Goal: Task Accomplishment & Management: Manage account settings

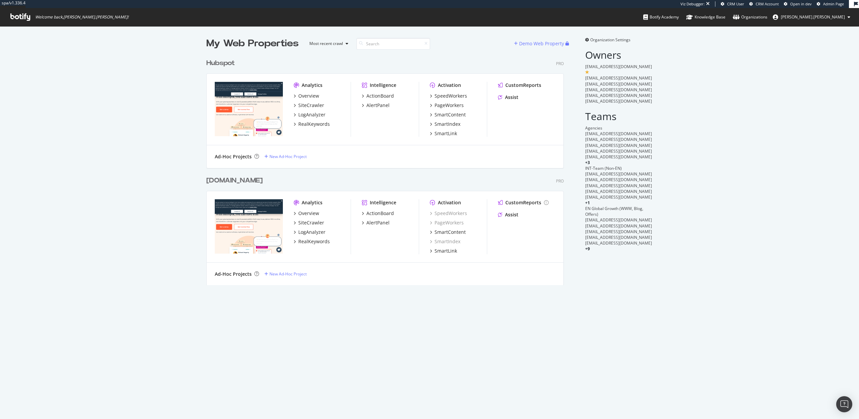
scroll to position [235, 363]
click at [320, 108] on div "SiteCrawler" at bounding box center [311, 105] width 26 height 7
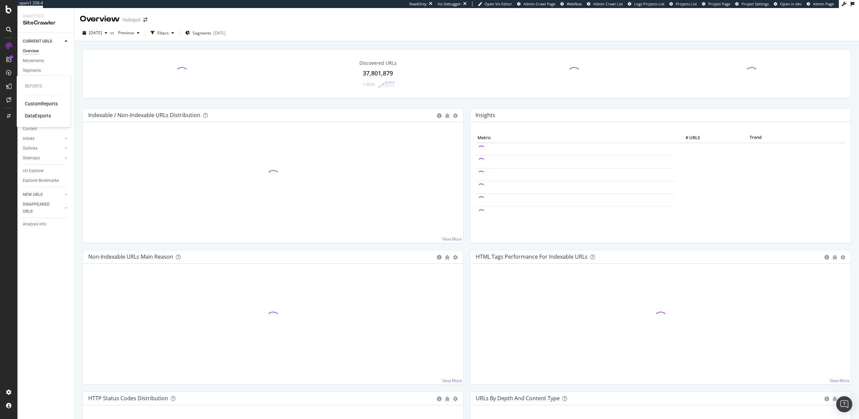
click at [36, 116] on div "DataExports" at bounding box center [38, 115] width 26 height 7
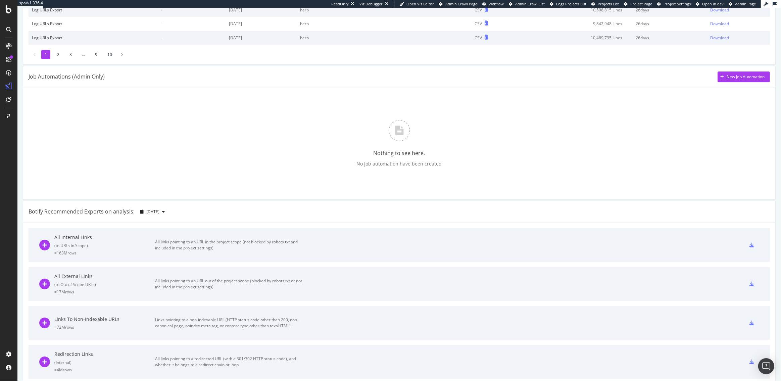
scroll to position [452, 0]
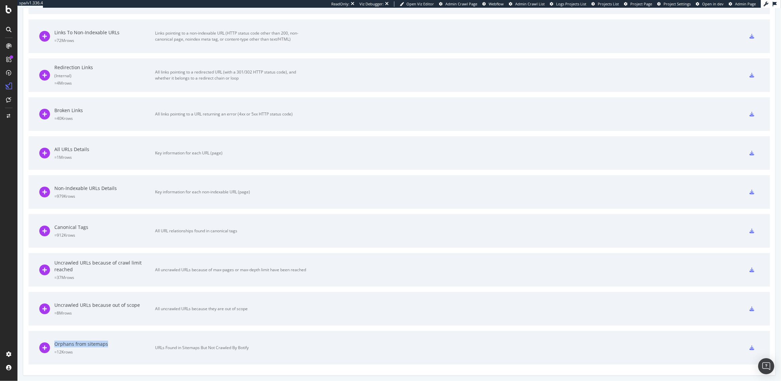
drag, startPoint x: 107, startPoint y: 344, endPoint x: 55, endPoint y: 344, distance: 51.4
click at [55, 344] on div "Orphans from sitemaps" at bounding box center [104, 344] width 101 height 7
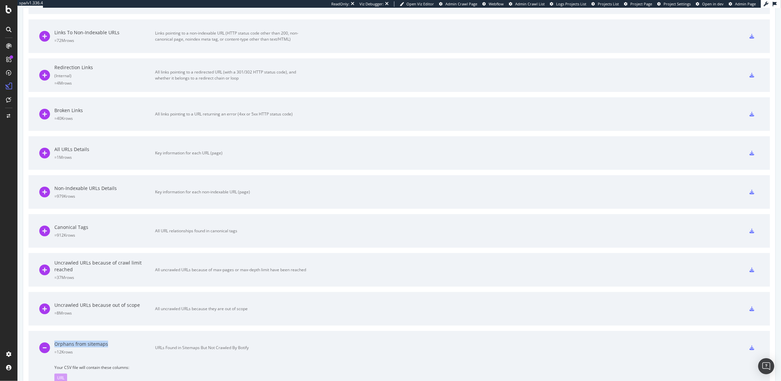
copy div "Orphans from sitemaps"
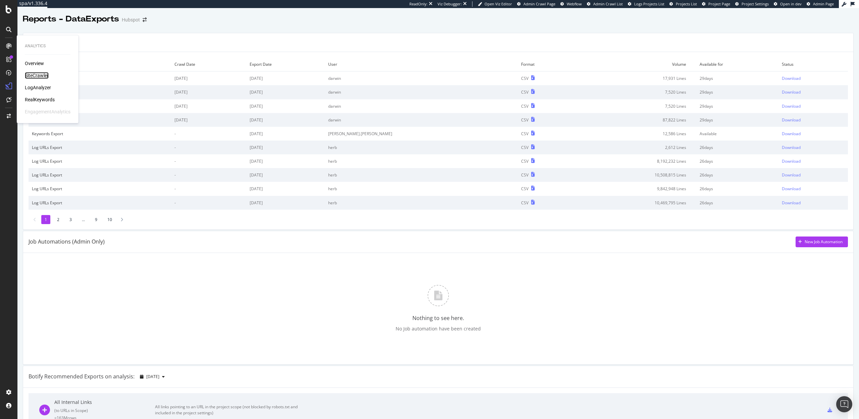
click at [34, 75] on div "SiteCrawler" at bounding box center [37, 75] width 24 height 7
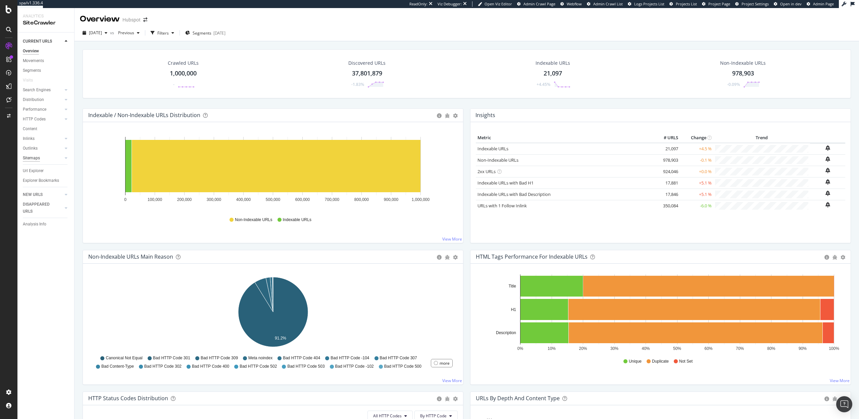
click at [34, 156] on div "Sitemaps" at bounding box center [31, 158] width 17 height 7
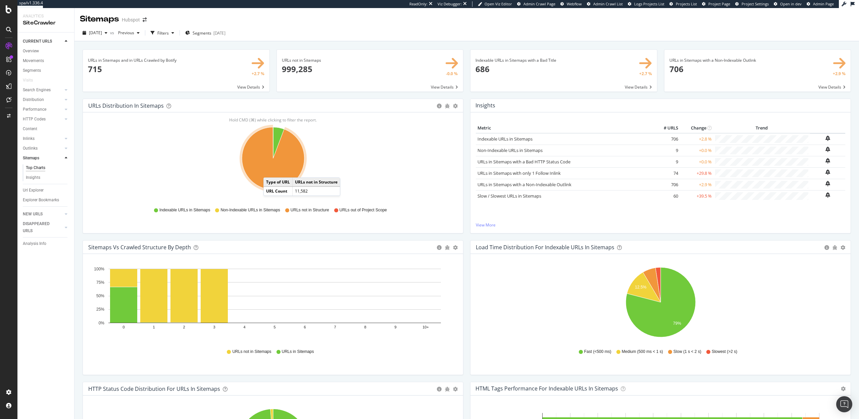
click at [270, 171] on icon "A chart." at bounding box center [273, 158] width 62 height 62
click at [468, 179] on div "Insights × Close Chart sitemaps-insight-panel - API Requests List Area Type Req…" at bounding box center [661, 170] width 388 height 142
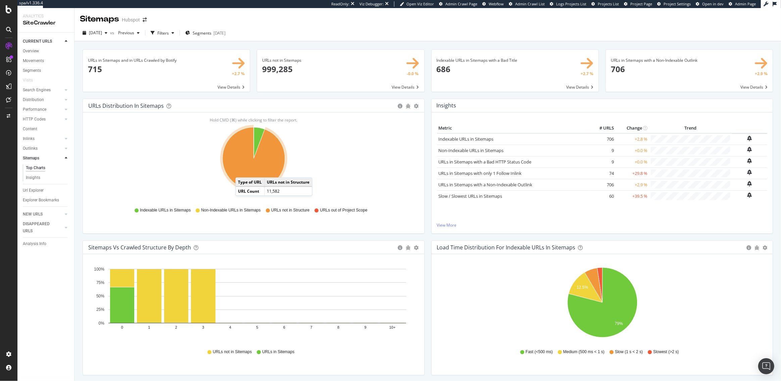
click at [242, 171] on icon "A chart." at bounding box center [254, 158] width 62 height 62
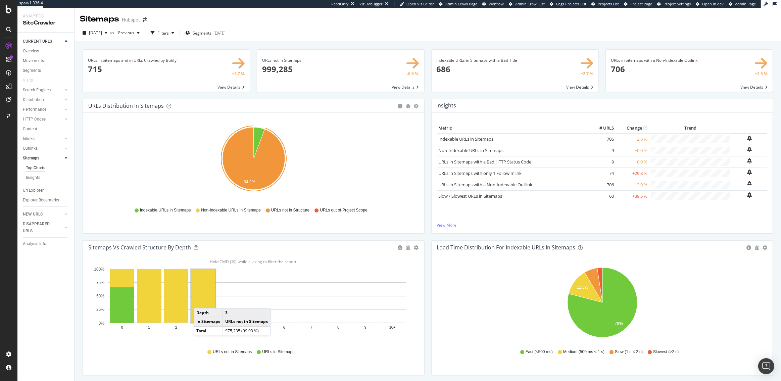
click at [200, 301] on rect "A chart." at bounding box center [203, 296] width 25 height 54
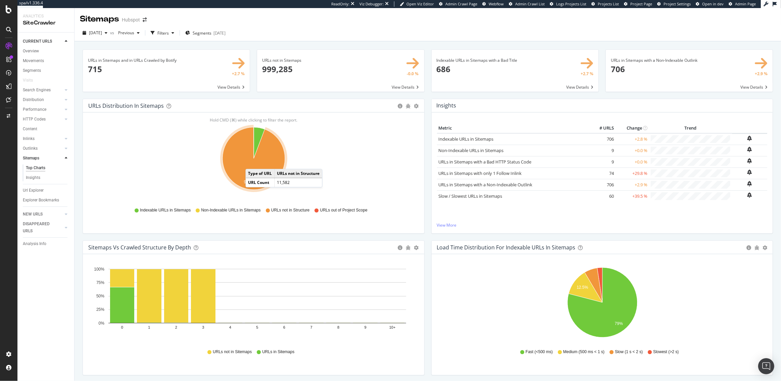
click at [252, 162] on icon "A chart." at bounding box center [254, 158] width 62 height 62
click at [256, 134] on icon "A chart." at bounding box center [259, 142] width 11 height 31
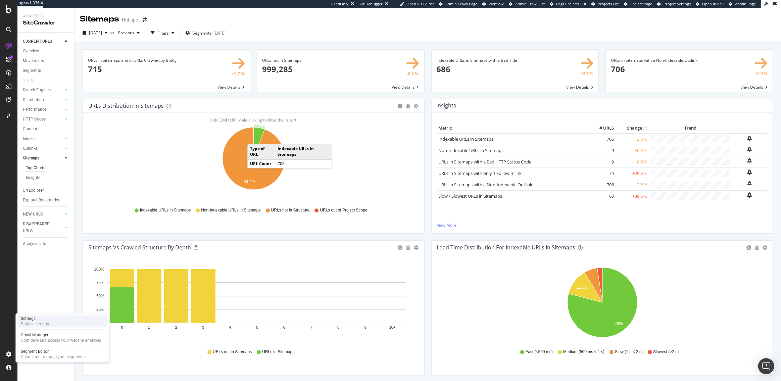
click at [31, 326] on div "Project settings" at bounding box center [35, 324] width 28 height 5
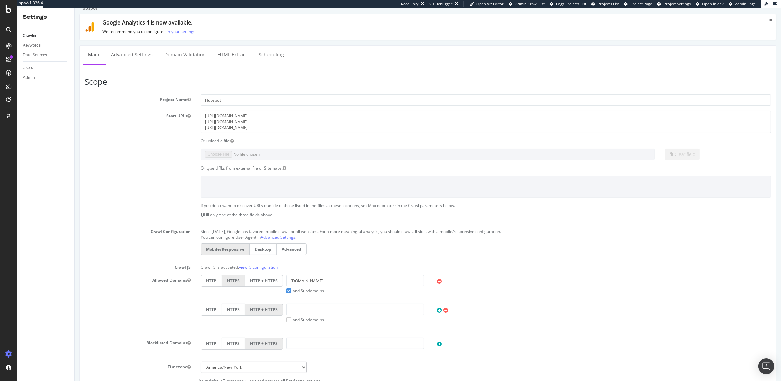
scroll to position [10, 0]
click at [231, 122] on textarea "https://blog.hubspot.com/ https://www.hubspot.com/ https://blog.hubspot.com/llm…" at bounding box center [485, 122] width 570 height 22
click at [191, 151] on div "Clear field" at bounding box center [427, 154] width 697 height 11
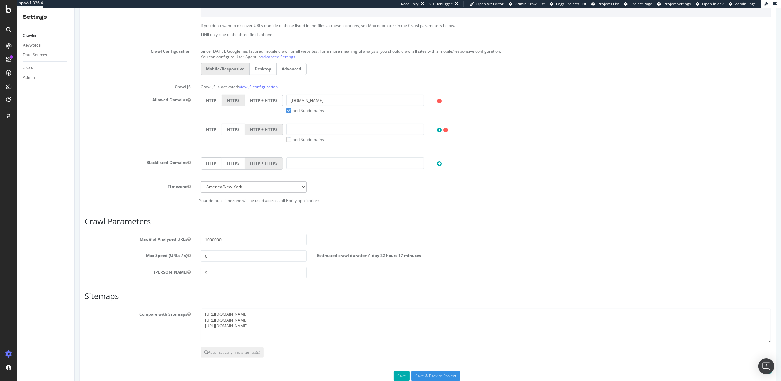
scroll to position [192, 0]
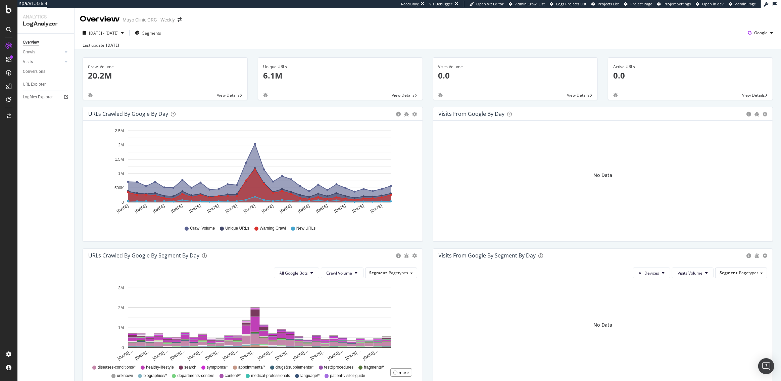
click at [427, 105] on div "Unique URLs 6.1M View Details" at bounding box center [340, 81] width 175 height 49
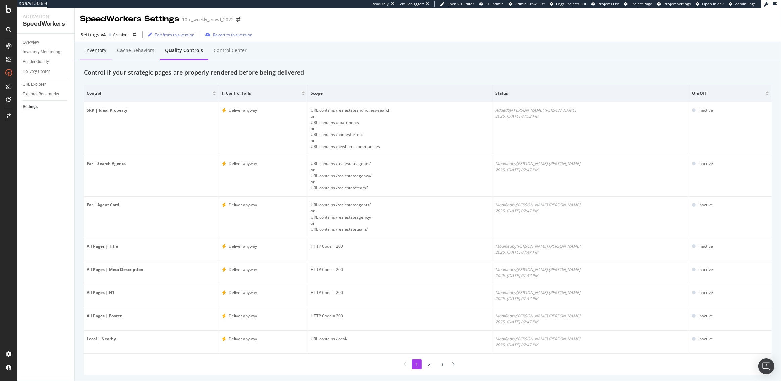
click at [95, 53] on div "Inventory" at bounding box center [95, 50] width 21 height 7
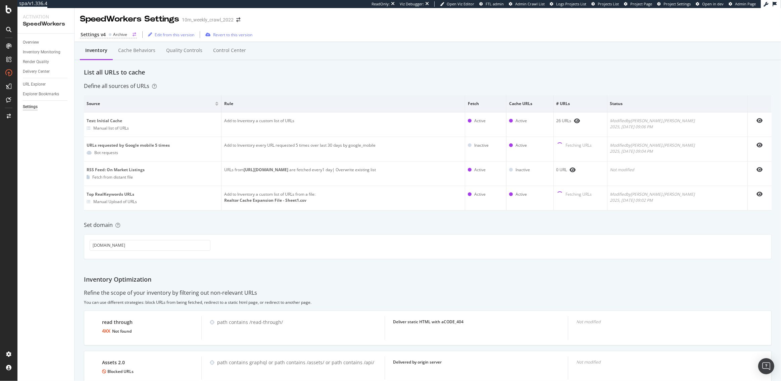
click at [104, 33] on div "Settings v4" at bounding box center [93, 34] width 25 height 7
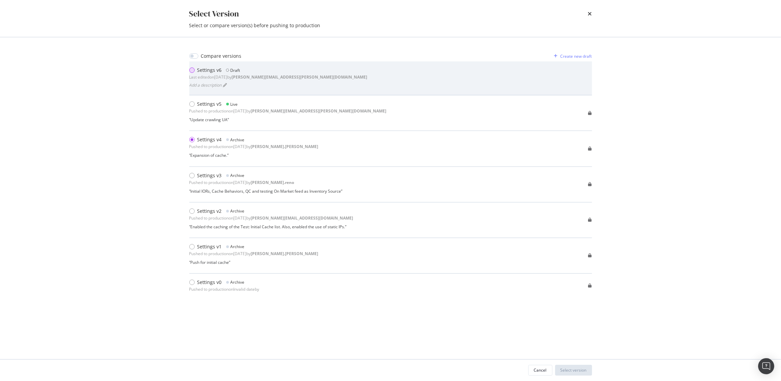
click at [190, 73] on div "modal" at bounding box center [193, 70] width 8 height 7
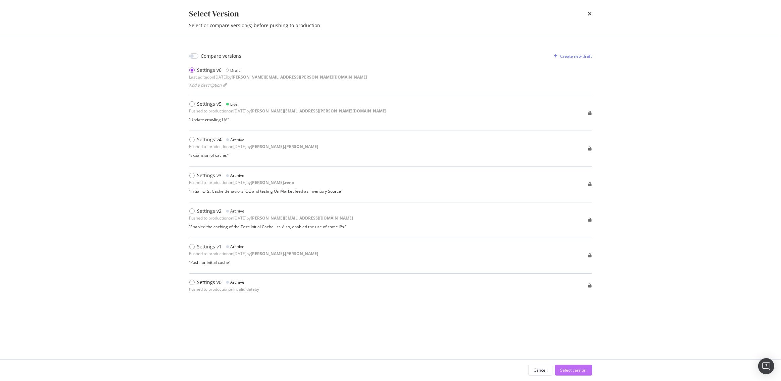
click at [572, 370] on div "Select version" at bounding box center [574, 370] width 26 height 6
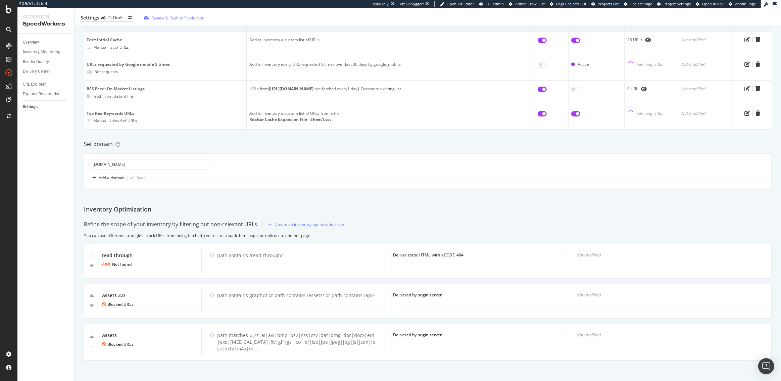
scroll to position [31, 0]
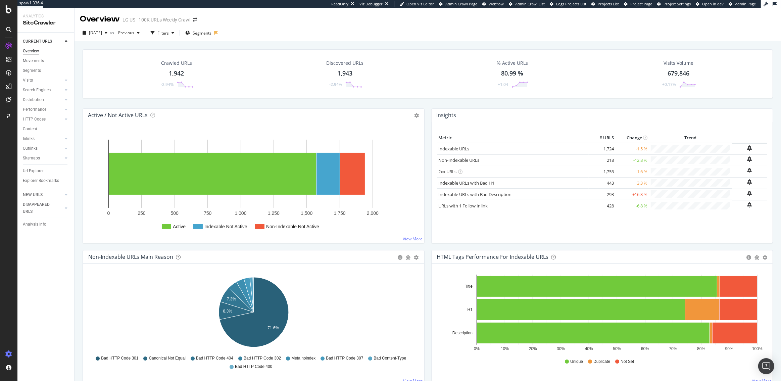
click at [10, 358] on div at bounding box center [9, 354] width 16 height 11
click at [30, 323] on div "Project settings" at bounding box center [35, 324] width 28 height 5
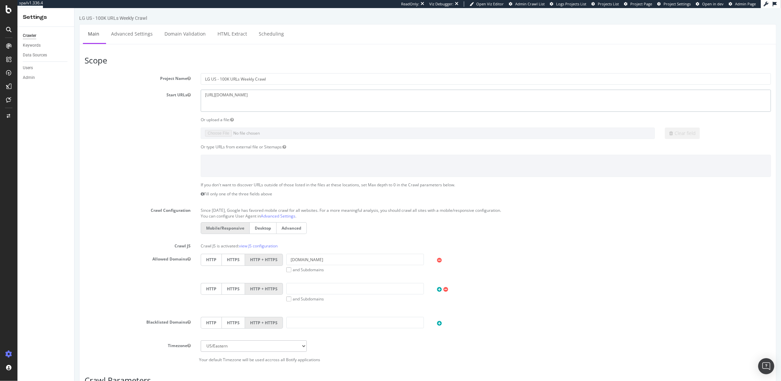
click at [228, 91] on textarea "[URL][DOMAIN_NAME]" at bounding box center [485, 101] width 570 height 22
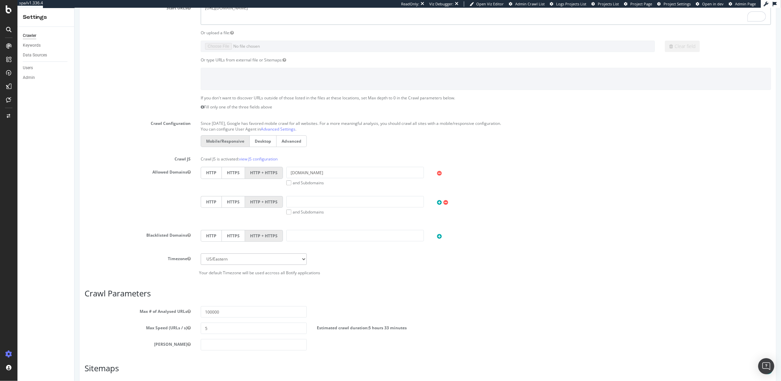
scroll to position [175, 0]
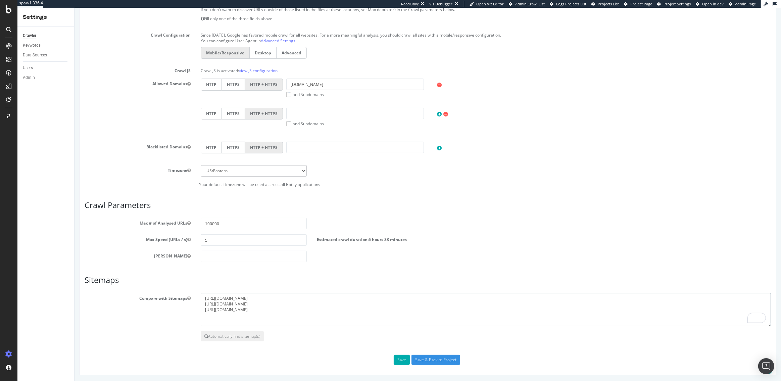
drag, startPoint x: 281, startPoint y: 310, endPoint x: 203, endPoint y: 291, distance: 80.7
click at [203, 291] on article "Sitemaps Compare with Sitemaps https://www.lg.com/us/business/sitemap.xml https…" at bounding box center [427, 309] width 686 height 66
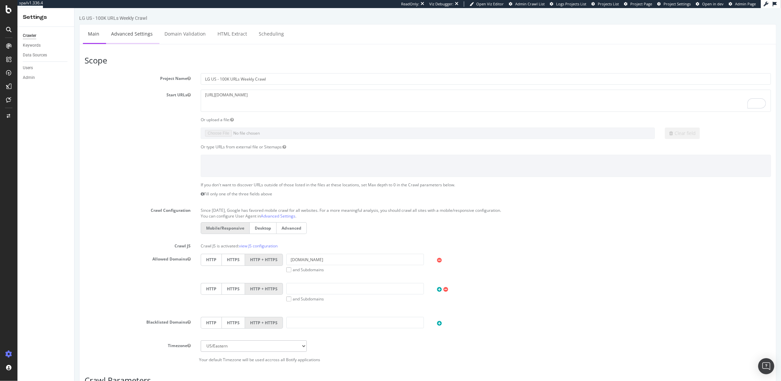
click at [137, 33] on link "Advanced Settings" at bounding box center [132, 34] width 52 height 18
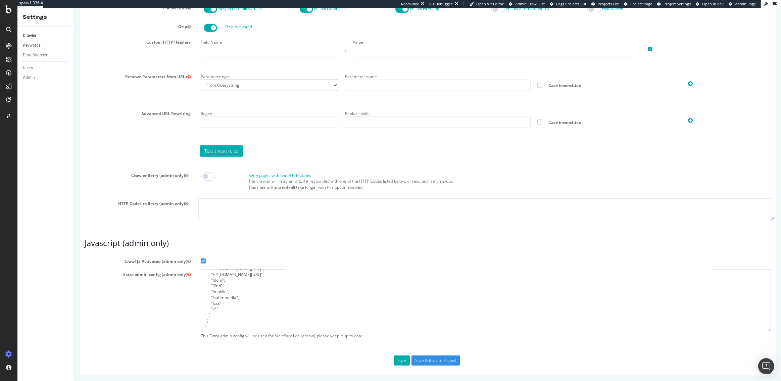
scroll to position [52, 0]
drag, startPoint x: 204, startPoint y: 273, endPoint x: 230, endPoint y: 339, distance: 71.4
click at [230, 339] on div "{ "flags": [ "cube" ], "beta": { "pap_mini_rules": [ "+ *coveo.com/*", "+ *goog…" at bounding box center [485, 305] width 580 height 73
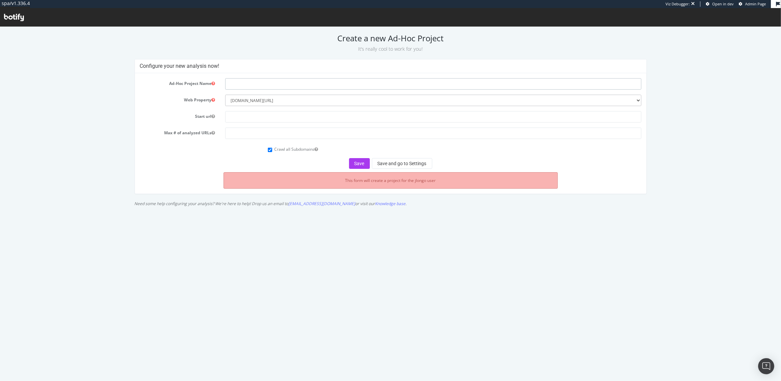
click at [240, 85] on input "text" at bounding box center [433, 83] width 416 height 11
click at [249, 112] on input "text" at bounding box center [433, 116] width 416 height 11
paste input "https://www.lg.com/us"
type input "https://www.lg.com/us"
click at [249, 83] on input "text" at bounding box center [433, 83] width 416 height 11
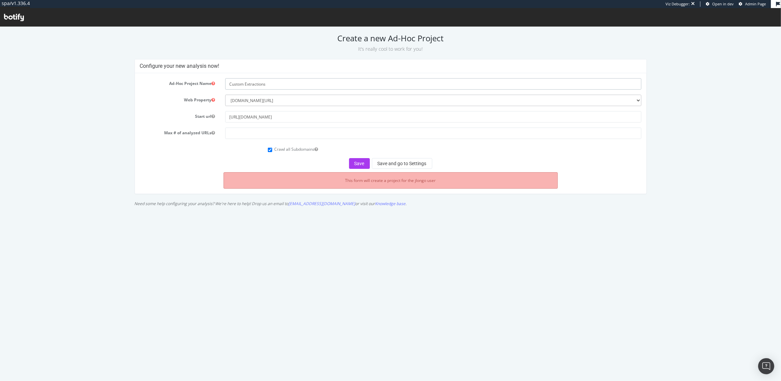
type input "Custom Extractions"
click at [254, 133] on input "number" at bounding box center [433, 132] width 416 height 11
type input "100000"
click button "Save and go to Settings"
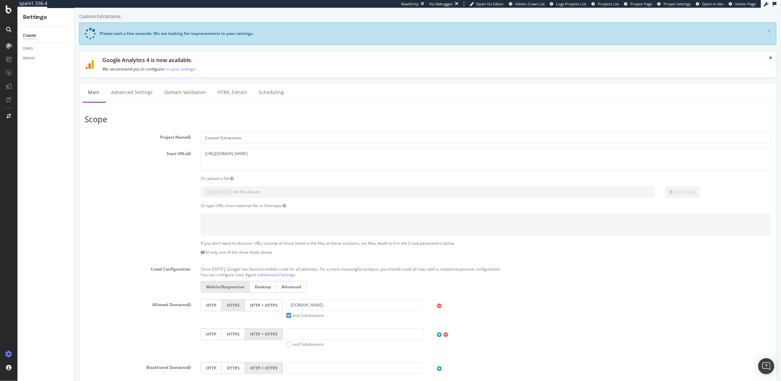
scroll to position [4, 0]
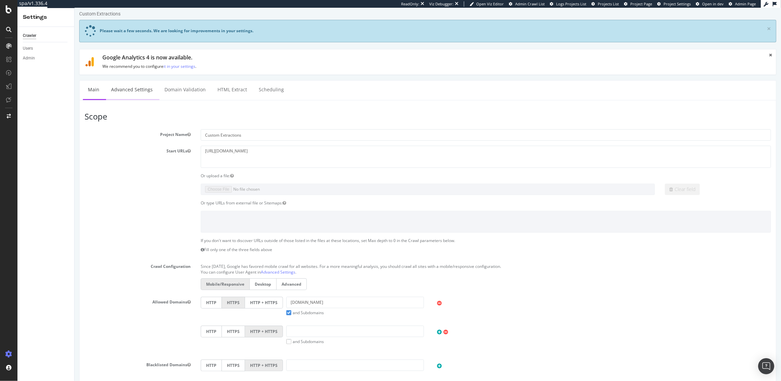
click at [126, 91] on link "Advanced Settings" at bounding box center [132, 90] width 52 height 18
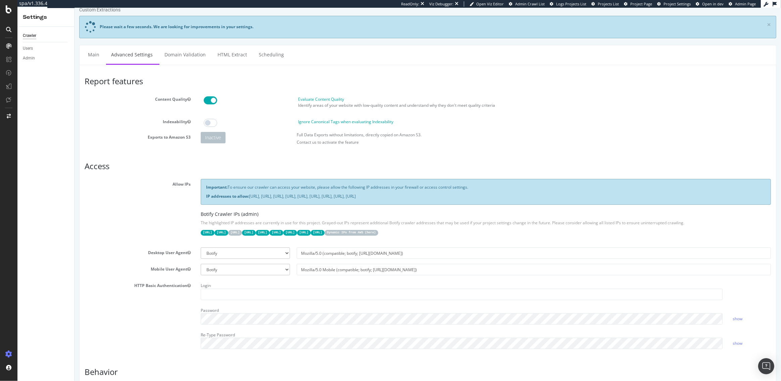
scroll to position [12, 0]
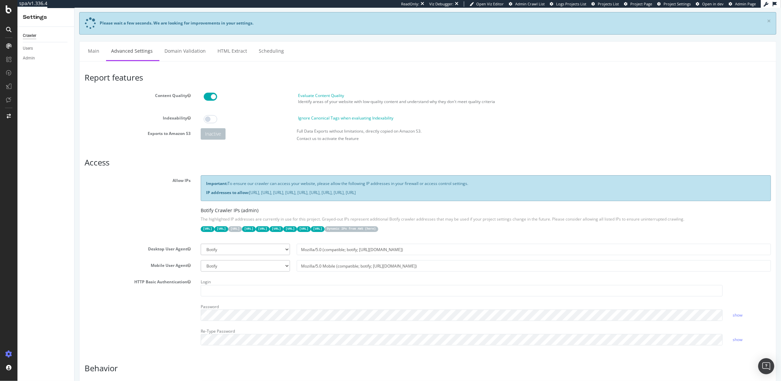
click at [92, 54] on link "Main" at bounding box center [93, 51] width 21 height 18
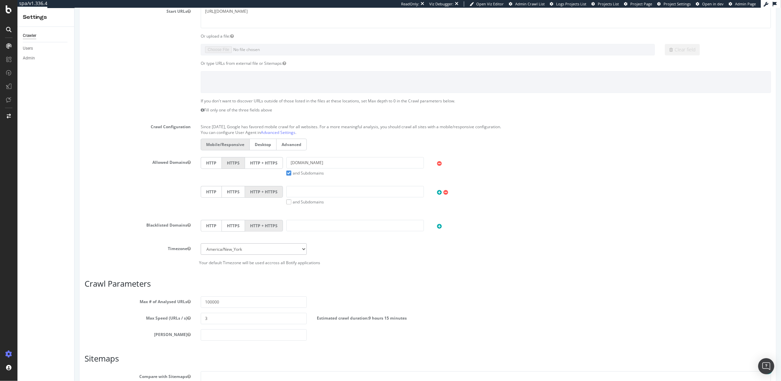
scroll to position [222, 0]
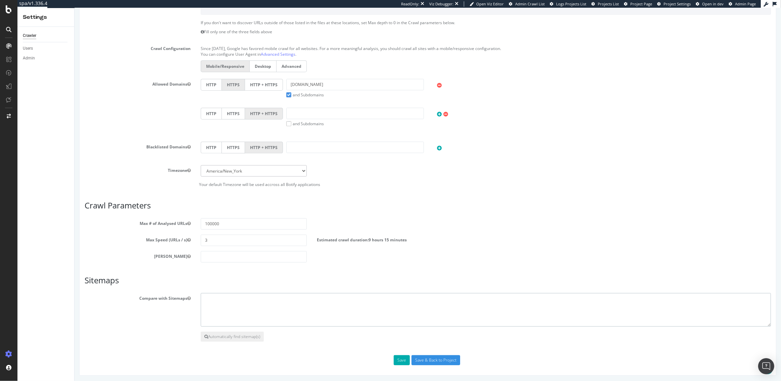
click at [245, 303] on textarea at bounding box center [485, 310] width 570 height 34
paste textarea "[URL][DOMAIN_NAME] [URL][DOMAIN_NAME] [URL][DOMAIN_NAME]"
type textarea "https://www.lg.com/us/business/sitemap.xml https://www.lg.com/us/sitemap.xml ht…"
click at [225, 240] on input "3" at bounding box center [253, 240] width 106 height 11
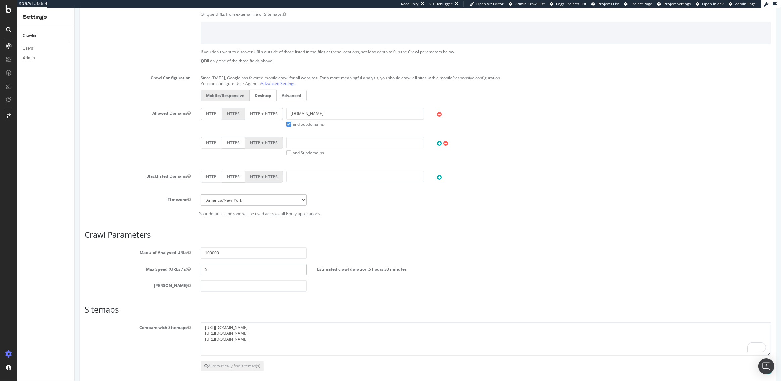
scroll to position [251, 0]
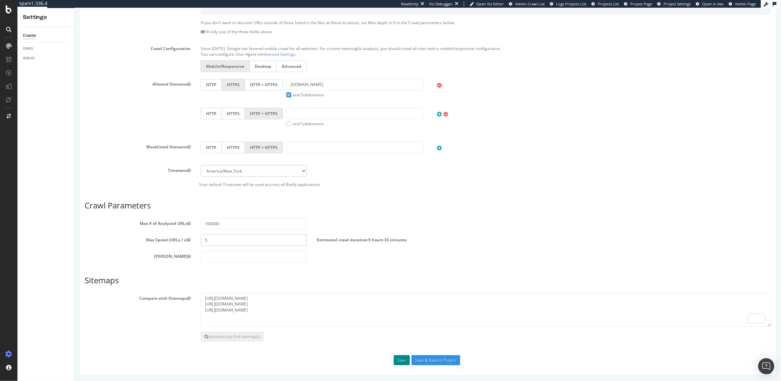
type input "5"
click at [398, 357] on button "Save" at bounding box center [401, 360] width 16 height 10
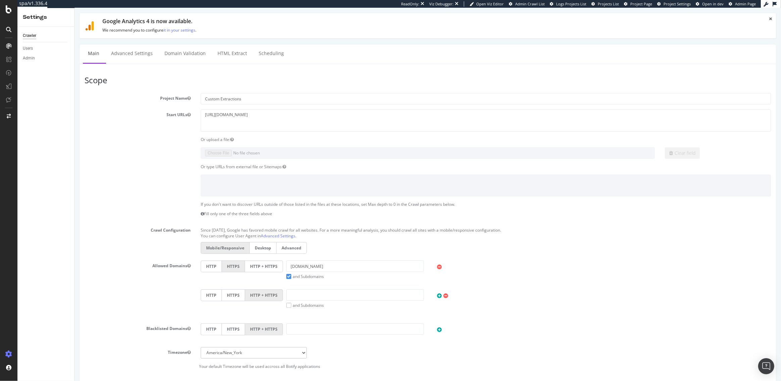
scroll to position [82, 0]
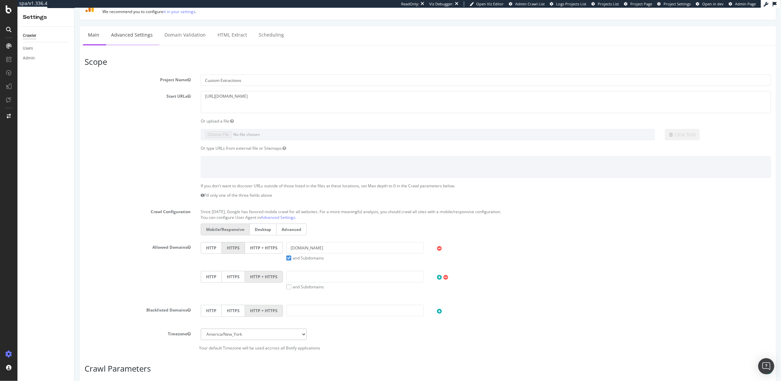
click at [126, 40] on link "Advanced Settings" at bounding box center [132, 35] width 52 height 18
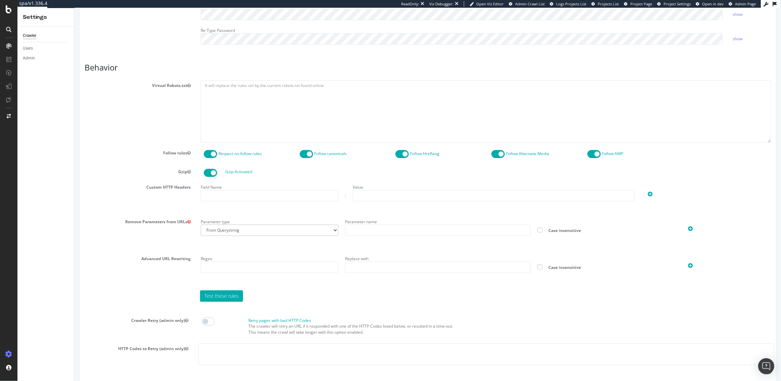
scroll to position [458, 0]
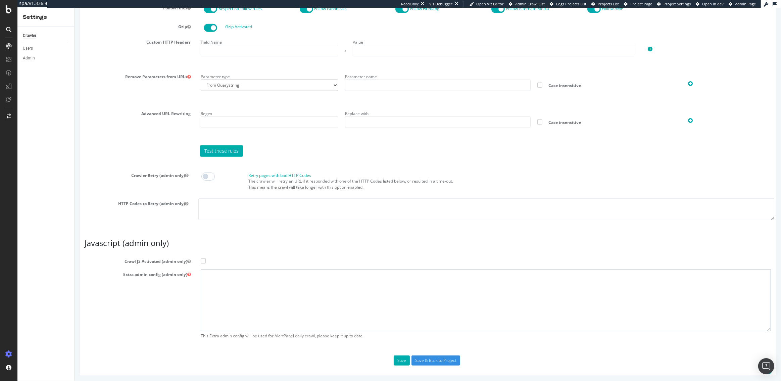
click at [229, 276] on textarea at bounding box center [485, 300] width 570 height 62
paste textarea "{ "flags": [ "cube" ], "beta": { "pap_mini_rules": [ "+ *coveo.com/*", "+ *goog…"
type textarea "{ "flags": [ "cube" ], "beta": { "pap_mini_rules": [ "+ *coveo.com/*", "+ *goog…"
click at [203, 259] on span at bounding box center [202, 260] width 5 height 5
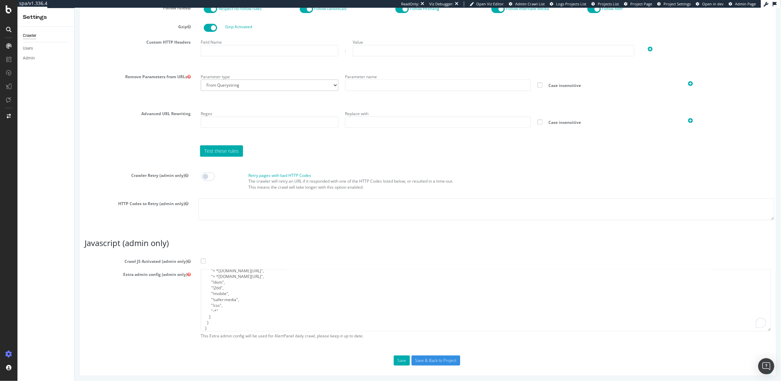
click at [74, 8] on input "Crawl JS Activated (admin only)" at bounding box center [74, 8] width 0 height 0
click at [402, 359] on button "Save" at bounding box center [401, 360] width 16 height 10
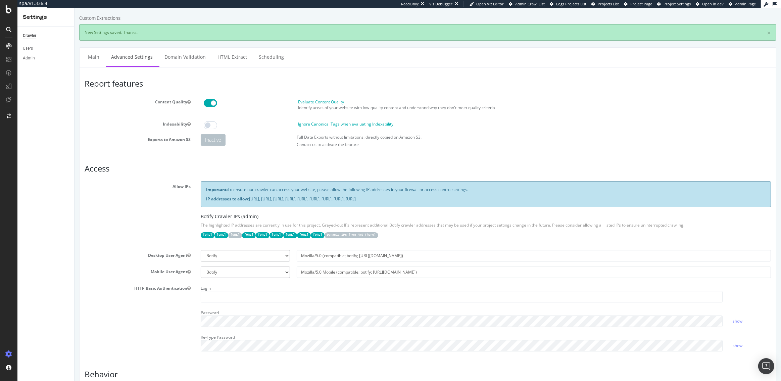
scroll to position [0, 0]
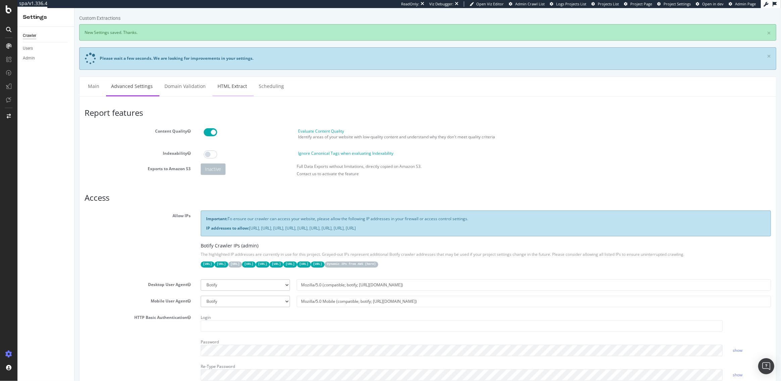
click at [224, 87] on link "HTML Extract" at bounding box center [232, 86] width 40 height 18
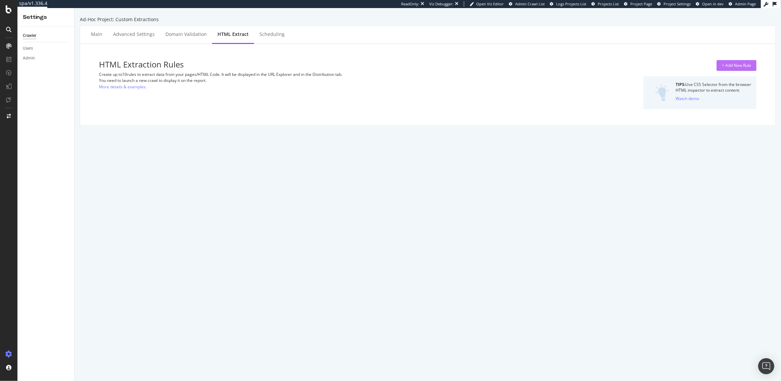
click at [745, 67] on div "+ Add New Rule" at bounding box center [736, 65] width 29 height 6
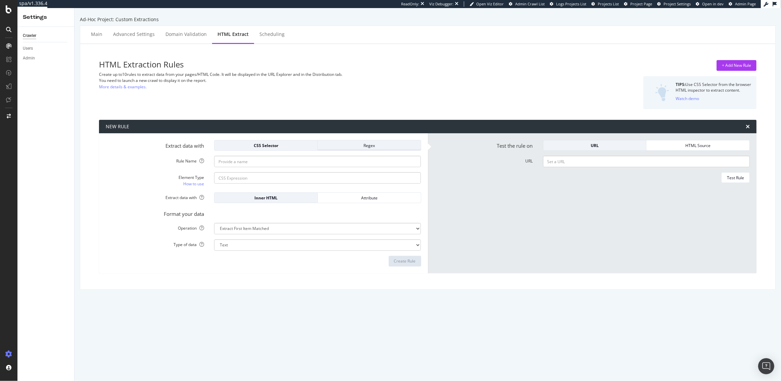
click at [363, 148] on div "Regex" at bounding box center [369, 145] width 92 height 9
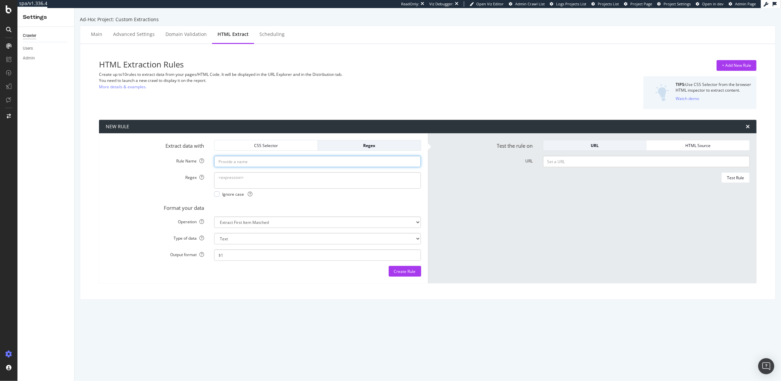
click at [316, 162] on input "Rule Name" at bounding box center [317, 161] width 207 height 11
paste input "Old Phone Models QA (Reference Location)"
drag, startPoint x: 259, startPoint y: 161, endPoint x: 220, endPoint y: 161, distance: 39.6
click at [220, 161] on input "Old Phone Models QA (Reference Location)" at bounding box center [317, 161] width 207 height 11
type input "Custom Extract (Reference Location)"
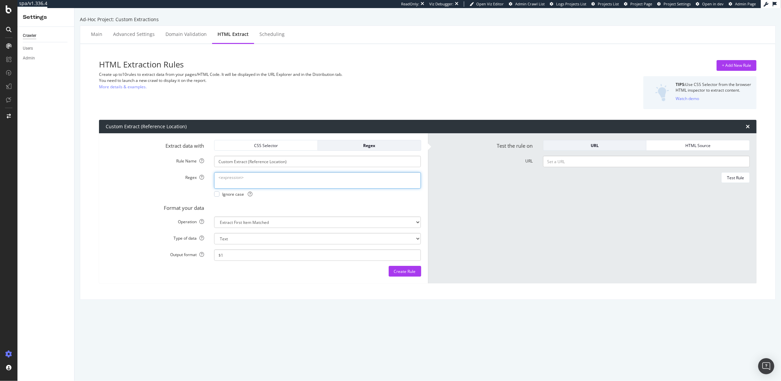
click at [259, 176] on textarea "Regex" at bounding box center [317, 180] width 207 height 16
paste textarea "<\w+\s+[^>]*?\b(\w+="[^"]*")[^>]*?\b(Samsung Galaxy (?:S ?(?:II|III|4|5|6|7|8|9…"
drag, startPoint x: 306, startPoint y: 183, endPoint x: 219, endPoint y: 169, distance: 88.1
click at [219, 169] on form "Extract data with CSS Selector Regex Rule Name Custom Extract (Reference Locati…" at bounding box center [264, 208] width 316 height 137
type textarea "<\w+\s+[^>]*?\b(\w+="[^"]*")[^>]*?\b(Samsung Galaxy (?:S ?(?:II|III|4|5|6|7|8|9…"
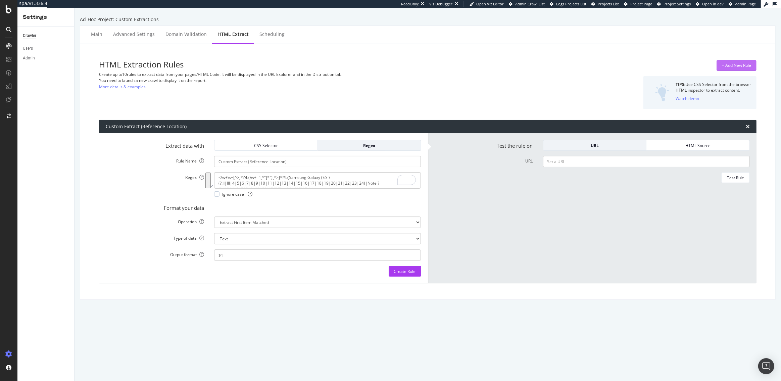
click at [732, 64] on div "+ Add New Rule" at bounding box center [736, 65] width 29 height 6
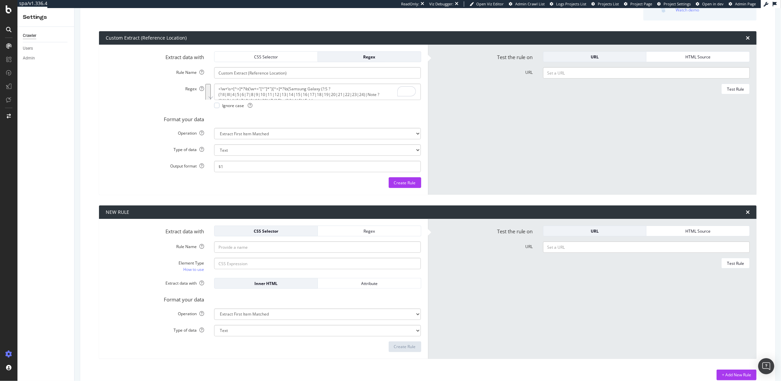
scroll to position [98, 0]
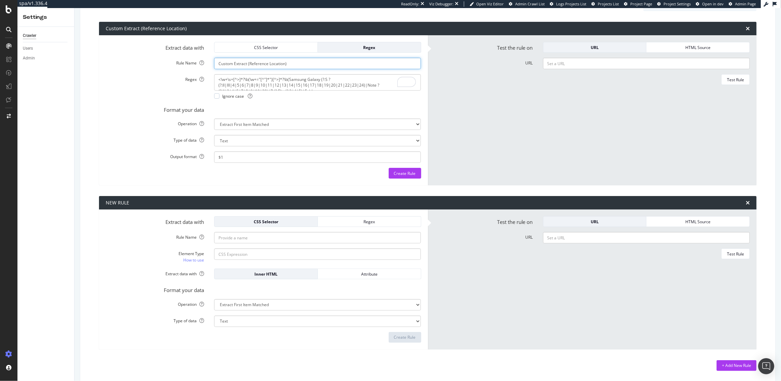
drag, startPoint x: 247, startPoint y: 63, endPoint x: 212, endPoint y: 63, distance: 34.6
click at [212, 63] on div "Custom Extract (Reference Location)" at bounding box center [317, 63] width 217 height 11
click at [242, 69] on input "Rule Name" at bounding box center [317, 63] width 207 height 11
paste input "Custom Extract"
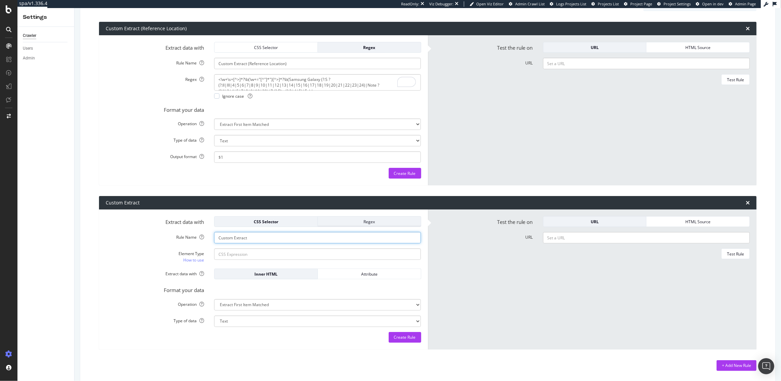
type input "Custom Extract"
click at [362, 220] on div "Regex" at bounding box center [369, 222] width 92 height 6
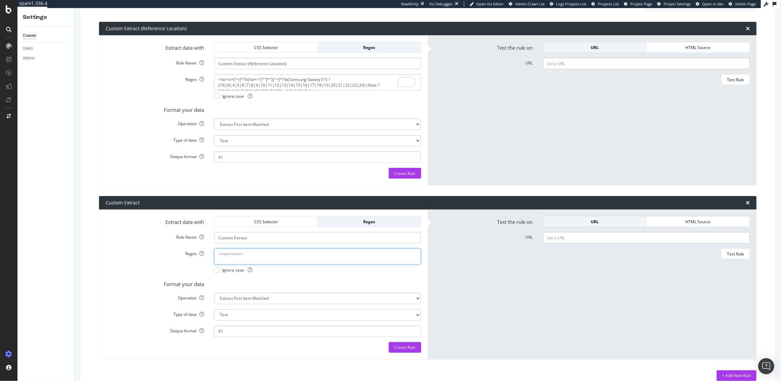
click at [259, 256] on textarea "Regex" at bounding box center [317, 256] width 207 height 16
click at [275, 81] on textarea "<\w+\s+[^>]*?\b(\w+="[^"]*")[^>]*?\b(Samsung Galaxy (?:S ?(?:II|III|4|5|6|7|8|9…" at bounding box center [317, 82] width 207 height 16
click at [272, 80] on textarea "<\w+\s+[^>]*?\b(\w+="[^"]*")[^>]*?\b(Samsung Galaxy (?:S ?(?:II|III|4|5|6|7|8|9…" at bounding box center [317, 82] width 207 height 16
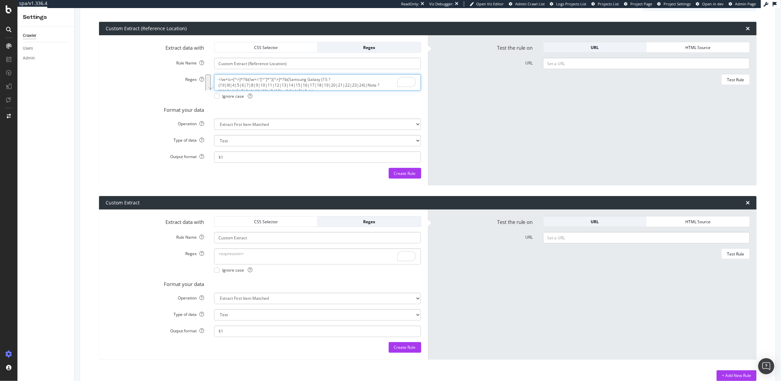
click at [272, 80] on textarea "<\w+\s+[^>]*?\b(\w+="[^"]*")[^>]*?\b(Samsung Galaxy (?:S ?(?:II|III|4|5|6|7|8|9…" at bounding box center [317, 82] width 207 height 16
paste textarea "wifi|wi-fi|dolby audio|dolby atmos|energy star"
drag, startPoint x: 384, startPoint y: 80, endPoint x: 288, endPoint y: 80, distance: 95.7
click at [288, 80] on textarea "<\w+\s+[^>]*?\b(\w+="[^"]*")[^>]*?\b(wifi|wi-fi|dolby audio|dolby atmos|energy …" at bounding box center [317, 82] width 207 height 16
type textarea "<\w+\s+[^>]*?\b(\w+="[^"]*")[^>]*?\b(wifi|wi-fi|dolby audio|dolby atmos|energy …"
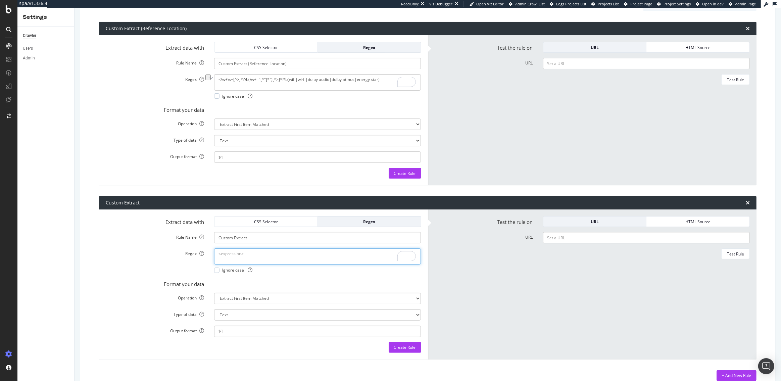
click at [262, 90] on textarea "Regex" at bounding box center [317, 82] width 207 height 16
paste textarea "(wifi|wi-fi|dolby audio|dolby atmos|energy star)"
type textarea "(wifi|wi-fi|dolby audio|dolby atmos|energy star)"
click at [402, 175] on div "Create Rule" at bounding box center [405, 174] width 22 height 6
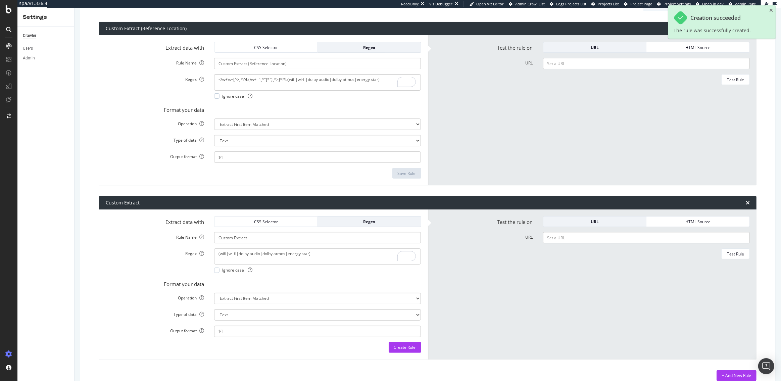
scroll to position [102, 0]
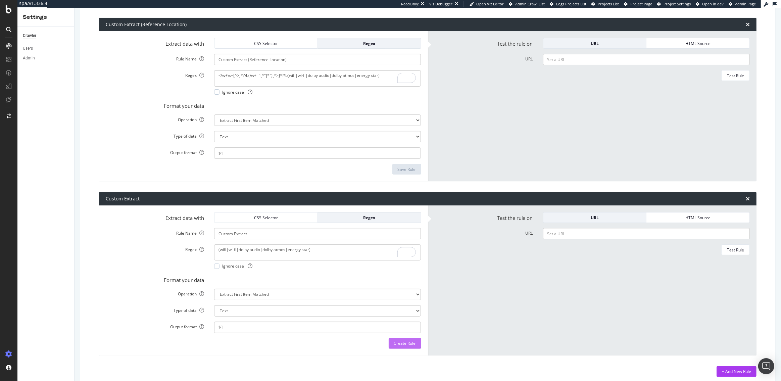
click at [397, 342] on div "Create Rule" at bounding box center [405, 343] width 22 height 6
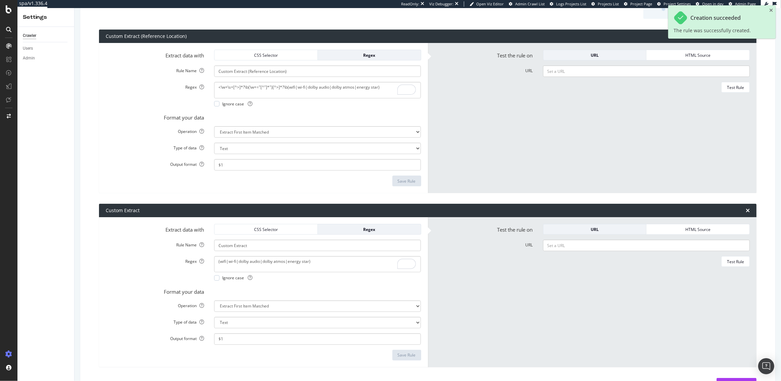
scroll to position [90, 0]
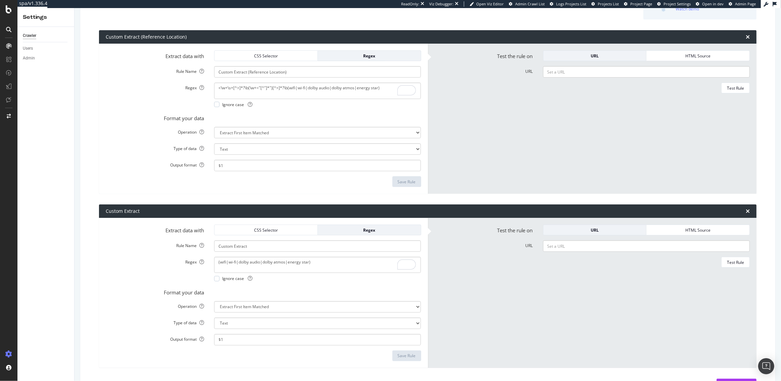
click at [213, 103] on div "<\w+\s+[^>]*?\b(\w+="[^"]*")[^>]*?\b(wifi|wi-fi|dolby audio|dolby atmos|energy …" at bounding box center [317, 95] width 217 height 25
click at [216, 104] on div at bounding box center [216, 104] width 5 height 5
click at [219, 278] on div at bounding box center [216, 278] width 5 height 5
click at [407, 180] on div "Save Rule" at bounding box center [407, 182] width 18 height 6
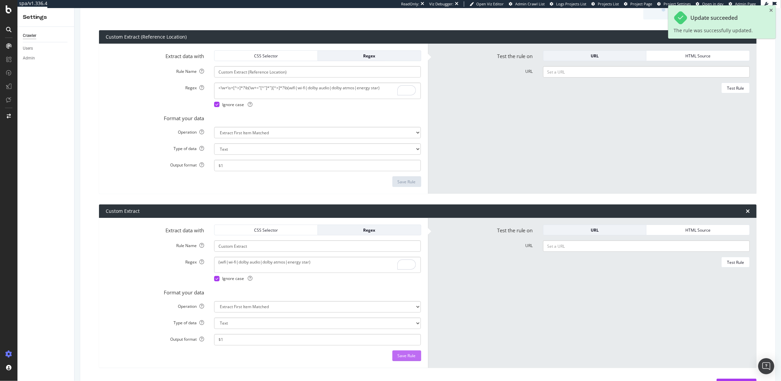
click at [411, 357] on div "Save Rule" at bounding box center [407, 356] width 18 height 6
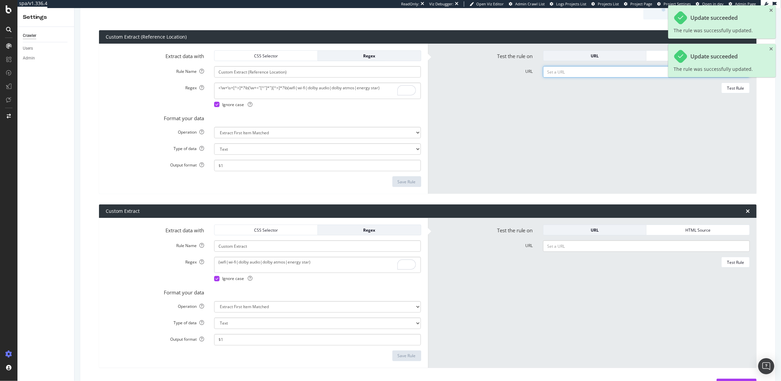
click at [561, 75] on input "URL" at bounding box center [646, 71] width 207 height 11
paste input "https://www.lg.com/us/support/help-library/lg-tv-how-to-connect-to-wifi--201537…"
type input "https://www.lg.com/us/support/help-library/lg-tv-how-to-connect-to-wifi--201537…"
click at [728, 88] on div "Test Rule" at bounding box center [735, 88] width 17 height 6
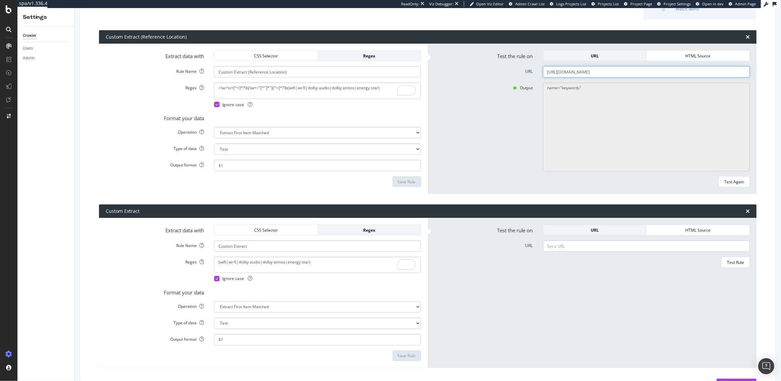
click at [593, 71] on input "https://www.lg.com/us/support/help-library/lg-tv-how-to-connect-to-wifi--201537…" at bounding box center [646, 71] width 207 height 11
click at [586, 78] on input "URL" at bounding box center [646, 71] width 207 height 11
paste input "https://www.lg.com/us/support/help-library/lg-tv-how-to-connect-to-wifi--201537…"
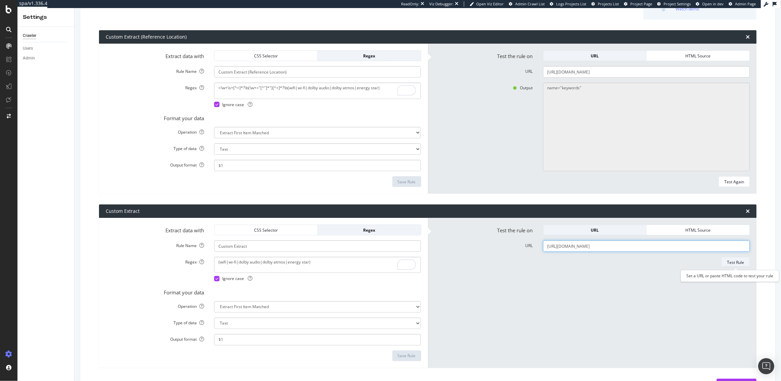
type input "https://www.lg.com/us/support/help-library/lg-tv-how-to-connect-to-wifi--201537…"
click at [740, 266] on div "Test Rule" at bounding box center [735, 261] width 17 height 9
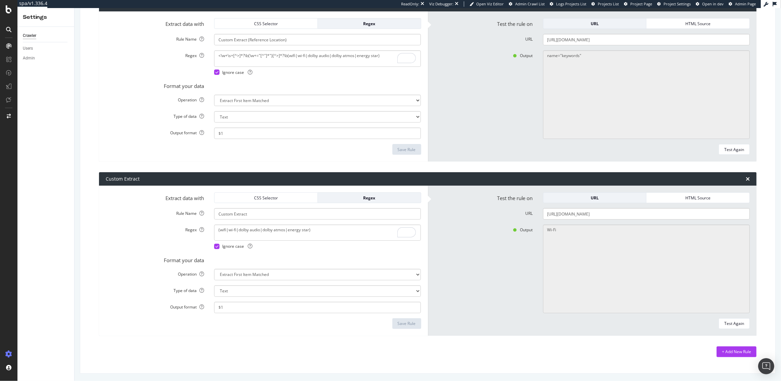
scroll to position [0, 0]
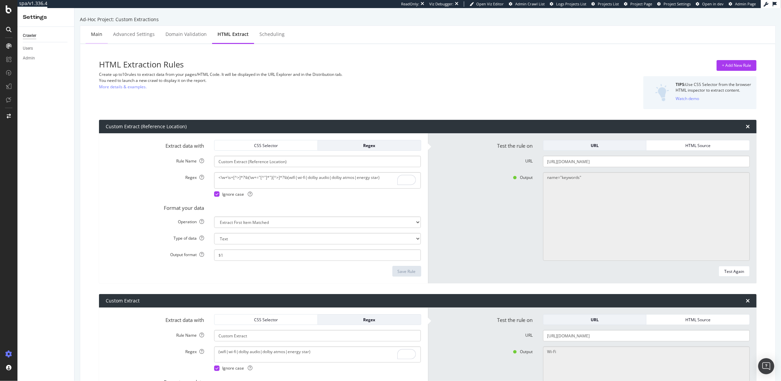
click at [91, 33] on div "Main" at bounding box center [96, 34] width 11 height 7
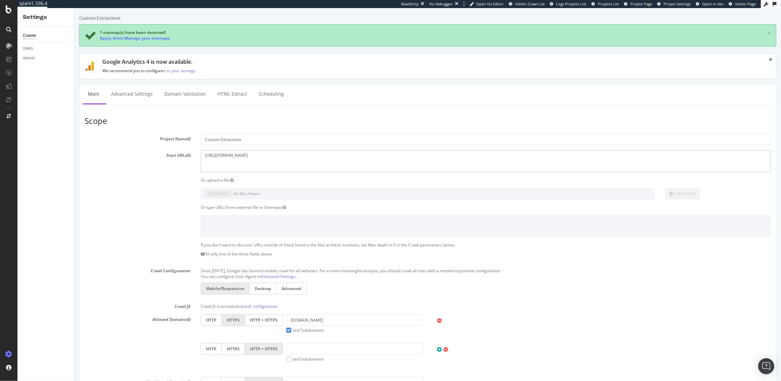
click at [258, 156] on textarea "[URL][DOMAIN_NAME]" at bounding box center [485, 161] width 570 height 22
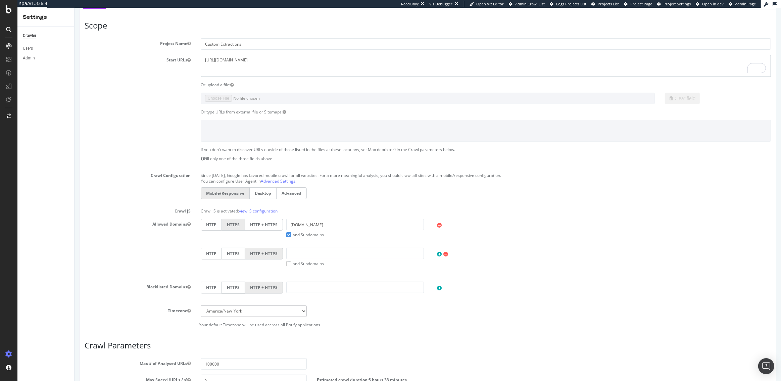
scroll to position [144, 0]
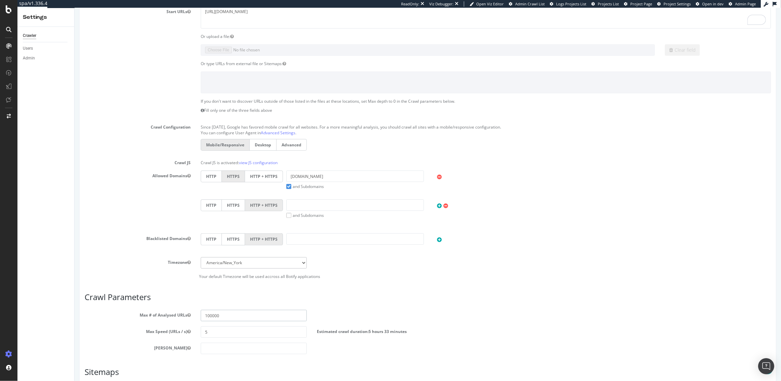
click at [212, 315] on input "100000" at bounding box center [253, 315] width 106 height 11
click at [225, 314] on input "100000" at bounding box center [253, 315] width 106 height 11
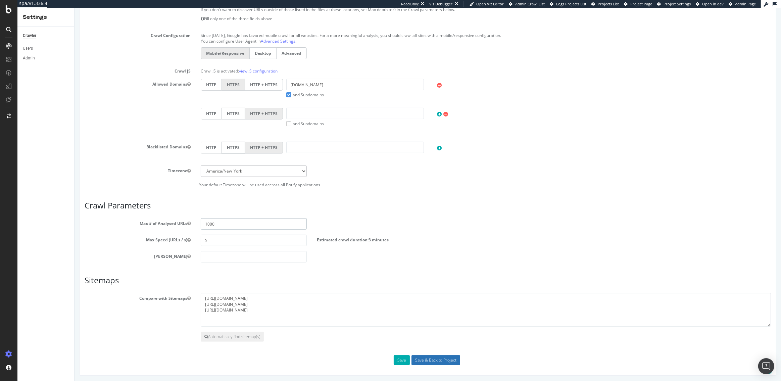
type input "1000"
click at [427, 359] on input "Save & Back to Project" at bounding box center [435, 360] width 49 height 10
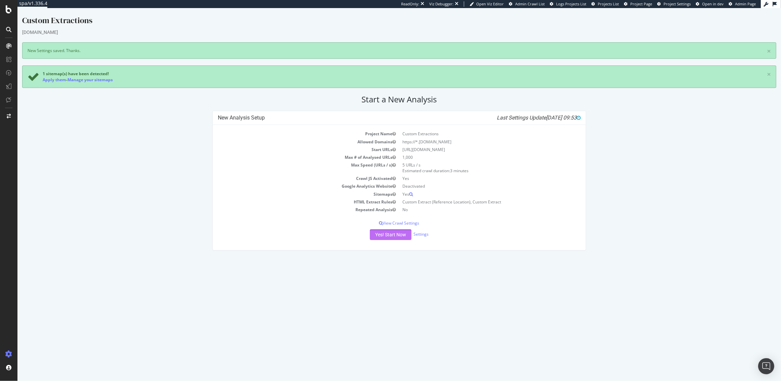
click at [386, 235] on button "Yes! Start Now" at bounding box center [391, 234] width 42 height 11
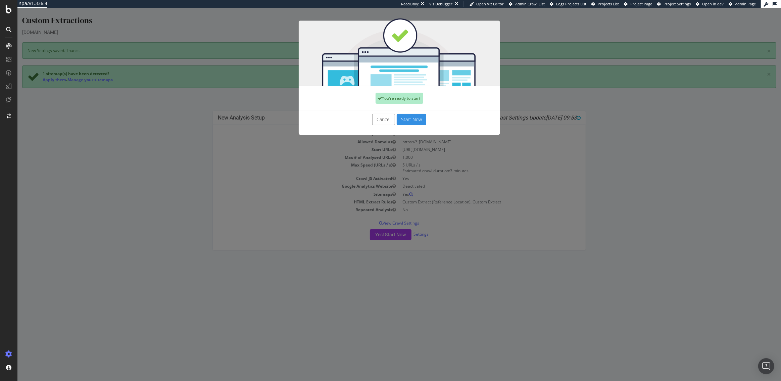
click at [409, 118] on button "Start Now" at bounding box center [412, 119] width 30 height 11
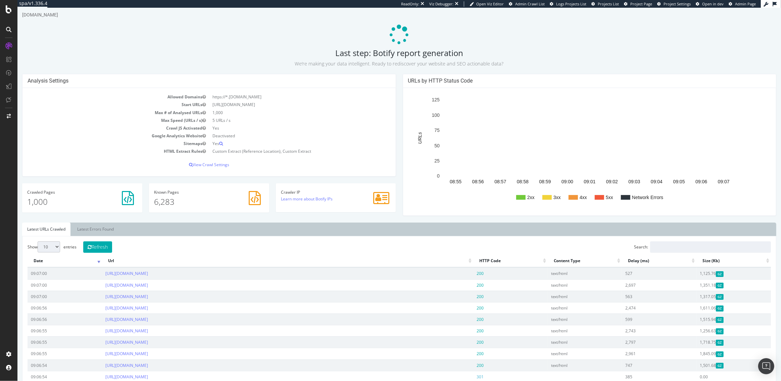
scroll to position [37, 0]
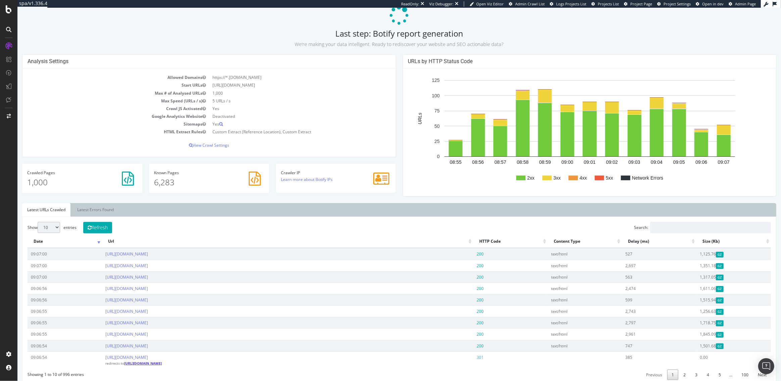
click at [162, 363] on link "https://www.lg.com/global/lg-signature/" at bounding box center [143, 363] width 38 height 5
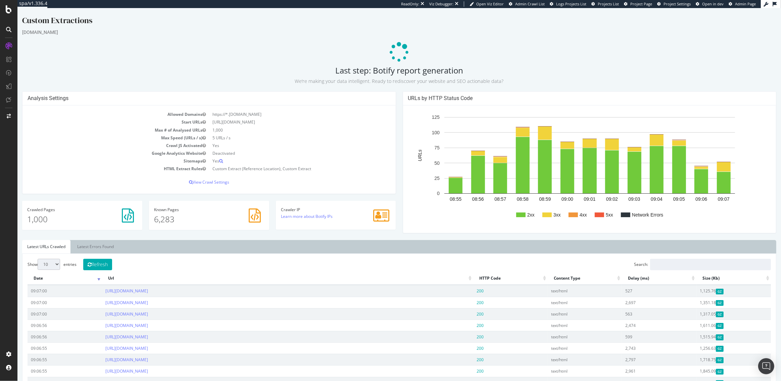
scroll to position [0, 0]
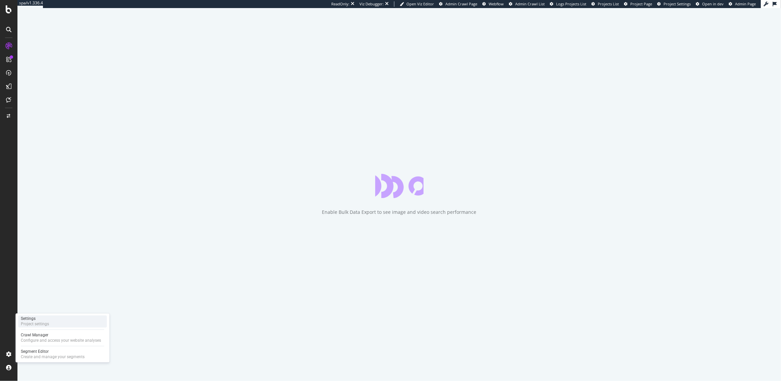
click at [40, 318] on div "Settings" at bounding box center [35, 318] width 28 height 5
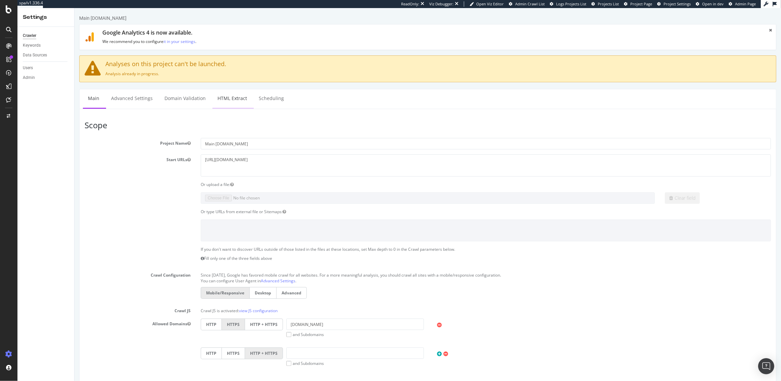
click at [233, 101] on link "HTML Extract" at bounding box center [232, 98] width 40 height 18
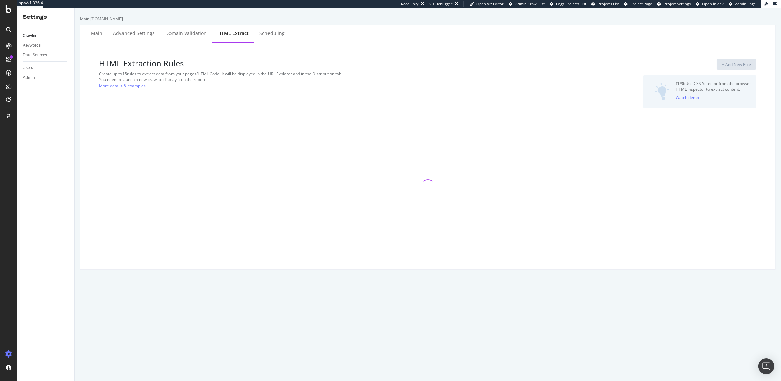
select select "list"
select select "count"
select select "exist"
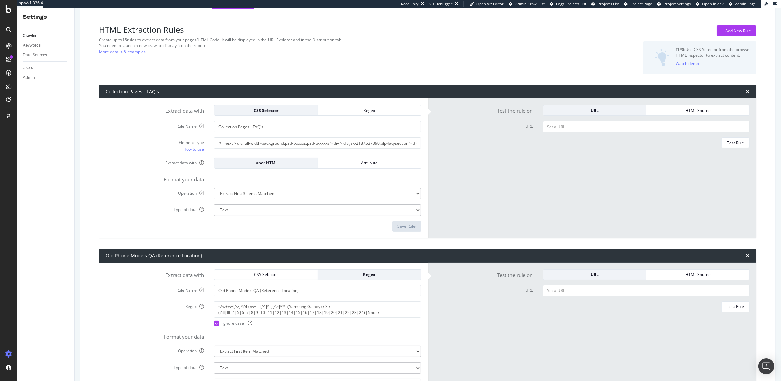
scroll to position [39, 0]
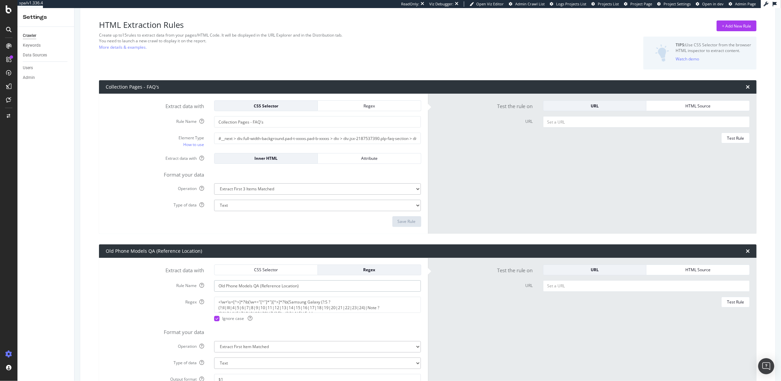
click at [291, 128] on input "Old Phone Models QA (Reference Location)" at bounding box center [317, 121] width 207 height 11
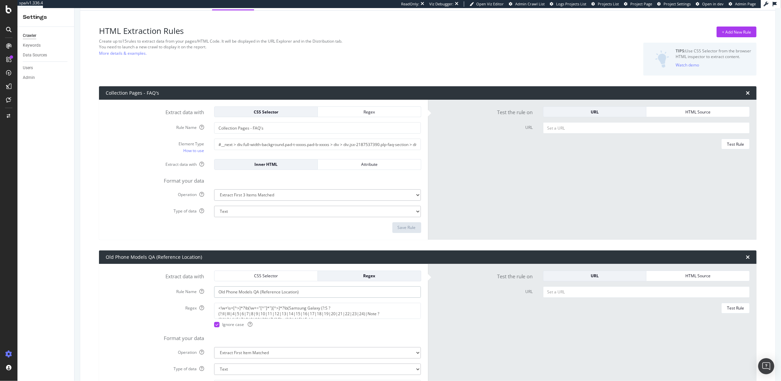
scroll to position [32, 0]
drag, startPoint x: 218, startPoint y: 309, endPoint x: 329, endPoint y: 335, distance: 114.5
click at [329, 335] on form "Extract data with CSS Selector Regex Rule Name Old Phone Models QA (Reference L…" at bounding box center [264, 339] width 316 height 137
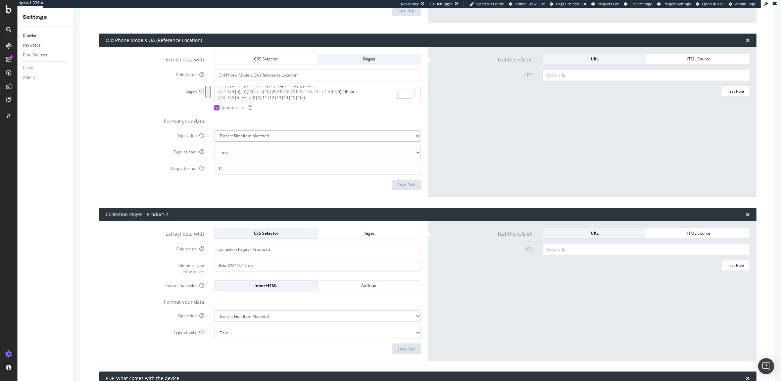
scroll to position [243, 0]
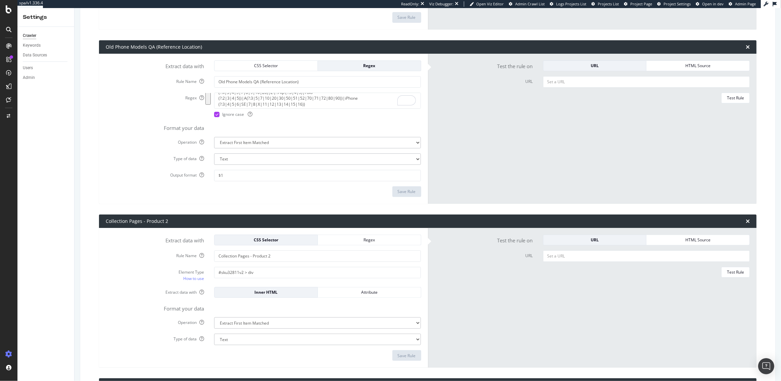
click at [293, 119] on form "Extract data with CSS Selector Regex Rule Name Old Phone Models QA (Reference L…" at bounding box center [264, 128] width 316 height 137
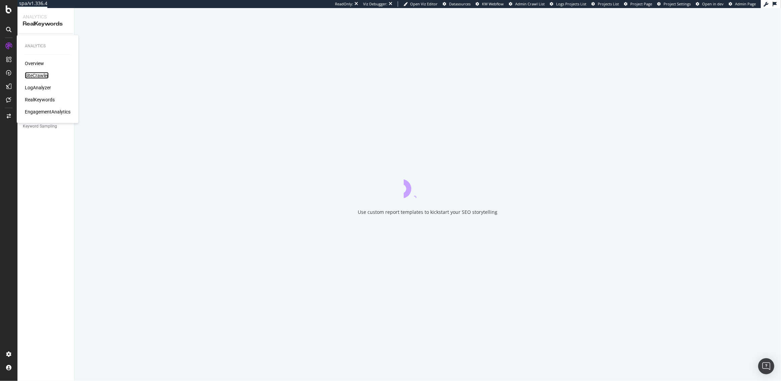
click at [41, 74] on div "SiteCrawler" at bounding box center [37, 75] width 24 height 7
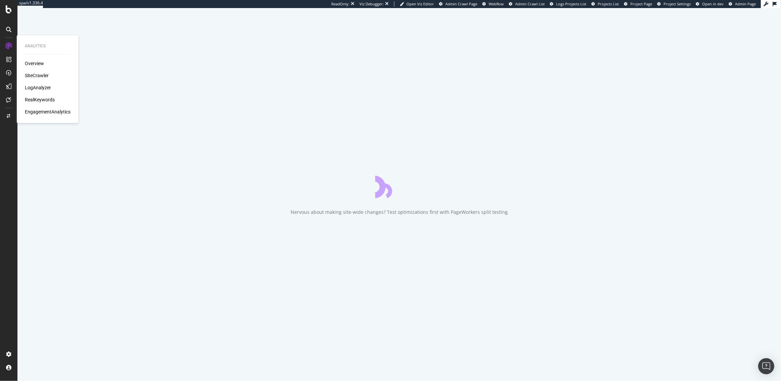
click at [36, 101] on div "RealKeywords" at bounding box center [40, 99] width 30 height 7
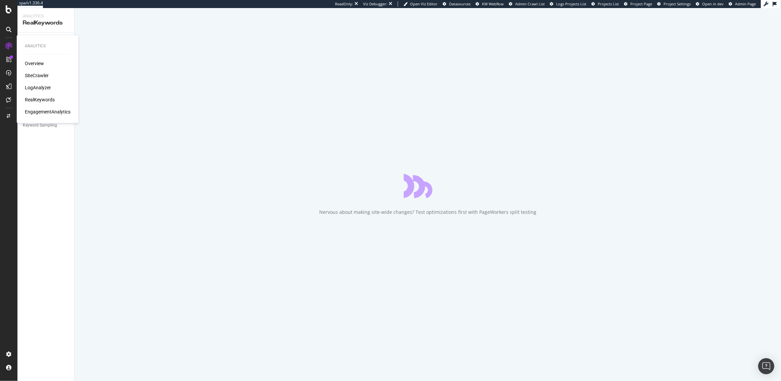
click at [40, 89] on div "LogAnalyzer" at bounding box center [38, 87] width 26 height 7
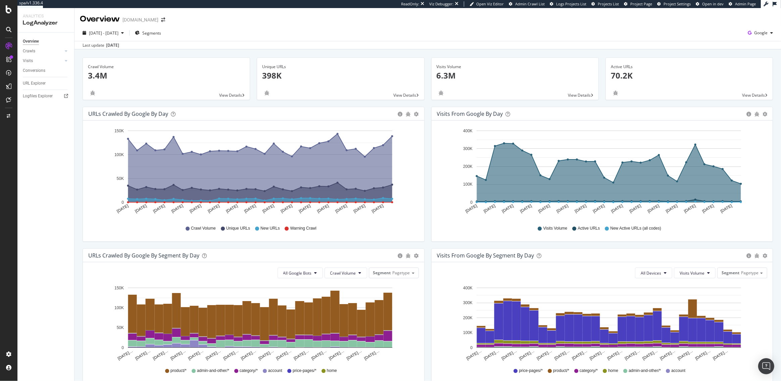
click at [420, 240] on div "Hold CMD (⌘) while clicking to filter the report. [DATE] [DATE] [DATE] [DATE] […" at bounding box center [253, 181] width 341 height 121
click at [30, 61] on div "Visits" at bounding box center [28, 60] width 10 height 7
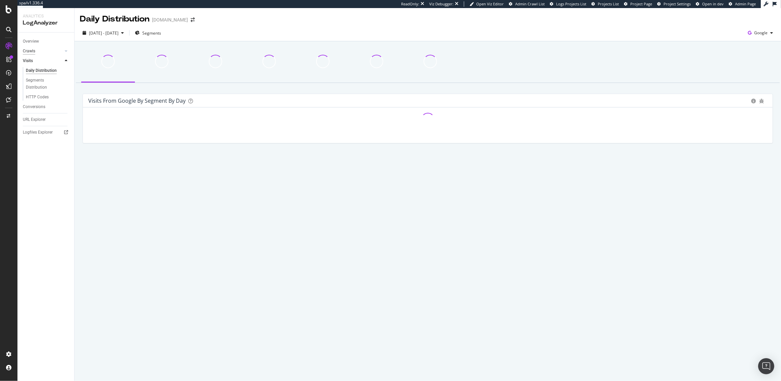
click at [30, 52] on div "Crawls" at bounding box center [29, 51] width 12 height 7
click at [761, 31] on span "Google" at bounding box center [760, 33] width 13 height 6
click at [722, 38] on span "OpenAI" at bounding box center [727, 39] width 25 height 6
click at [25, 40] on div "Overview" at bounding box center [31, 41] width 16 height 7
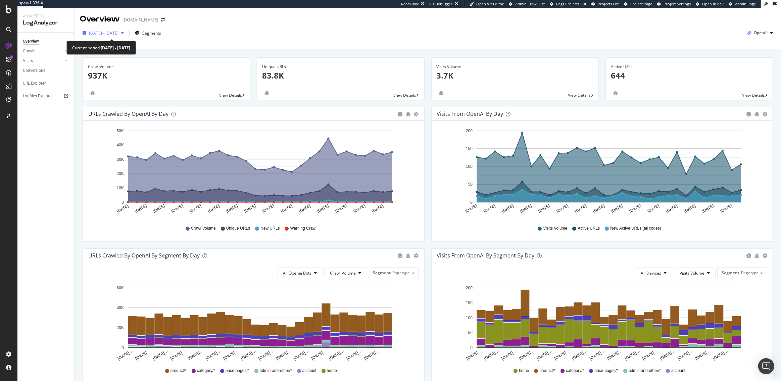
click at [102, 36] on div "2025 Jul. 19th - Aug. 17th" at bounding box center [104, 33] width 30 height 6
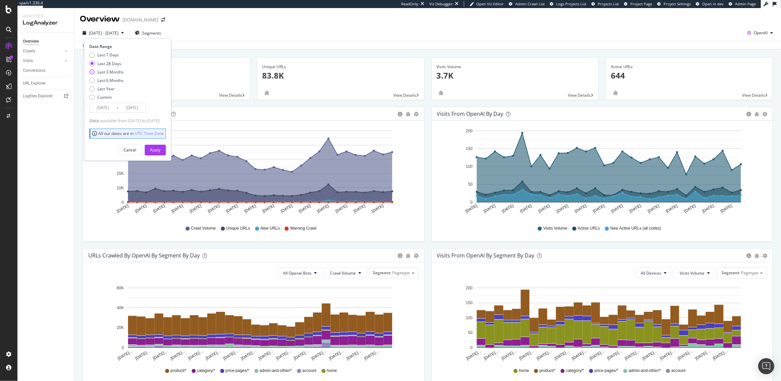
click at [105, 70] on div "Last 3 Months" at bounding box center [110, 72] width 26 height 6
type input "2025/05/18"
click at [160, 153] on div "Apply" at bounding box center [155, 150] width 10 height 10
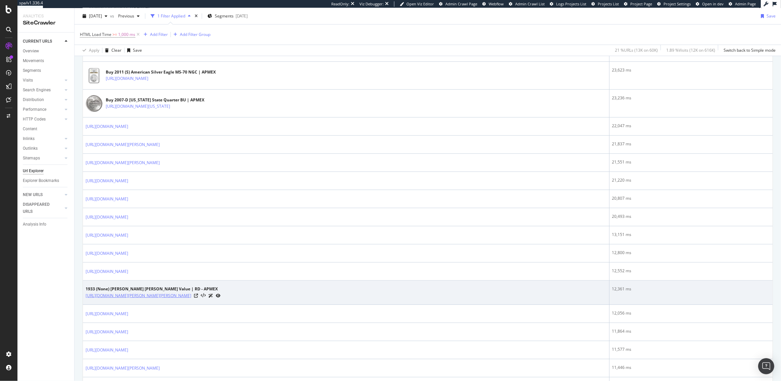
scroll to position [41, 0]
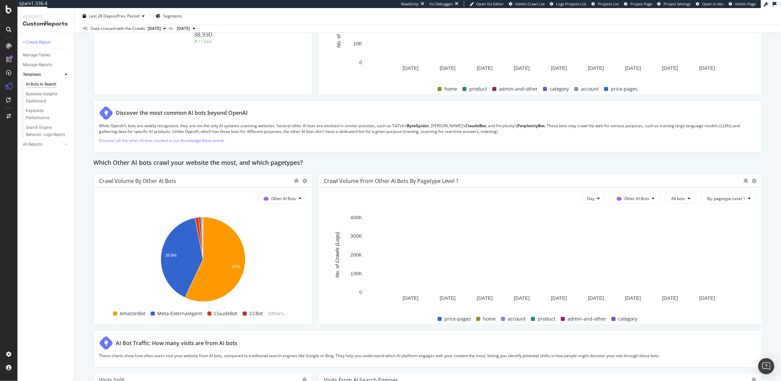
scroll to position [871, 0]
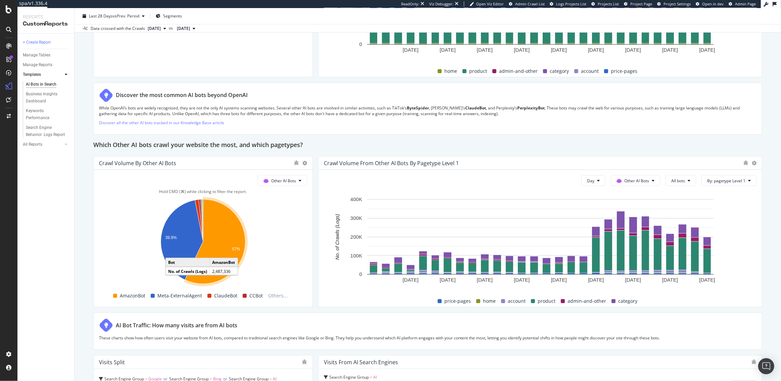
click at [235, 240] on icon "A chart." at bounding box center [215, 241] width 60 height 85
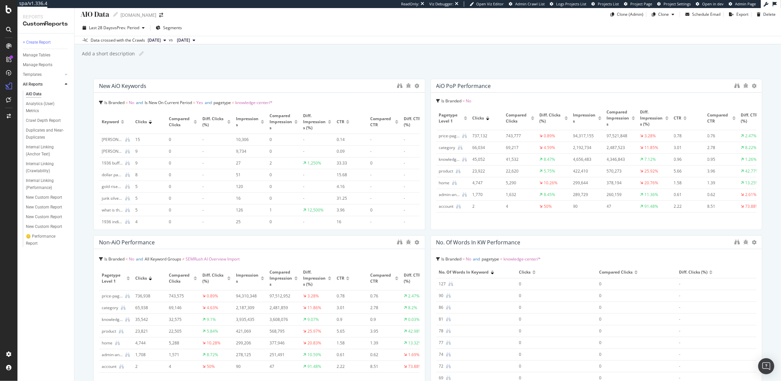
scroll to position [3, 0]
click at [416, 86] on icon at bounding box center [417, 87] width 5 height 5
click at [399, 85] on icon "binoculars" at bounding box center [399, 86] width 5 height 5
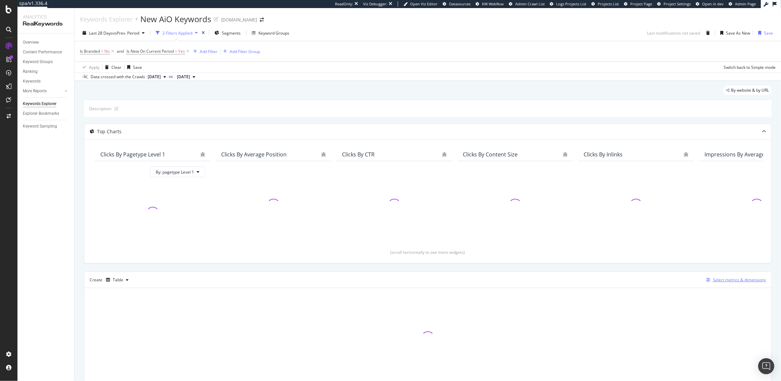
click at [737, 280] on div "Select metrics & dimensions" at bounding box center [739, 280] width 53 height 6
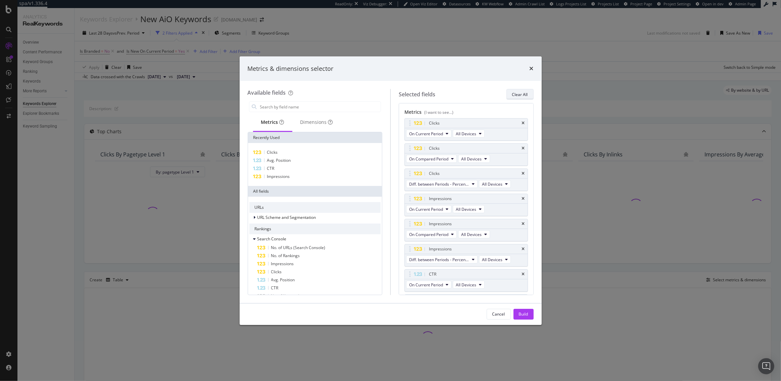
click at [519, 94] on div "Clear All" at bounding box center [520, 95] width 16 height 6
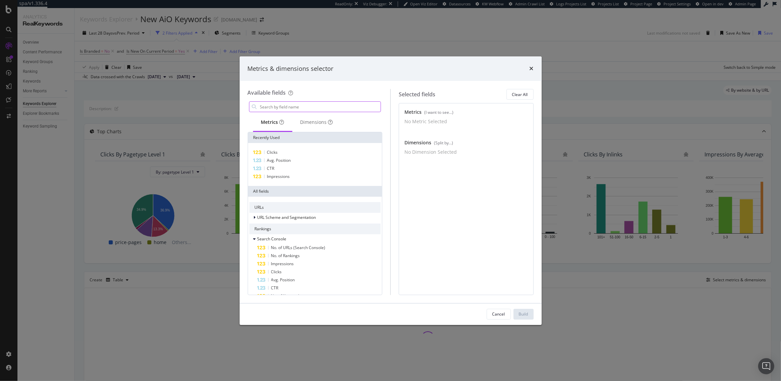
click at [318, 108] on input "modal" at bounding box center [320, 107] width 122 height 10
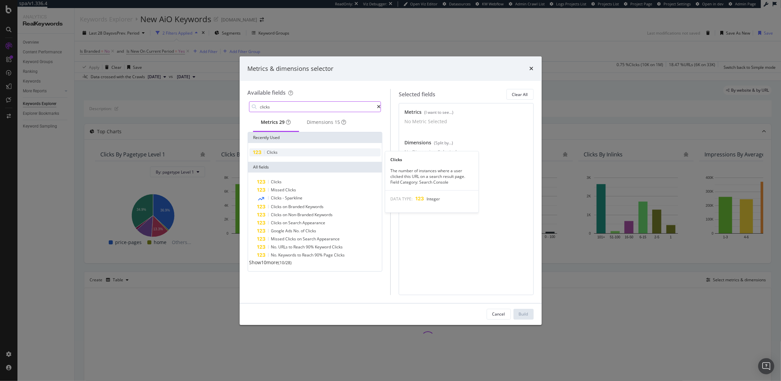
type input "clicks"
click at [314, 152] on div "Clicks" at bounding box center [315, 152] width 132 height 8
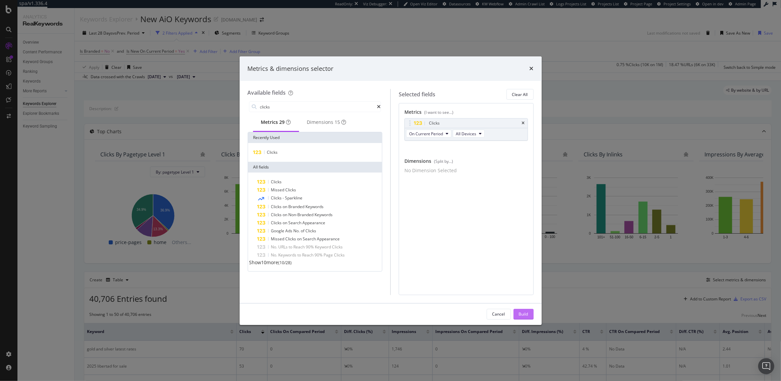
click at [520, 317] on div "Build" at bounding box center [523, 314] width 9 height 6
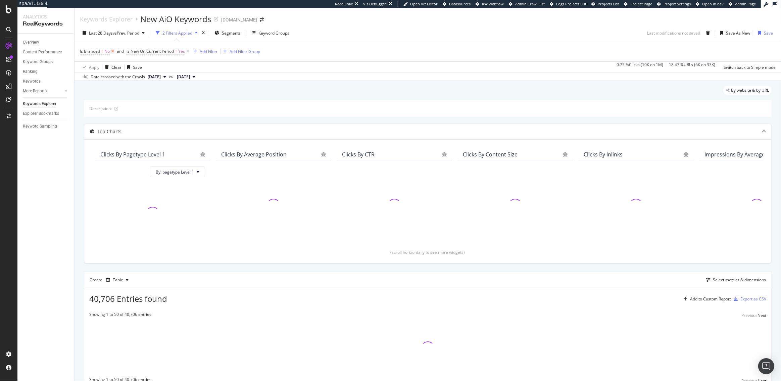
click at [113, 50] on icon at bounding box center [113, 51] width 6 height 7
click at [141, 52] on icon at bounding box center [141, 51] width 6 height 7
click at [252, 35] on div "Keyword Groups" at bounding box center [244, 33] width 31 height 6
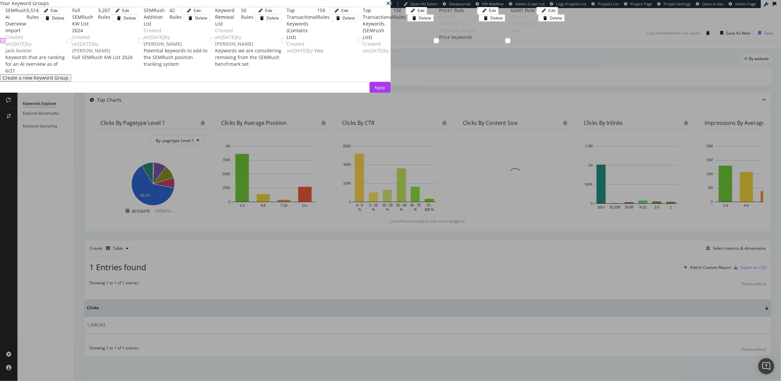
click at [5, 43] on div "modal" at bounding box center [2, 40] width 5 height 5
click at [385, 90] on div "Apply" at bounding box center [380, 88] width 10 height 6
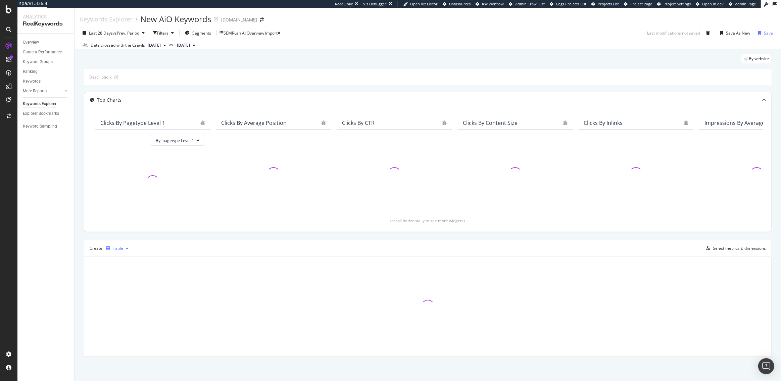
click at [122, 247] on div "Table" at bounding box center [118, 248] width 10 height 4
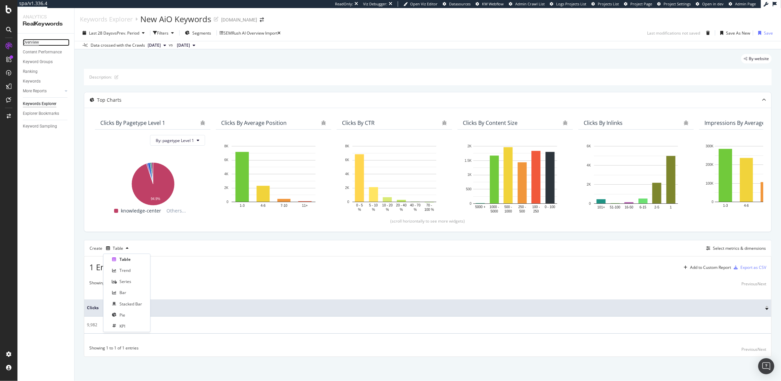
click at [32, 42] on div "Overview" at bounding box center [31, 42] width 16 height 7
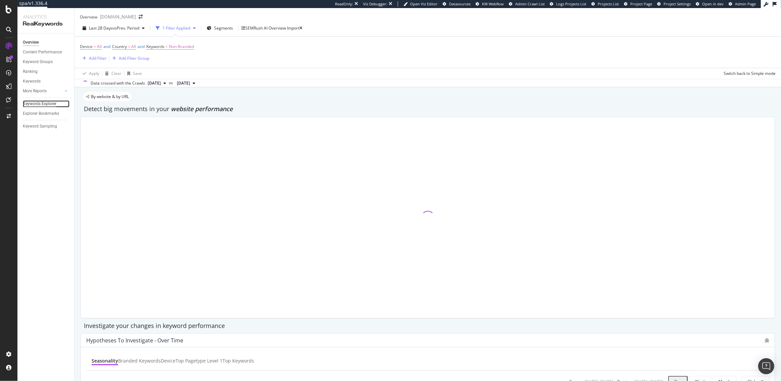
click at [36, 103] on div "Keywords Explorer" at bounding box center [40, 103] width 34 height 7
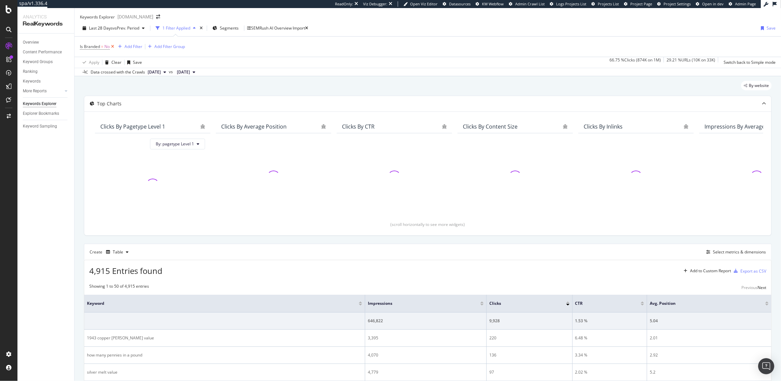
click at [112, 50] on icon at bounding box center [113, 46] width 6 height 7
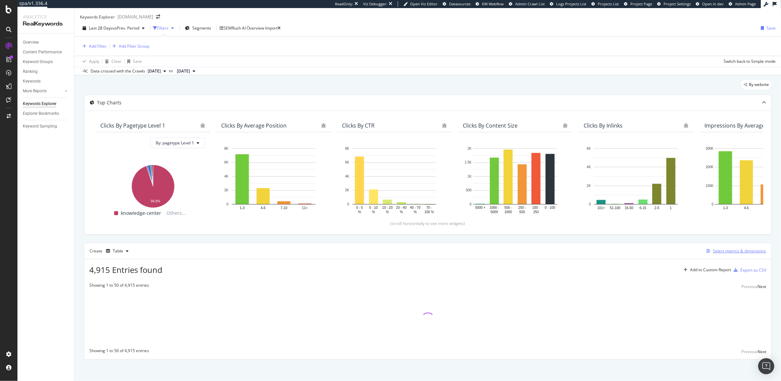
click at [724, 255] on div "Select metrics & dimensions" at bounding box center [735, 250] width 62 height 7
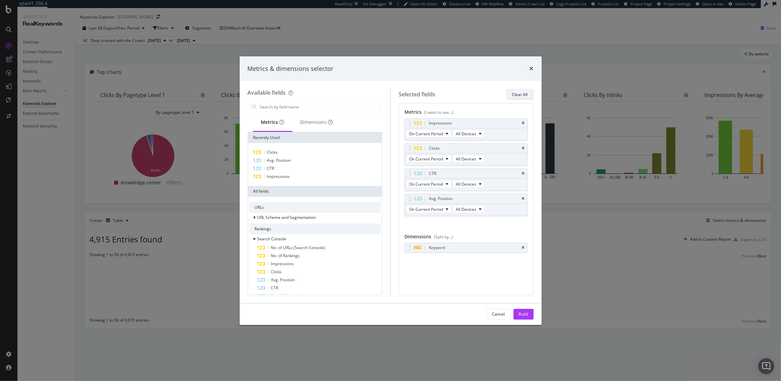
click at [518, 90] on div "Clear All" at bounding box center [520, 94] width 16 height 9
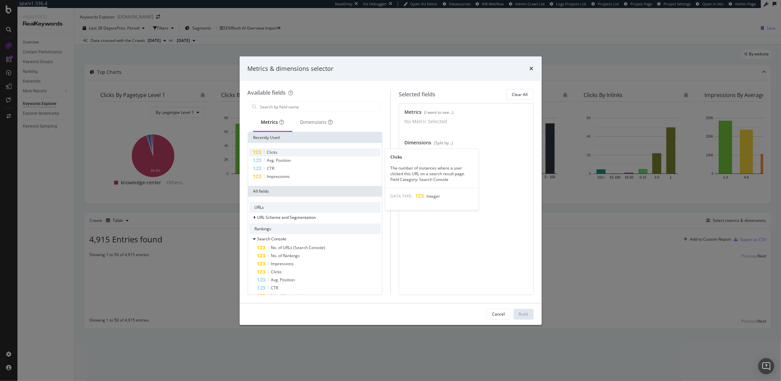
click at [274, 153] on span "Clicks" at bounding box center [272, 152] width 11 height 6
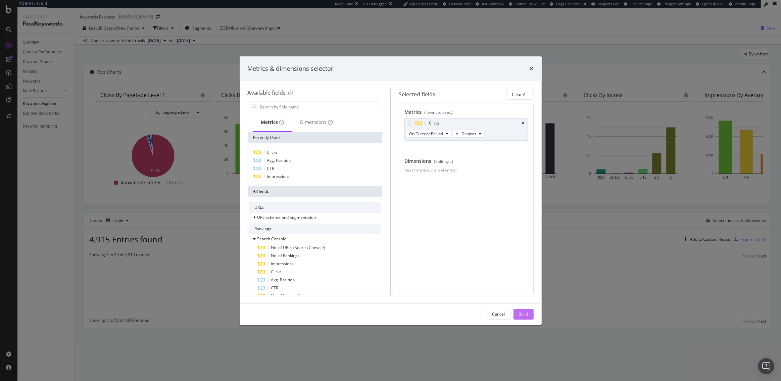
click at [529, 313] on button "Build" at bounding box center [524, 314] width 20 height 11
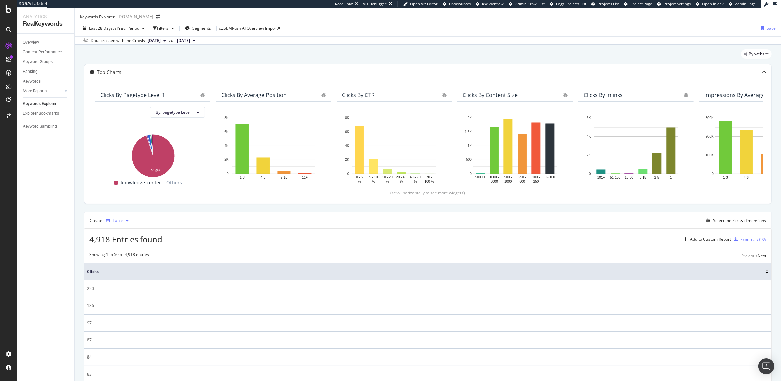
click at [119, 226] on div "Table" at bounding box center [117, 221] width 28 height 10
click at [197, 228] on div "Create Table Select metrics & dimensions" at bounding box center [428, 220] width 688 height 16
click at [127, 223] on icon "button" at bounding box center [127, 221] width 3 height 4
click at [132, 249] on div "Trend" at bounding box center [126, 247] width 41 height 8
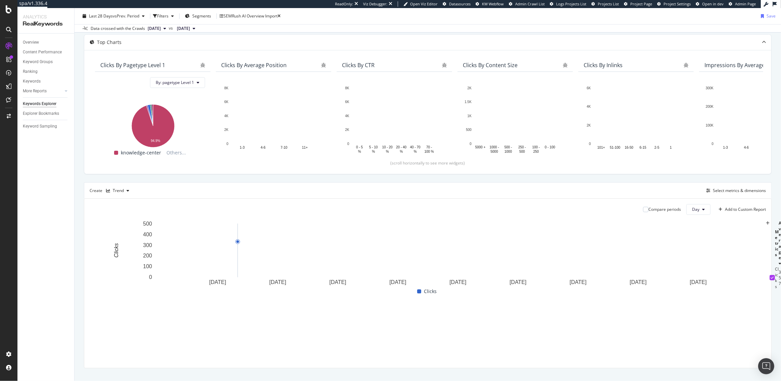
scroll to position [45, 0]
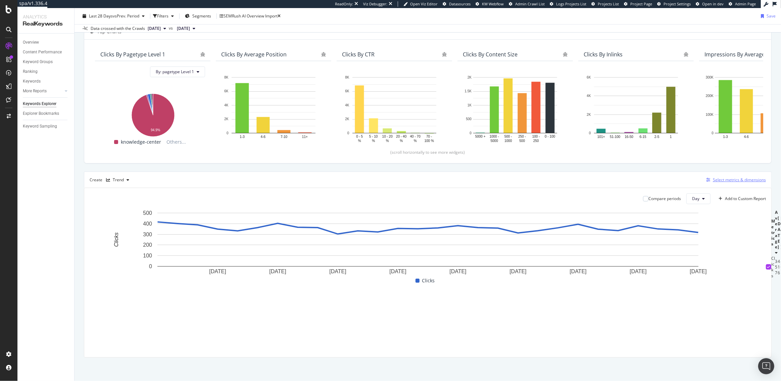
click at [730, 181] on div "Select metrics & dimensions" at bounding box center [739, 180] width 53 height 6
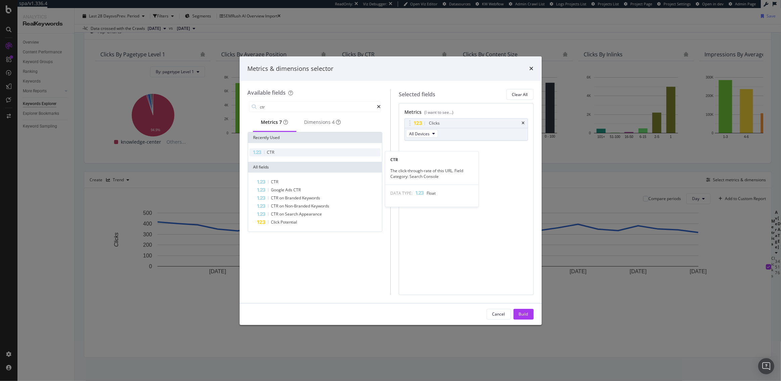
type input "ctr"
click at [297, 152] on div "CTR" at bounding box center [315, 152] width 132 height 8
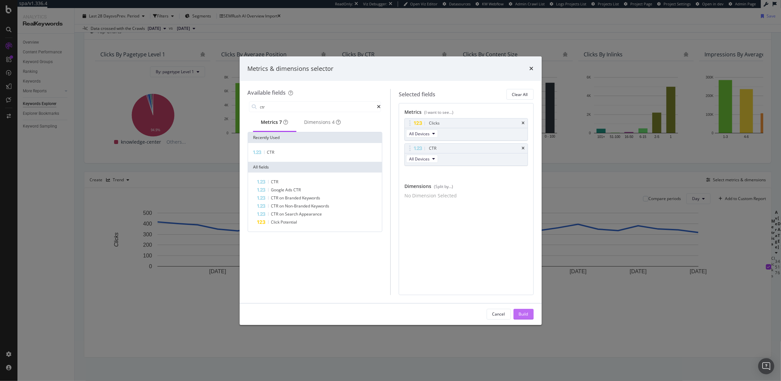
click at [523, 312] on div "Build" at bounding box center [523, 314] width 9 height 6
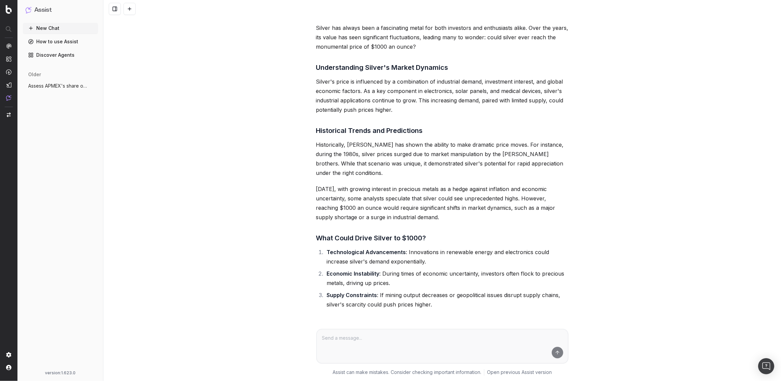
scroll to position [1793, 0]
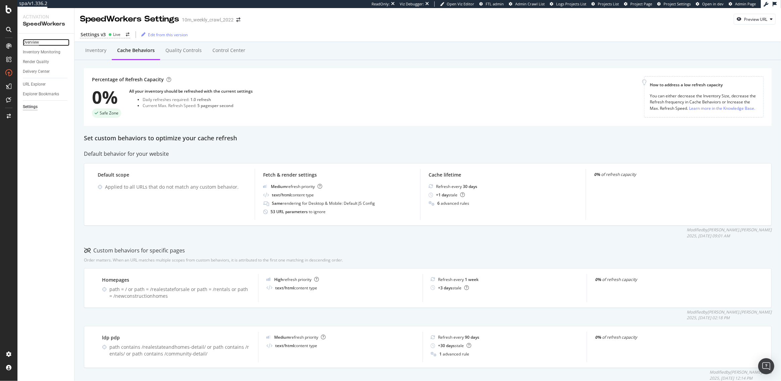
click at [36, 44] on div "Overview" at bounding box center [31, 42] width 16 height 7
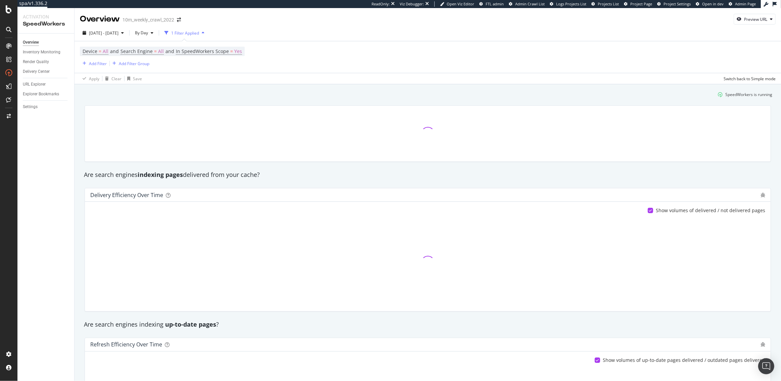
click at [32, 111] on div "Settings" at bounding box center [48, 107] width 51 height 10
click at [32, 108] on div "Settings" at bounding box center [30, 106] width 15 height 7
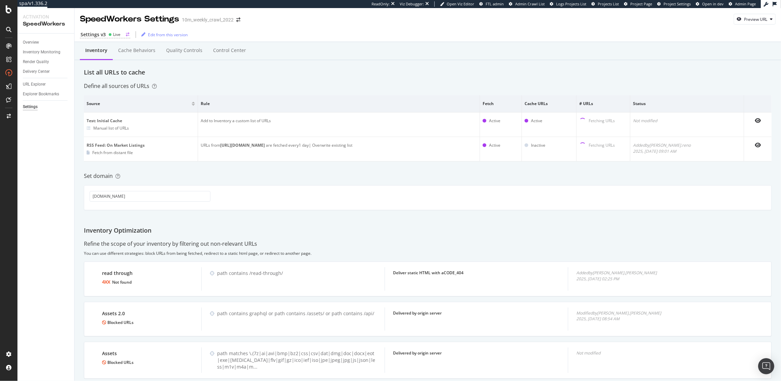
click at [114, 36] on div "Live" at bounding box center [116, 35] width 7 height 6
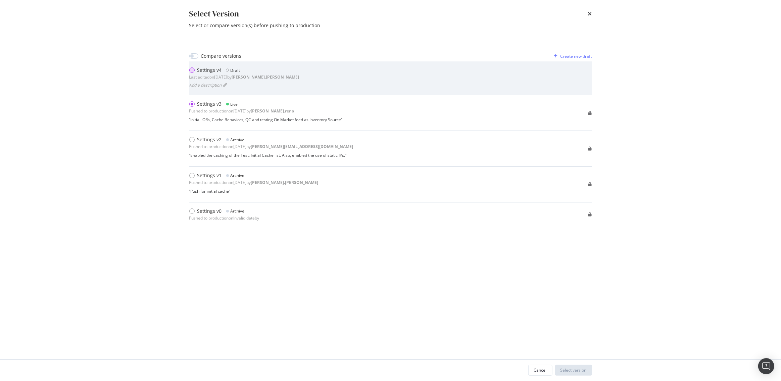
click at [191, 70] on div "modal" at bounding box center [191, 69] width 5 height 5
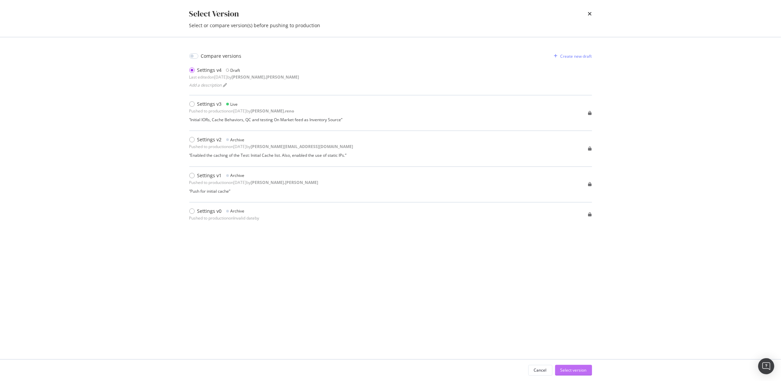
click at [569, 369] on div "Select version" at bounding box center [574, 370] width 26 height 6
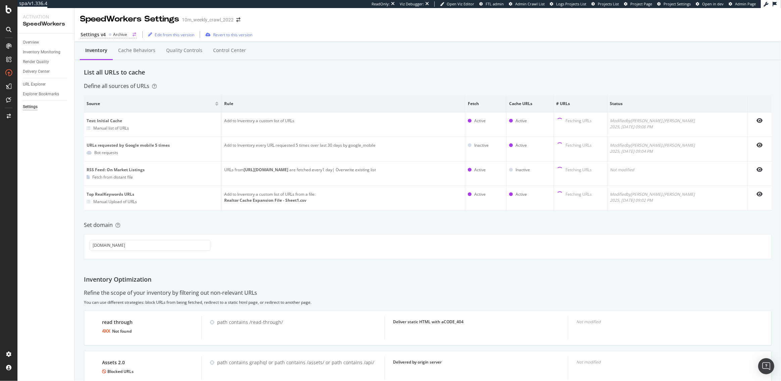
click at [93, 36] on div "Settings v4" at bounding box center [93, 34] width 25 height 7
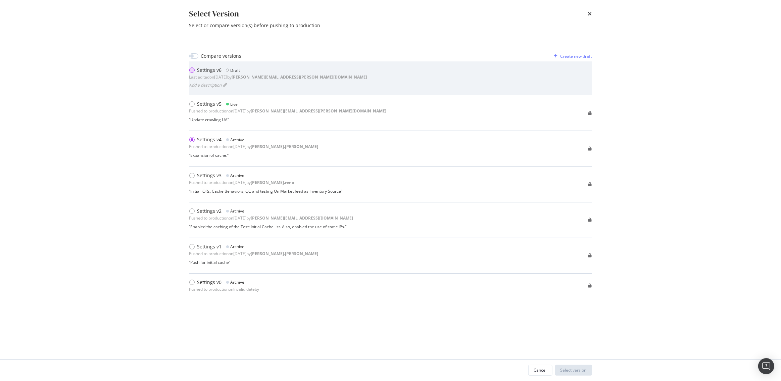
click at [191, 67] on div "modal" at bounding box center [191, 69] width 5 height 5
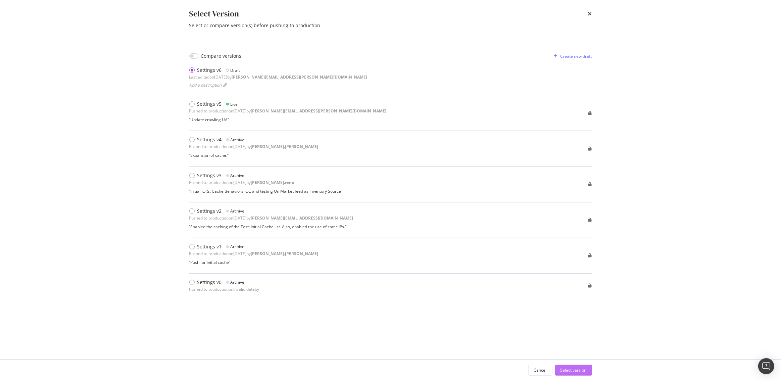
click at [579, 372] on div "Select version" at bounding box center [574, 370] width 26 height 6
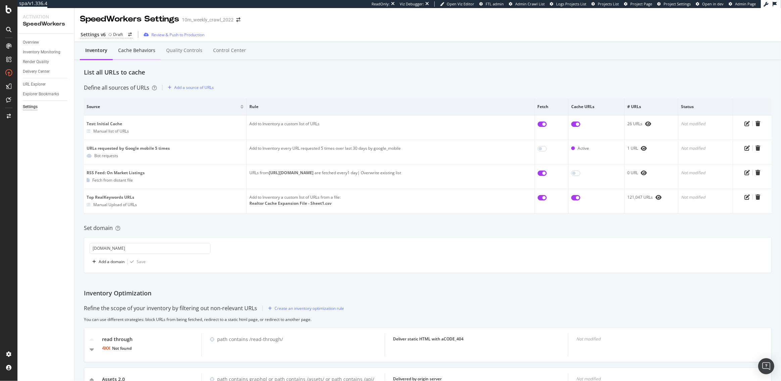
click at [140, 49] on div "Cache behaviors" at bounding box center [136, 50] width 37 height 7
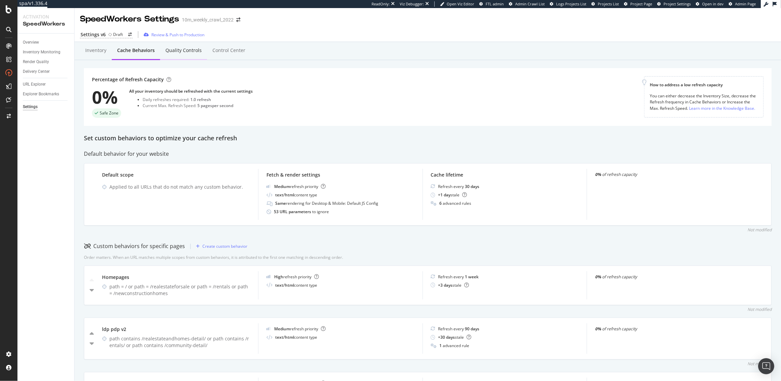
click at [188, 55] on div "Quality Controls" at bounding box center [183, 51] width 47 height 18
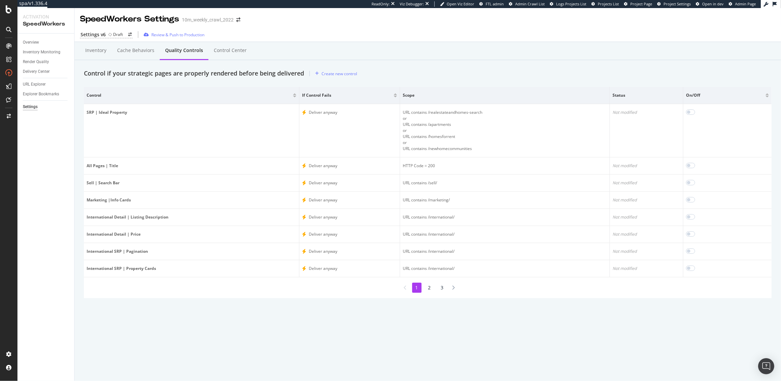
click at [431, 289] on li "2" at bounding box center [429, 288] width 9 height 10
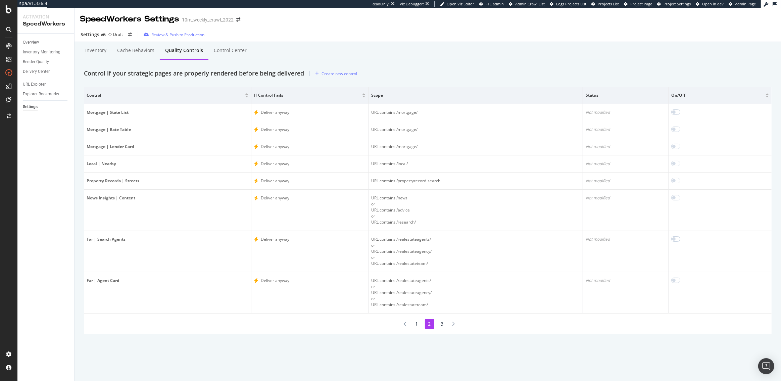
click at [442, 323] on li "3" at bounding box center [442, 324] width 9 height 10
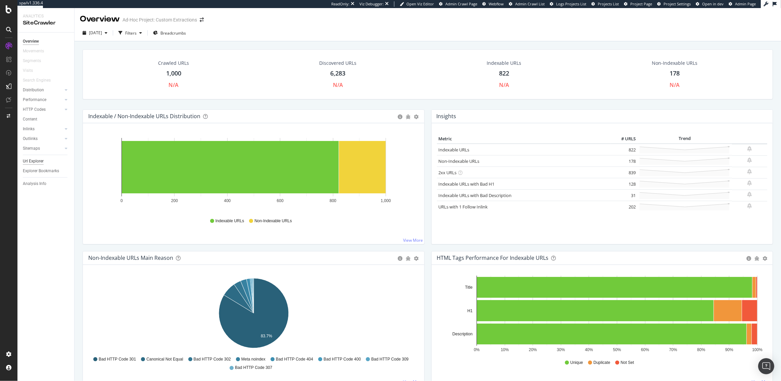
click at [33, 162] on div "Url Explorer" at bounding box center [33, 161] width 21 height 7
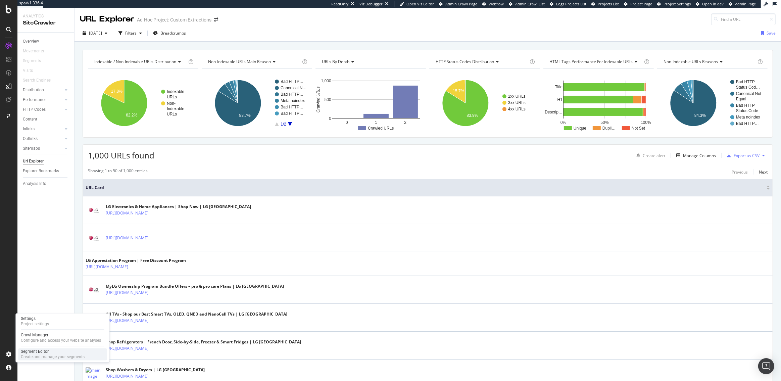
click at [34, 350] on div "Segment Editor" at bounding box center [53, 351] width 64 height 5
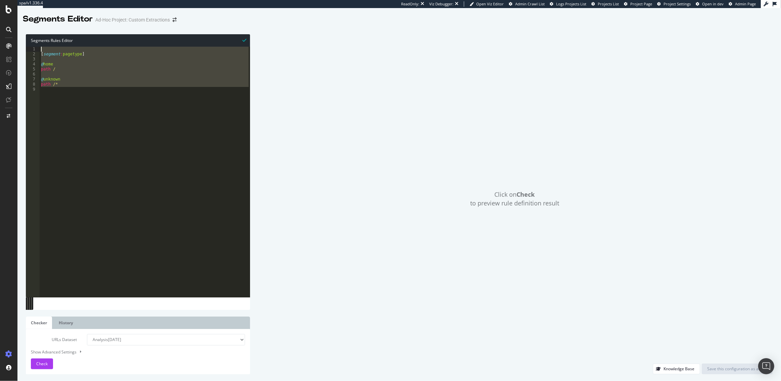
drag, startPoint x: 52, startPoint y: 102, endPoint x: 37, endPoint y: 29, distance: 74.9
click at [37, 29] on div "Segments Rules Editor 1 2 3 4 5 6 7 8 9 [ segment : pagetype ] @ home path / @ …" at bounding box center [399, 204] width 764 height 353
paste textarea "path /*"
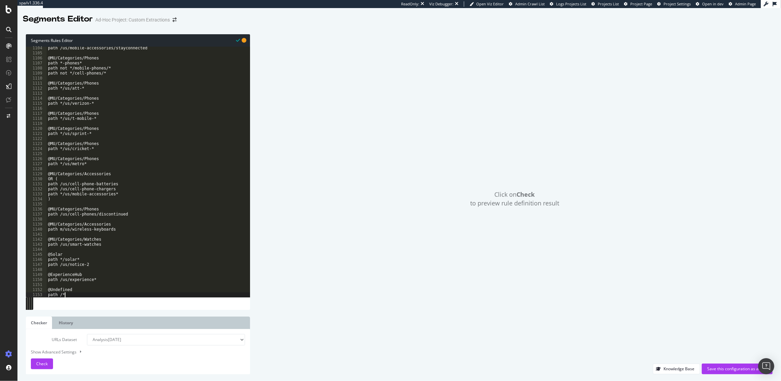
scroll to position [5555, 0]
type textarea "path /*"
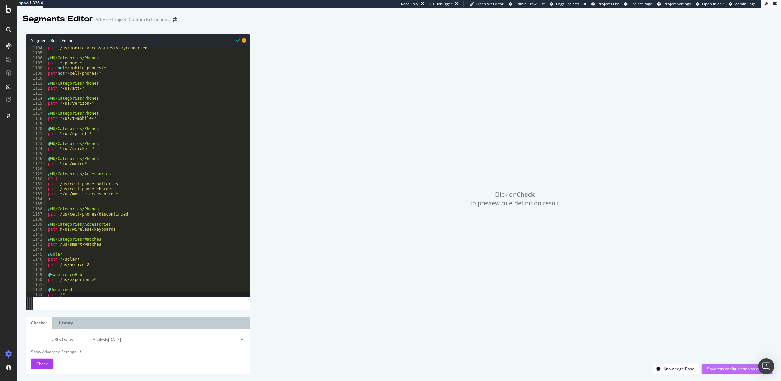
click at [722, 365] on div "Save this configuration as active" at bounding box center [737, 369] width 60 height 10
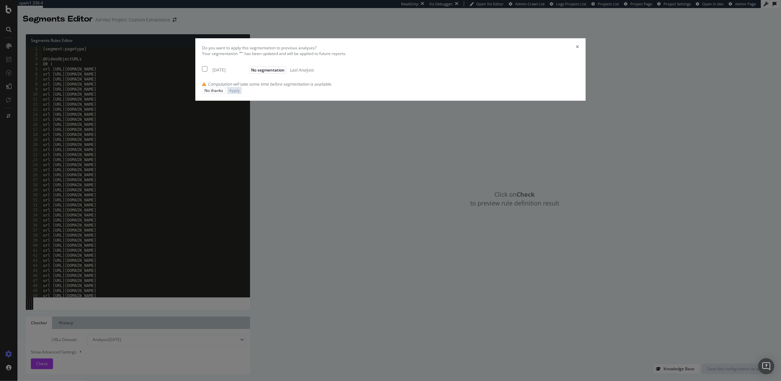
click at [270, 73] on div "[DATE] No segmentation Last Analysis" at bounding box center [258, 69] width 112 height 8
checkbox input "true"
click at [242, 94] on button "Apply" at bounding box center [234, 90] width 14 height 7
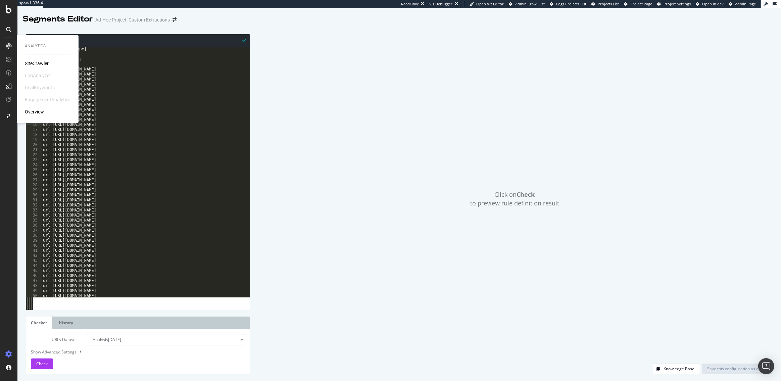
click at [47, 59] on div "Analytics SiteCrawler LogAnalyzer RealKeywords EngagementAnalytics Overview" at bounding box center [47, 79] width 56 height 85
click at [39, 63] on div "SiteCrawler" at bounding box center [37, 63] width 24 height 7
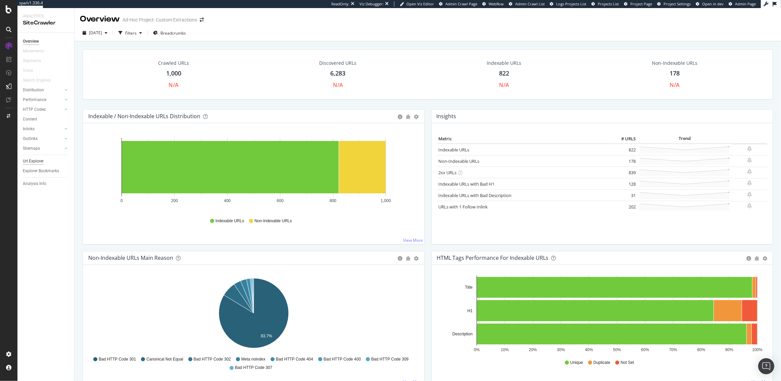
click at [27, 159] on div "Url Explorer" at bounding box center [33, 161] width 21 height 7
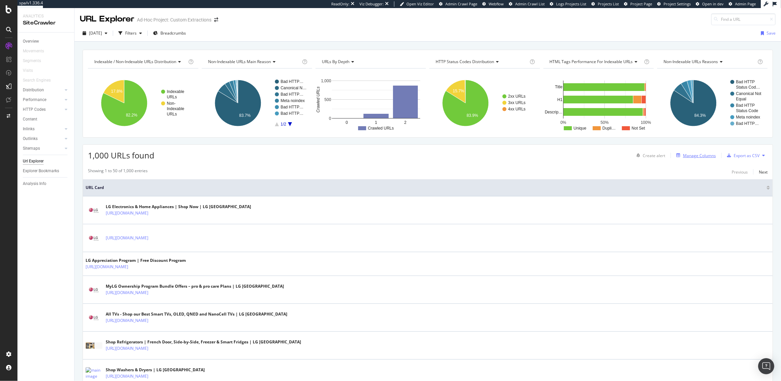
click at [687, 155] on div "Manage Columns" at bounding box center [699, 156] width 33 height 6
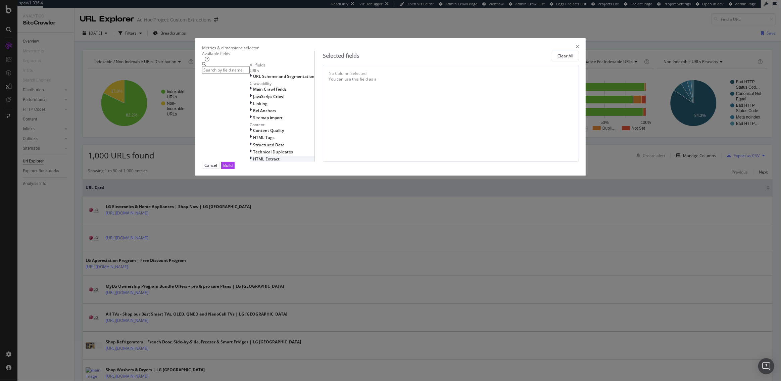
click at [279, 162] on span "HTML Extract" at bounding box center [266, 159] width 27 height 6
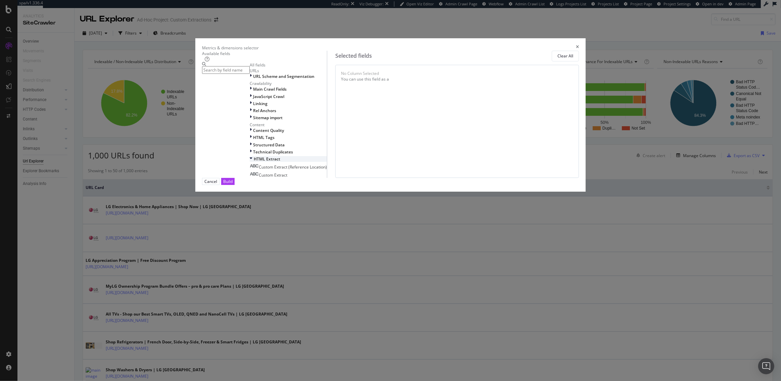
scroll to position [5, 0]
click at [287, 178] on span "Custom Extract" at bounding box center [273, 175] width 29 height 6
click at [287, 170] on span "Custom Extract (Reference Location)" at bounding box center [293, 167] width 68 height 6
click at [233, 184] on div "Build" at bounding box center [227, 182] width 9 height 6
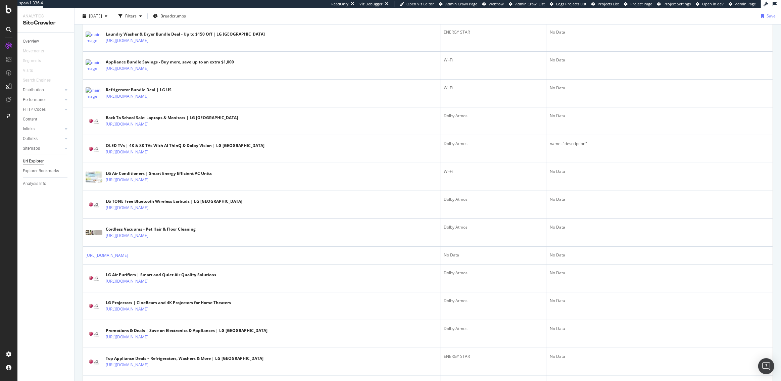
scroll to position [504, 0]
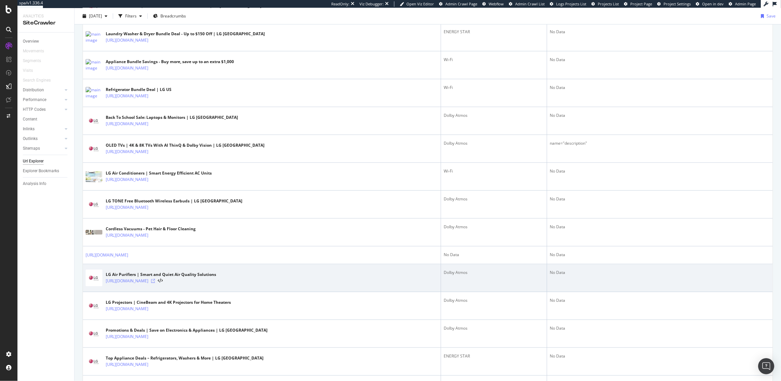
click at [155, 280] on icon at bounding box center [153, 281] width 4 height 4
drag, startPoint x: 473, startPoint y: 272, endPoint x: 444, endPoint y: 272, distance: 28.5
click at [444, 272] on td "Dolby Atmos" at bounding box center [494, 278] width 106 height 28
copy div "Dolby Atmos"
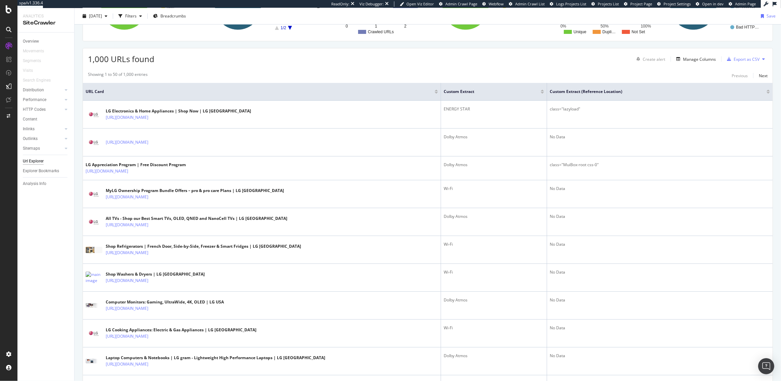
scroll to position [0, 0]
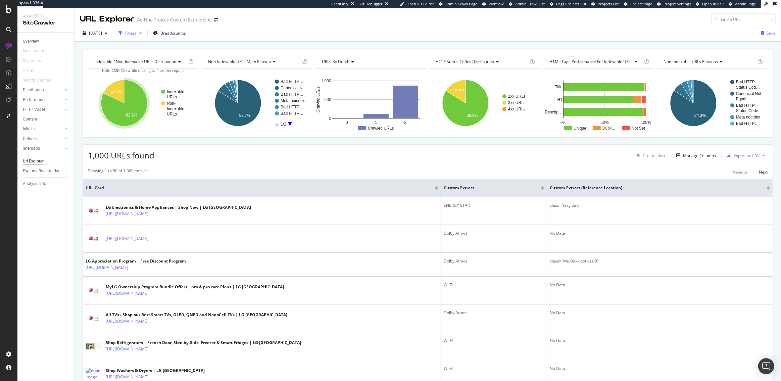
click at [137, 32] on div "Filters" at bounding box center [130, 33] width 11 height 6
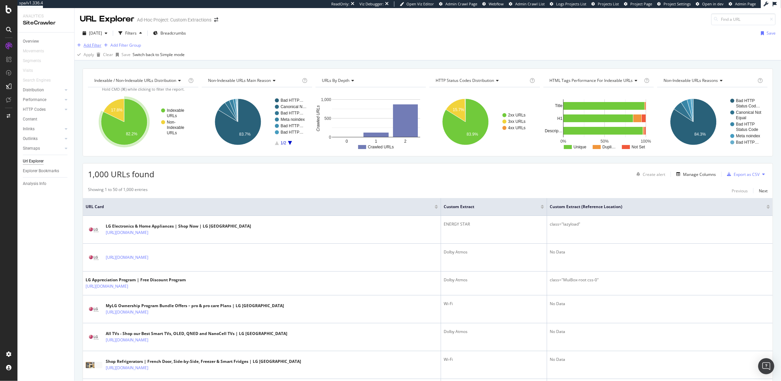
click at [90, 48] on div "Add Filter" at bounding box center [93, 45] width 18 height 6
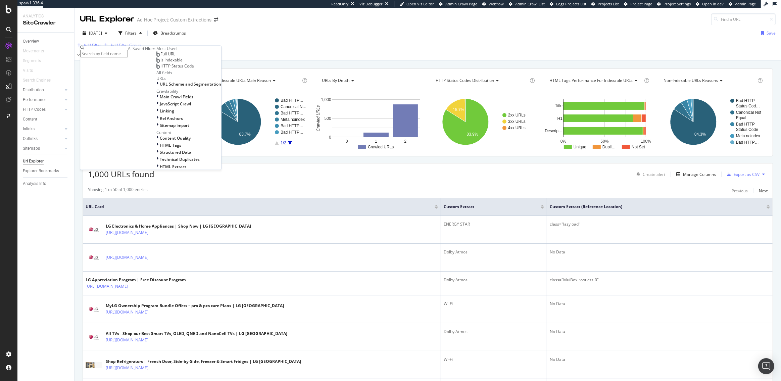
scroll to position [80, 0]
click at [160, 170] on span "HTML Extract" at bounding box center [173, 167] width 27 height 6
click at [165, 178] on span "Custom Extract (Reference Location)" at bounding box center [199, 175] width 68 height 6
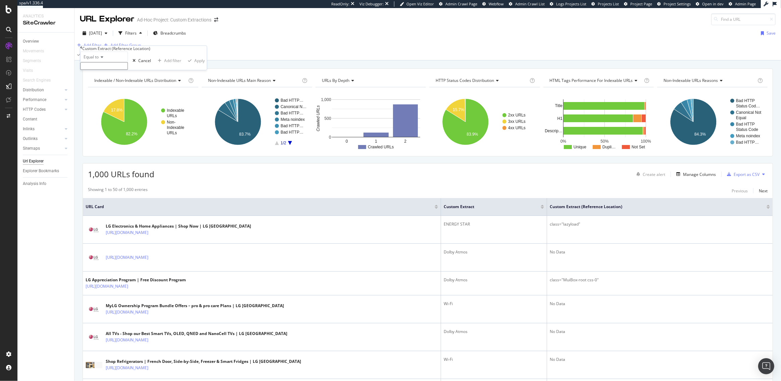
click at [98, 62] on div "Equal to" at bounding box center [104, 57] width 48 height 11
click at [100, 140] on div "Exists" at bounding box center [104, 136] width 47 height 7
click at [172, 60] on div "Apply" at bounding box center [177, 57] width 10 height 6
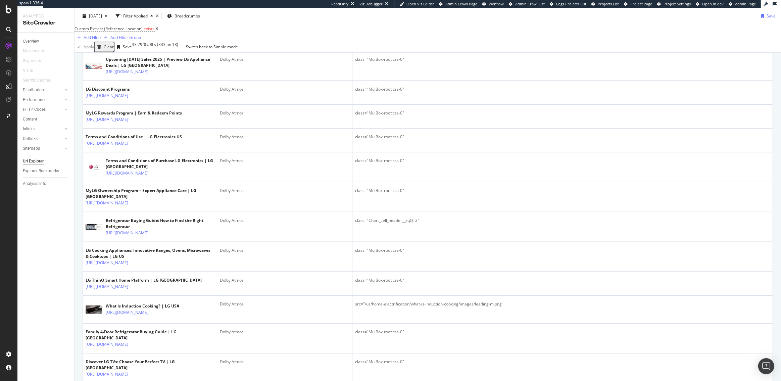
scroll to position [785, 0]
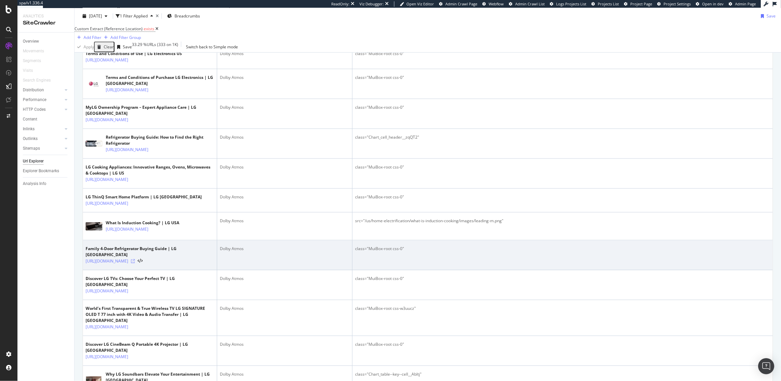
click at [135, 263] on icon at bounding box center [133, 261] width 4 height 4
drag, startPoint x: 402, startPoint y: 257, endPoint x: 368, endPoint y: 258, distance: 34.3
click at [368, 252] on div "class="MuiBox-root css-0"" at bounding box center [562, 249] width 415 height 6
copy div "MuiBox-root css-0"
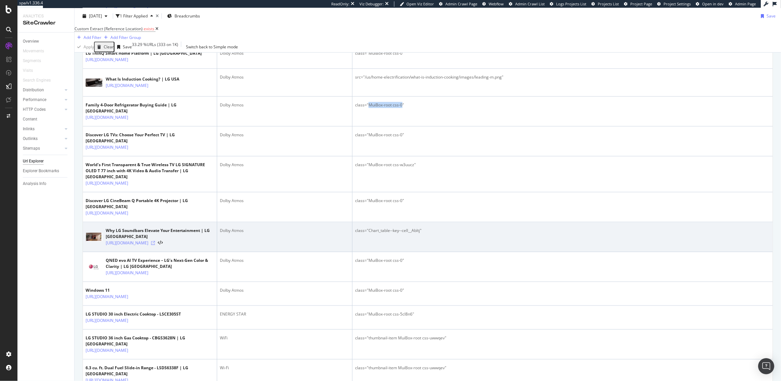
scroll to position [949, 0]
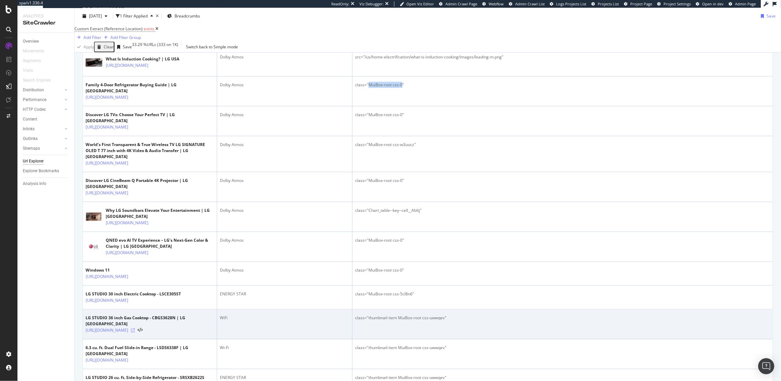
click at [135, 328] on icon at bounding box center [133, 330] width 4 height 4
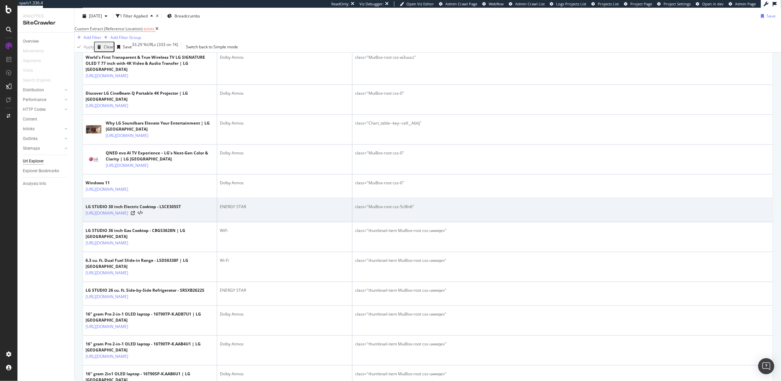
scroll to position [1157, 0]
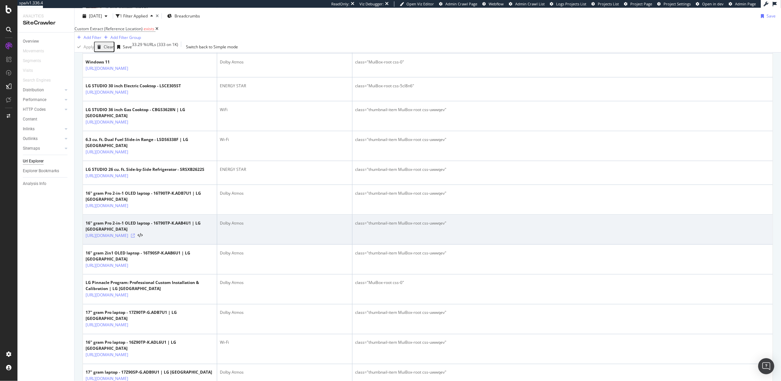
click at [135, 234] on icon at bounding box center [133, 236] width 4 height 4
drag, startPoint x: 367, startPoint y: 222, endPoint x: 447, endPoint y: 222, distance: 80.2
click at [447, 222] on div "class="thumbnail-item MuiBox-root css-uwwqev"" at bounding box center [562, 223] width 415 height 6
copy div ""thumbnail-item MuiBox-root css-uwwqev""
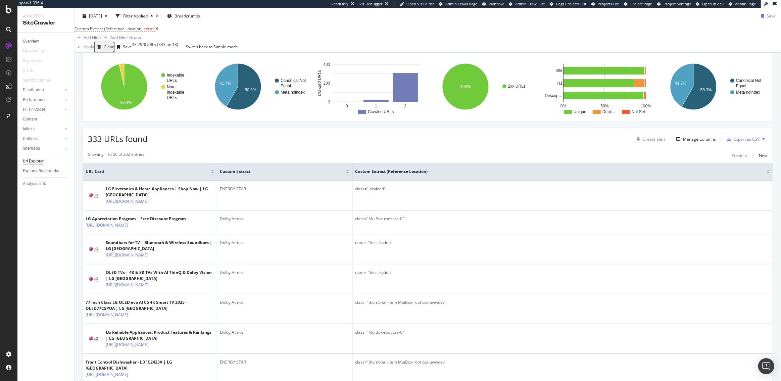
scroll to position [0, 0]
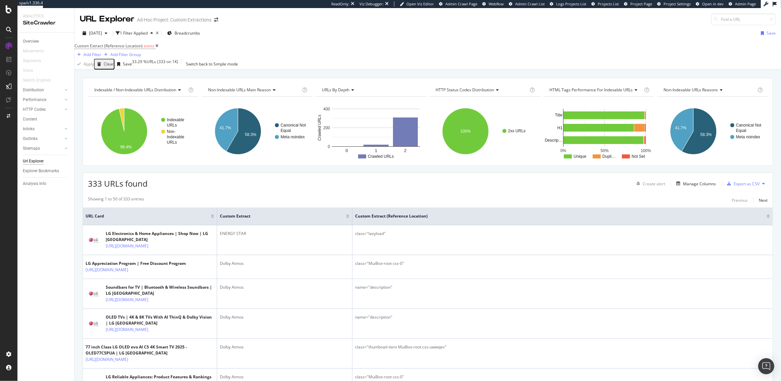
click at [39, 41] on link "Overview" at bounding box center [46, 41] width 47 height 7
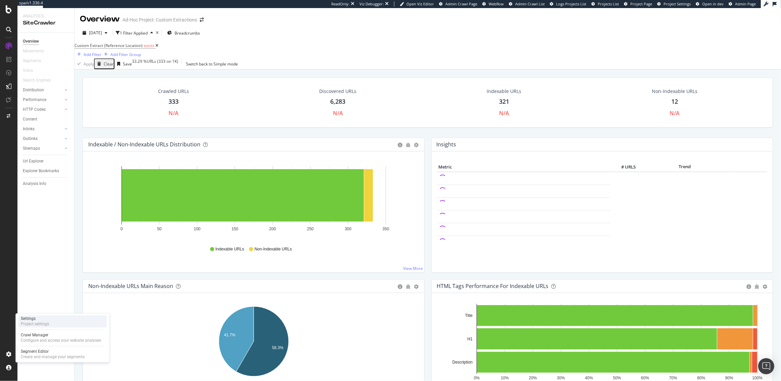
click at [40, 317] on div "Settings" at bounding box center [35, 318] width 28 height 5
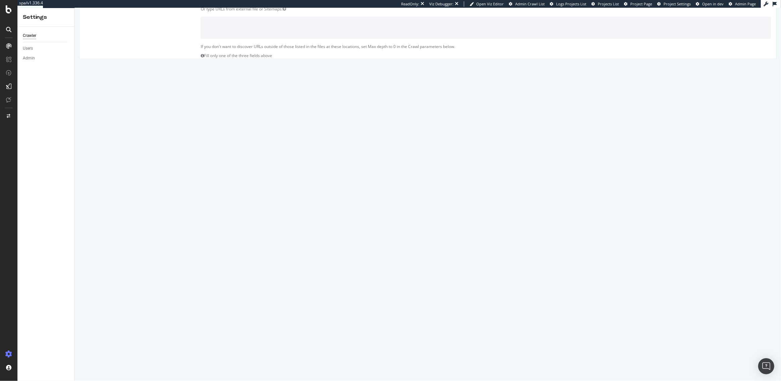
scroll to position [206, 0]
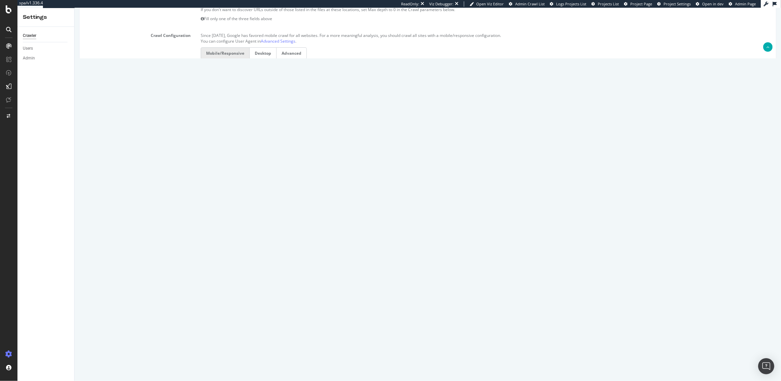
click at [218, 239] on input "5" at bounding box center [253, 240] width 106 height 11
type input "3"
click at [217, 223] on input "1000" at bounding box center [253, 223] width 106 height 11
type input "100000"
click at [417, 360] on input "Save & Back to Project" at bounding box center [435, 360] width 49 height 10
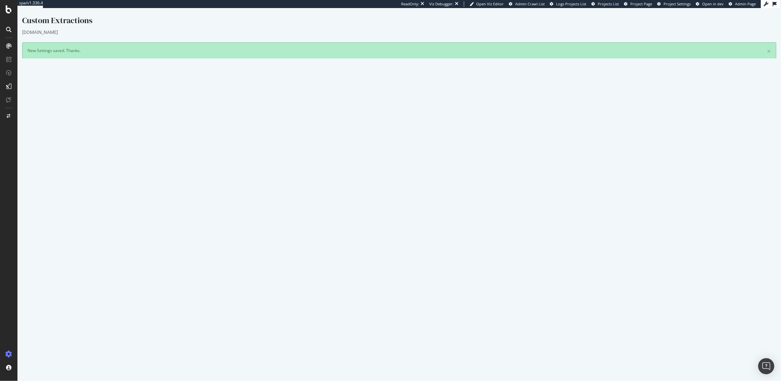
click at [381, 191] on button "Yes! Start Now" at bounding box center [391, 189] width 42 height 11
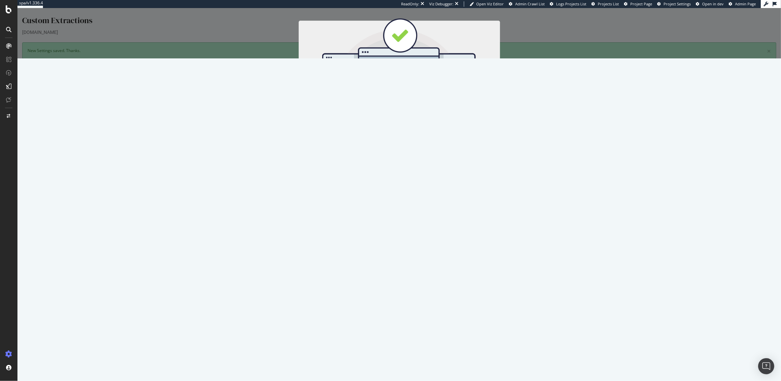
click at [380, 122] on button "Cancel" at bounding box center [383, 119] width 23 height 11
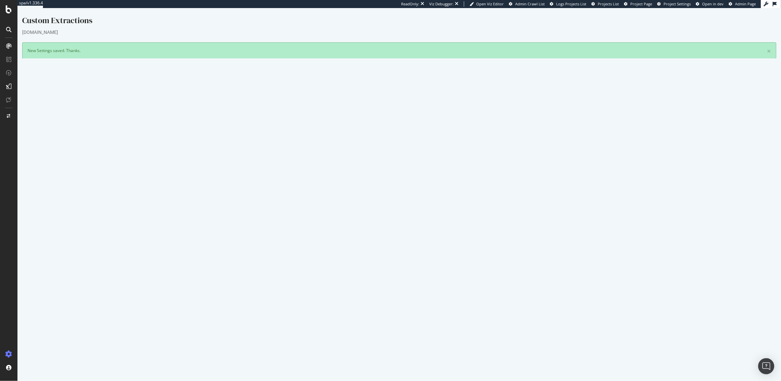
click at [399, 175] on p "View Crawl Settings" at bounding box center [400, 178] width 744 height 6
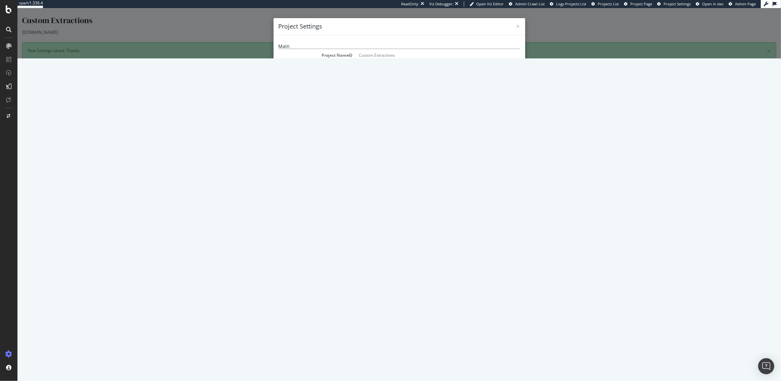
click at [513, 370] on button "Close" at bounding box center [510, 375] width 20 height 11
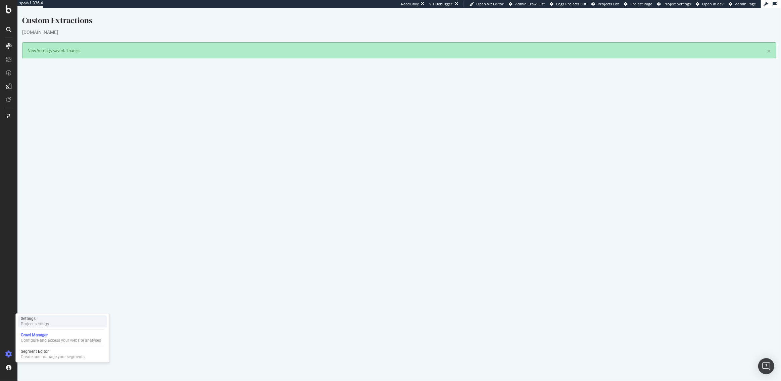
click at [32, 322] on div "Project settings" at bounding box center [35, 324] width 28 height 5
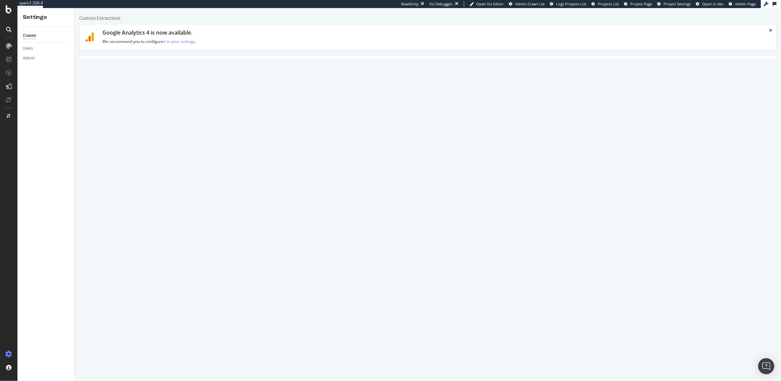
click at [269, 64] on link "Scheduling" at bounding box center [270, 65] width 35 height 18
type input "2025-08-19"
click at [252, 116] on input "2025-08-19" at bounding box center [233, 114] width 67 height 11
click at [242, 182] on td "19" at bounding box center [240, 181] width 15 height 10
click at [281, 112] on select "00 01 02 03 04 05 06 07 08 09 10 11 12 13 14 15 16 17 18 19 20 21 22 23" at bounding box center [286, 114] width 27 height 11
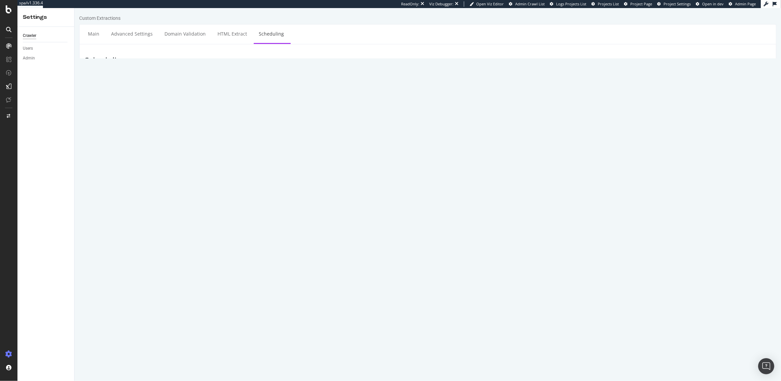
select select "20"
click at [296, 113] on select "00 01 02 03 04 05 06 07 08 09 10 11 12 13 14 15 16 17 18 19 20 21 22 23" at bounding box center [286, 114] width 27 height 11
click at [232, 115] on input "2025-08-19" at bounding box center [233, 114] width 67 height 11
click at [231, 177] on html "Custom Extractions Main Advanced Settings Domain Validation HTML Extract Schedu…" at bounding box center [427, 92] width 707 height 169
click at [91, 36] on link "Main" at bounding box center [93, 34] width 21 height 18
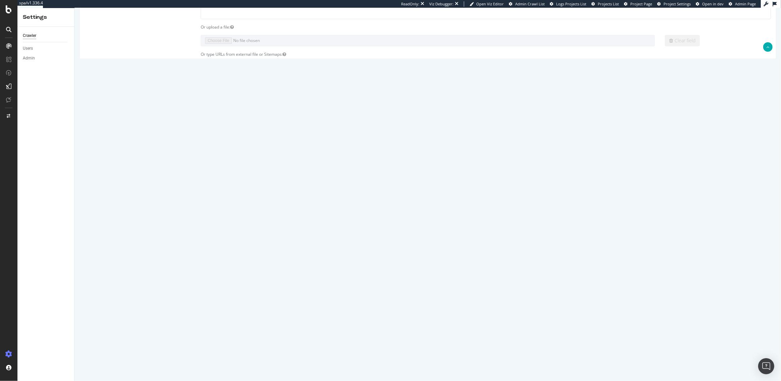
scroll to position [128, 0]
click at [212, 301] on input "100000" at bounding box center [253, 302] width 106 height 11
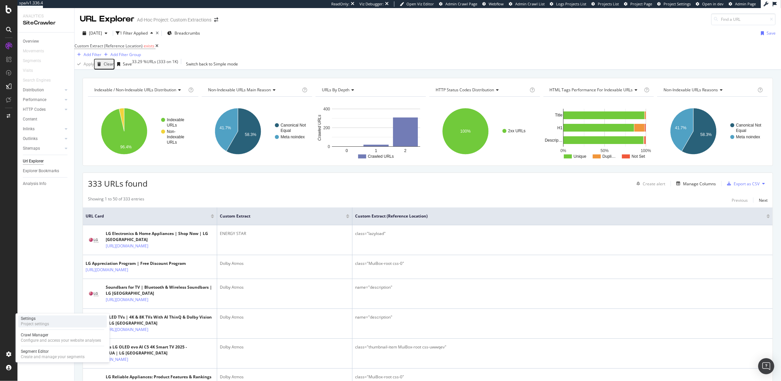
click at [37, 323] on div "Project settings" at bounding box center [35, 324] width 28 height 5
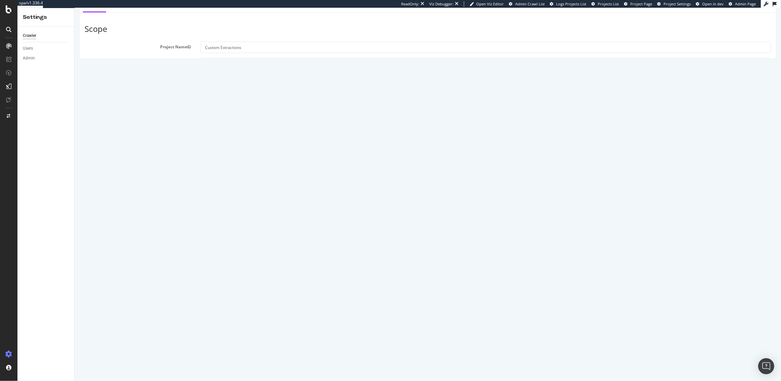
scroll to position [206, 0]
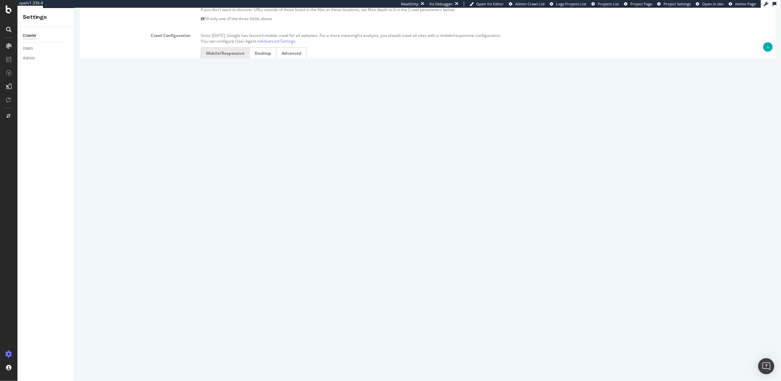
click at [211, 224] on input "100000" at bounding box center [253, 223] width 106 height 11
click at [449, 361] on input "Save & Back to Project" at bounding box center [435, 360] width 49 height 10
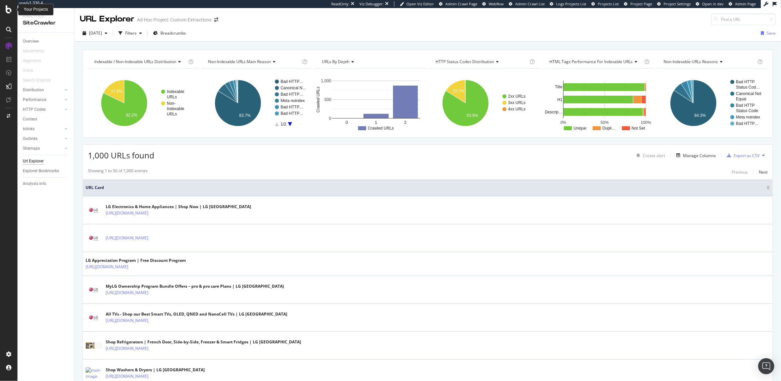
click at [7, 10] on icon at bounding box center [9, 9] width 6 height 8
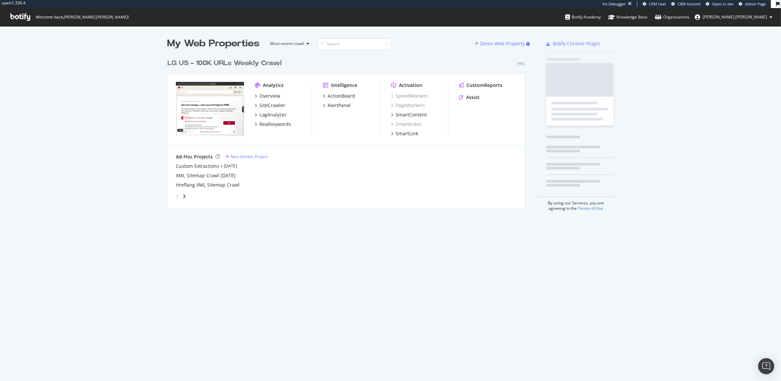
scroll to position [158, 363]
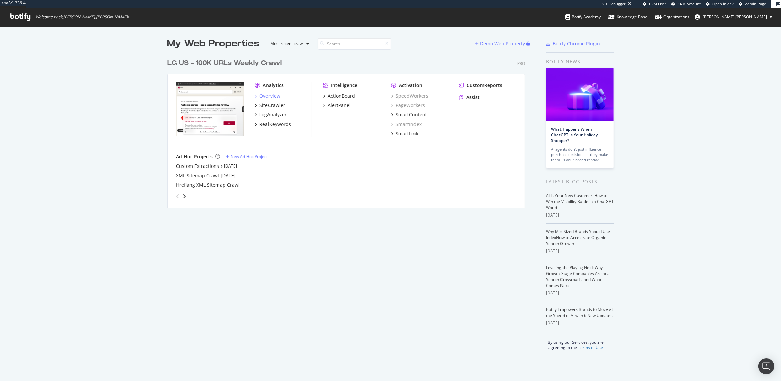
click at [265, 98] on div "Overview" at bounding box center [269, 96] width 21 height 7
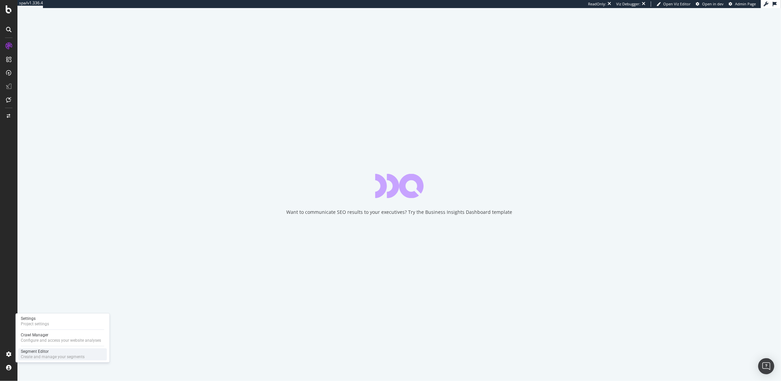
click at [37, 350] on div "Segment Editor" at bounding box center [53, 351] width 64 height 5
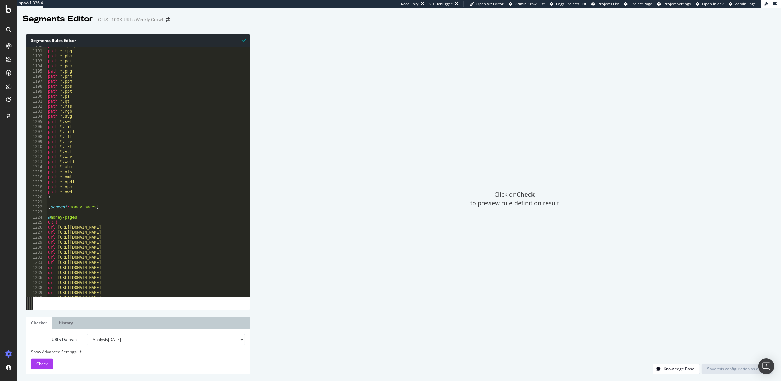
scroll to position [5978, 0]
click at [55, 212] on div "path *.mpa path *.mpe path *.mpeg path *.mpg path *.pbm path *.pdf path *.pgm p…" at bounding box center [373, 176] width 653 height 261
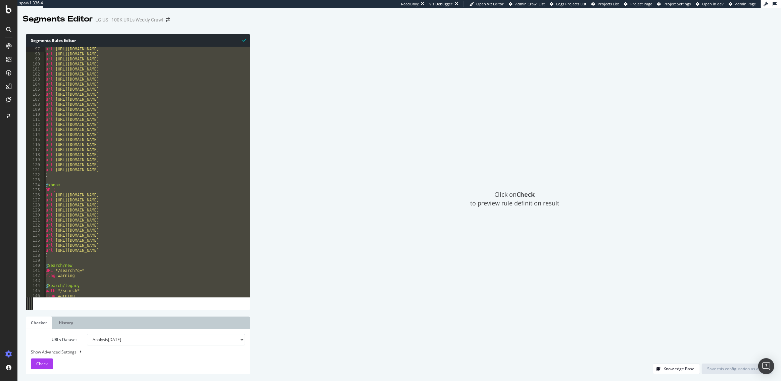
scroll to position [0, 0]
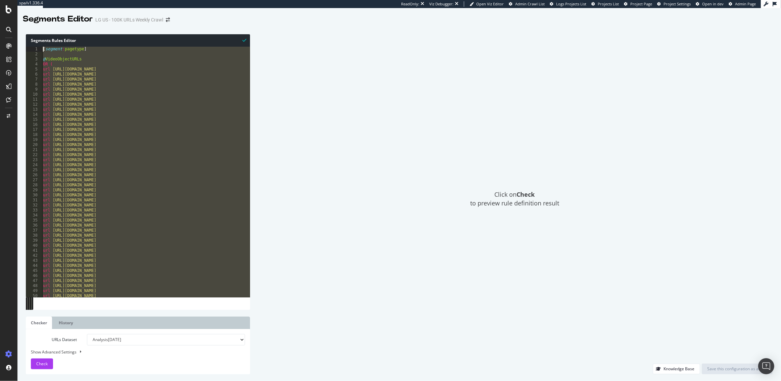
drag, startPoint x: 70, startPoint y: 132, endPoint x: 36, endPoint y: -12, distance: 147.8
click at [36, 0] on html "spa/v1.336.4 ReadOnly: Viz Debugger: Open Viz Editor Admin Crawl List Logs Proj…" at bounding box center [390, 190] width 781 height 381
type textarea "[segment:pagetype]"
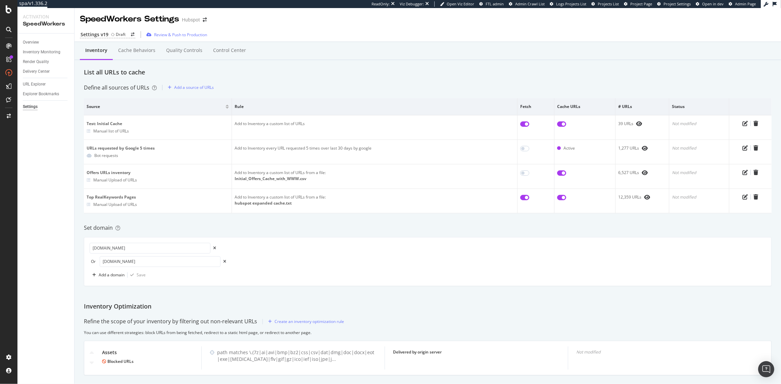
scroll to position [14, 0]
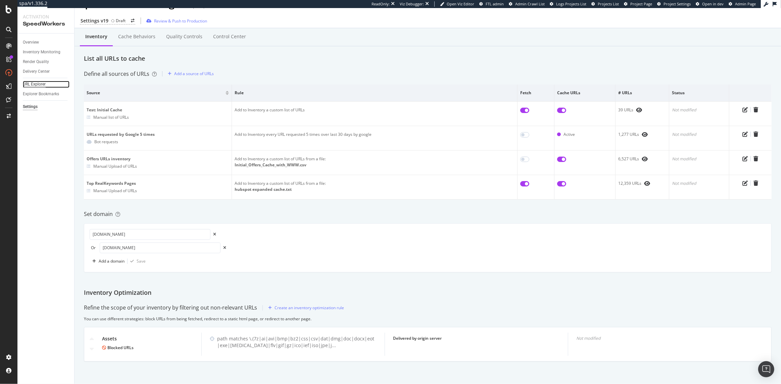
click at [38, 84] on div "URL Explorer" at bounding box center [34, 84] width 23 height 7
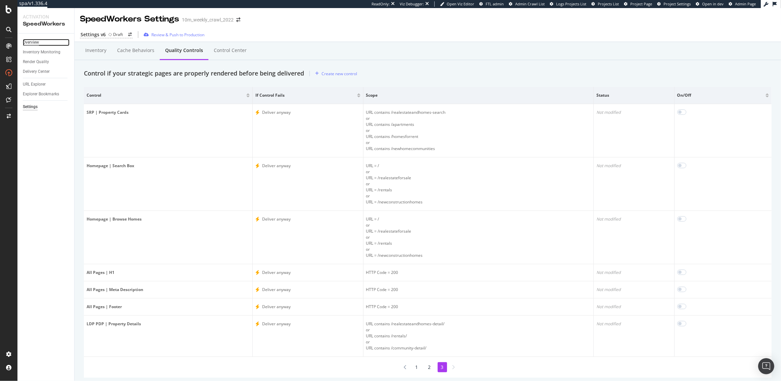
click at [30, 41] on div "Overview" at bounding box center [31, 42] width 16 height 7
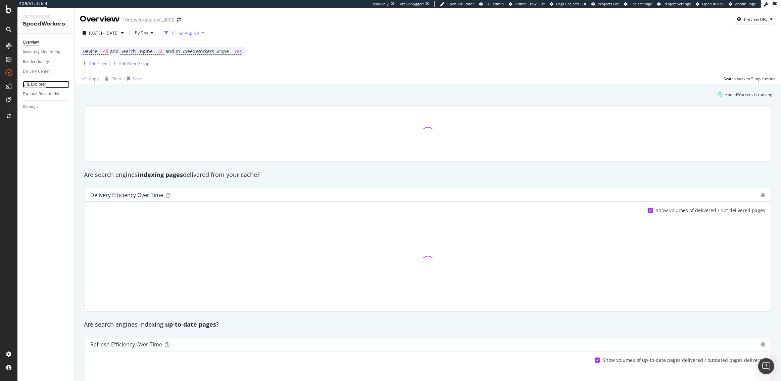
click at [35, 82] on div "URL Explorer" at bounding box center [34, 84] width 23 height 7
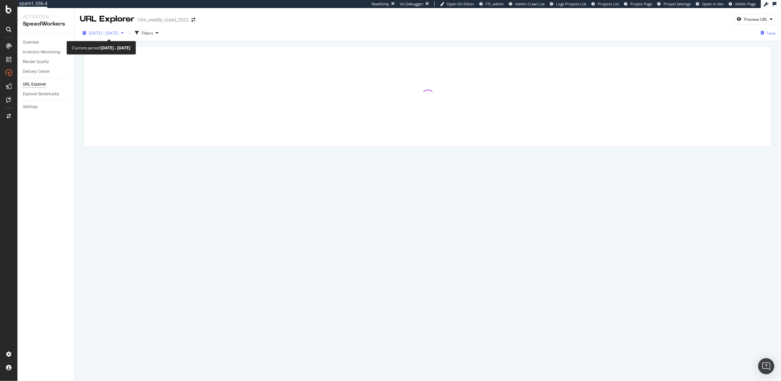
click at [127, 34] on div "button" at bounding box center [122, 33] width 8 height 4
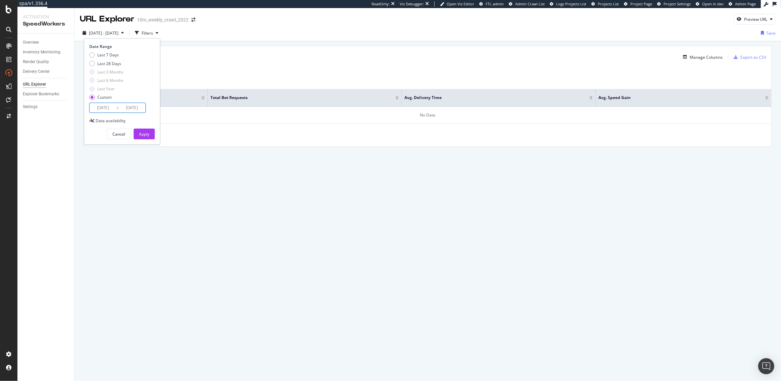
click at [107, 104] on input "[DATE]" at bounding box center [103, 107] width 27 height 9
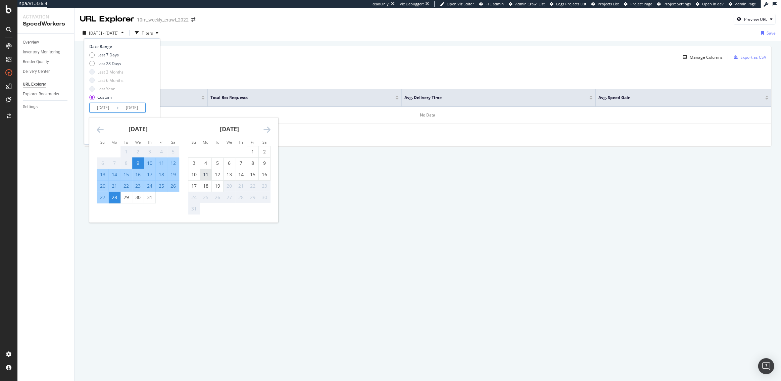
click at [204, 174] on div "11" at bounding box center [205, 174] width 11 height 7
type input "[DATE]"
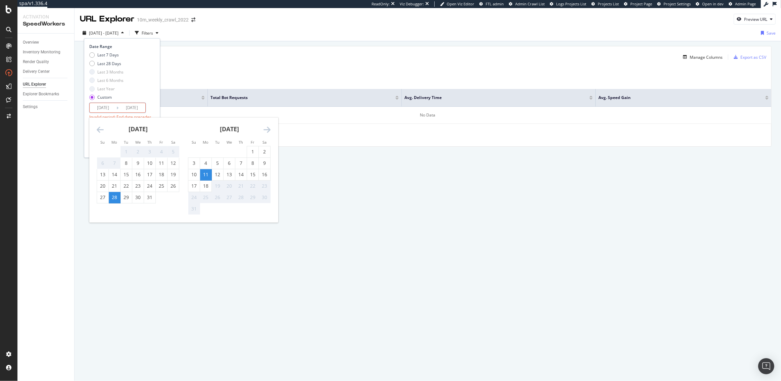
click at [217, 184] on div "19" at bounding box center [217, 186] width 11 height 7
type input "[DATE]"
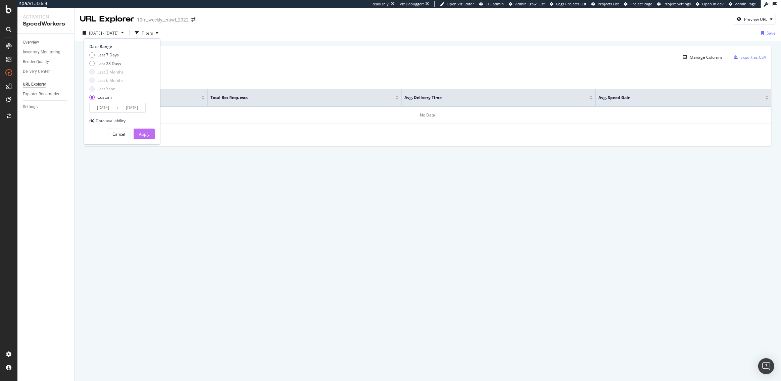
click at [151, 131] on button "Apply" at bounding box center [144, 134] width 21 height 11
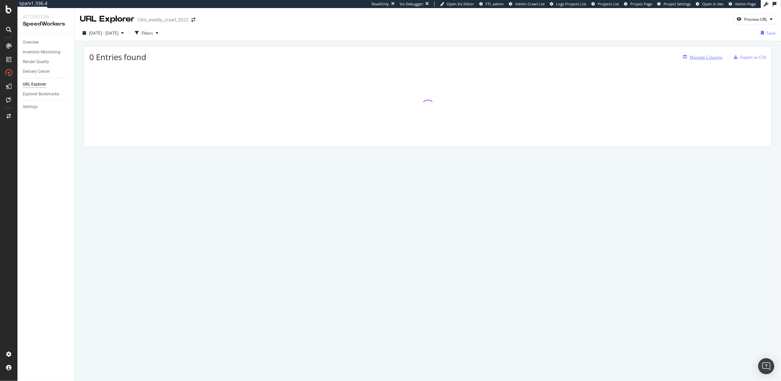
click at [704, 55] on div "Manage Columns" at bounding box center [706, 57] width 33 height 6
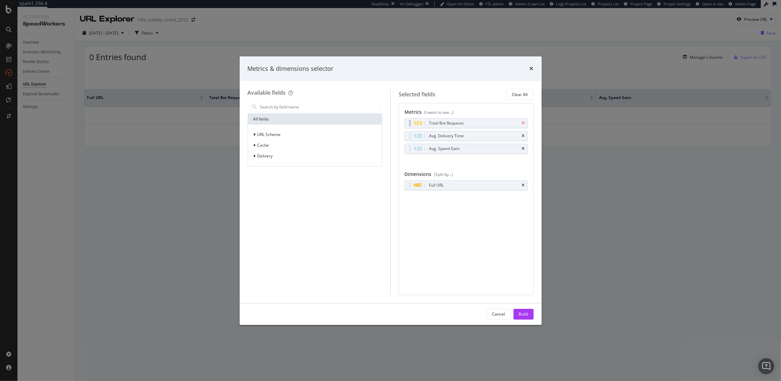
click at [522, 122] on icon "times" at bounding box center [523, 123] width 3 height 4
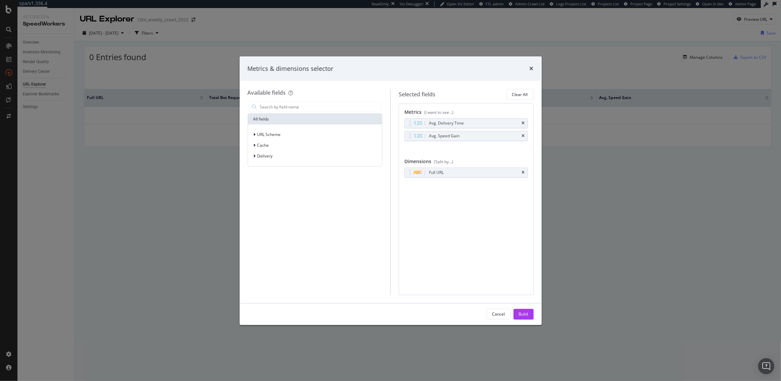
click at [522, 122] on icon "times" at bounding box center [523, 123] width 3 height 4
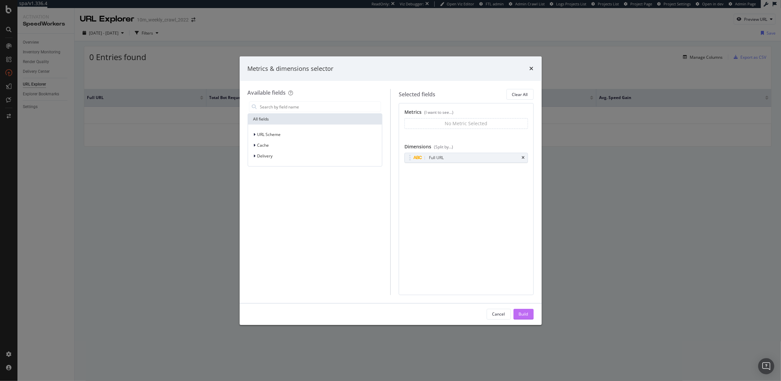
click at [533, 316] on button "Build" at bounding box center [524, 314] width 20 height 11
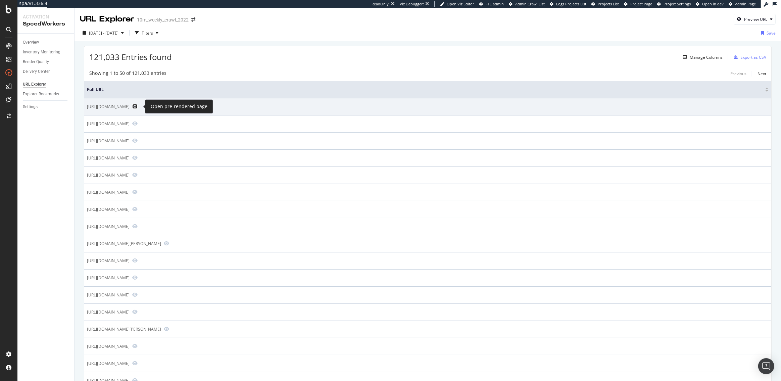
click at [138, 104] on icon "Preview https://www.realtor.com/" at bounding box center [134, 106] width 5 height 5
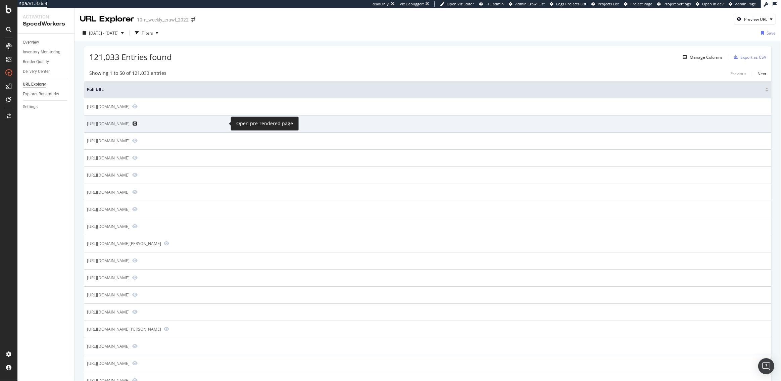
click at [138, 123] on icon "Preview https://www.realtor.com/realestateandhomes-search/Davis-County_UT" at bounding box center [134, 123] width 5 height 5
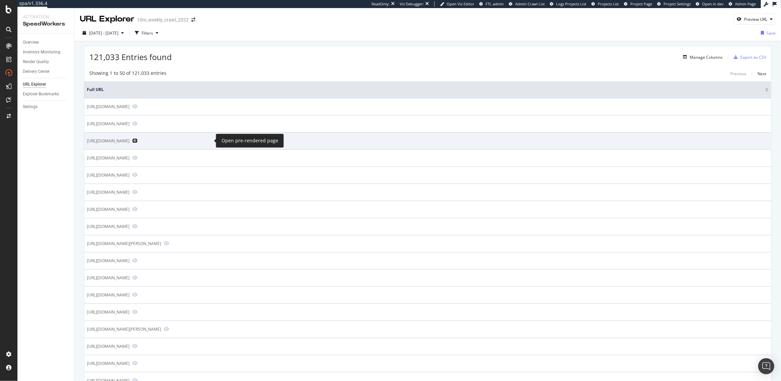
click at [138, 140] on icon "Preview https://www.realtor.com/realestateandhomes-search/Gratz_PA" at bounding box center [134, 140] width 5 height 5
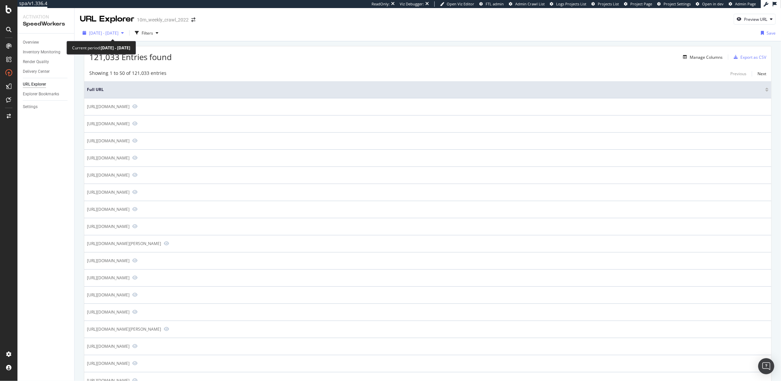
click at [118, 35] on span "[DATE] - [DATE]" at bounding box center [104, 33] width 30 height 6
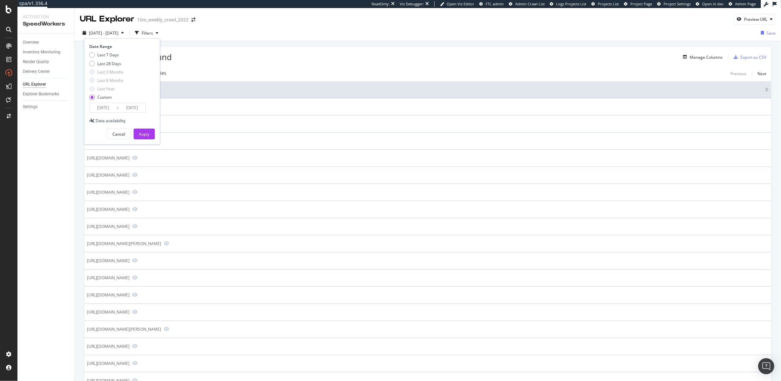
click at [105, 107] on input "[DATE]" at bounding box center [103, 107] width 27 height 9
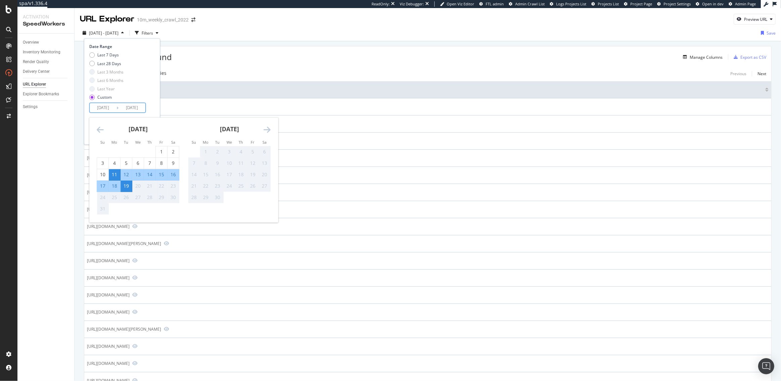
click at [116, 175] on div "11" at bounding box center [114, 174] width 11 height 7
click at [172, 176] on div "16" at bounding box center [173, 174] width 11 height 7
type input "2025/08/16"
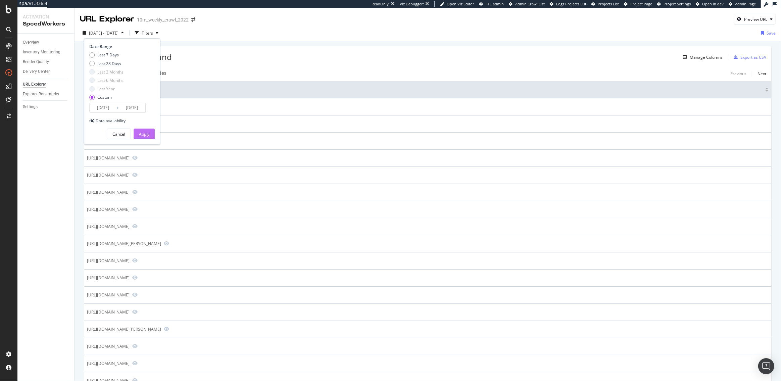
click at [148, 130] on div "Apply" at bounding box center [144, 134] width 10 height 10
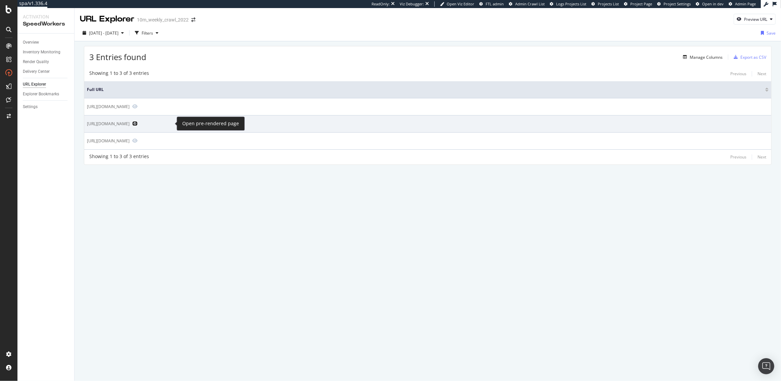
click at [138, 124] on icon "Preview https://www.realtor.com/realestateforsale" at bounding box center [134, 123] width 5 height 5
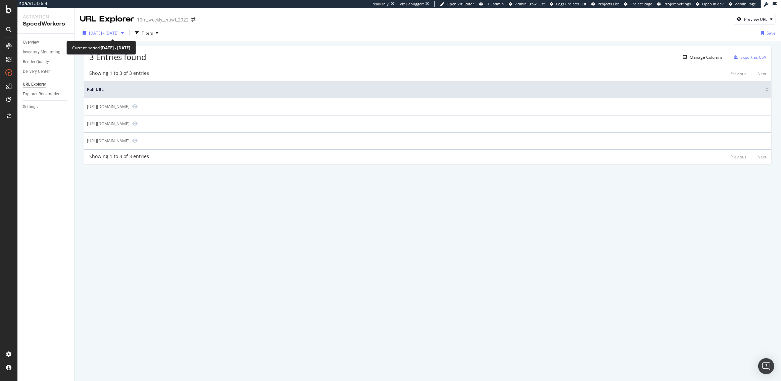
click at [118, 34] on span "2025 Aug. 11th - Aug. 16th" at bounding box center [104, 33] width 30 height 6
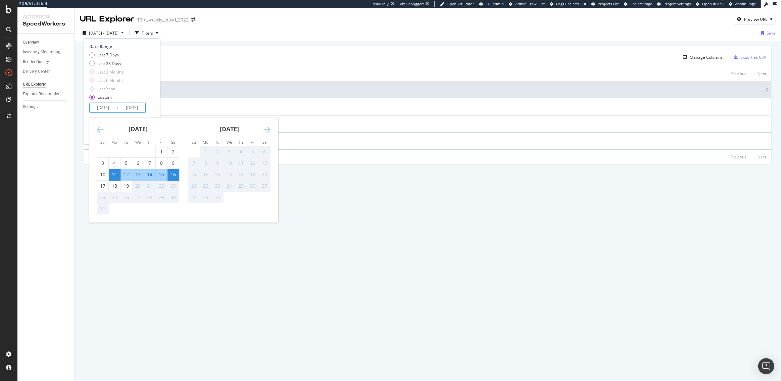
click at [100, 104] on input "2025/08/11" at bounding box center [103, 107] width 27 height 9
click at [159, 152] on div "1" at bounding box center [161, 151] width 11 height 7
type input "2025/08/01"
click at [171, 174] on div "16" at bounding box center [173, 174] width 11 height 7
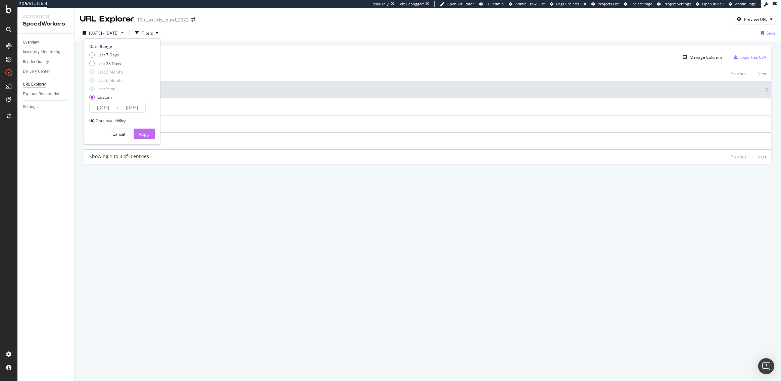
click at [149, 133] on button "Apply" at bounding box center [144, 134] width 21 height 11
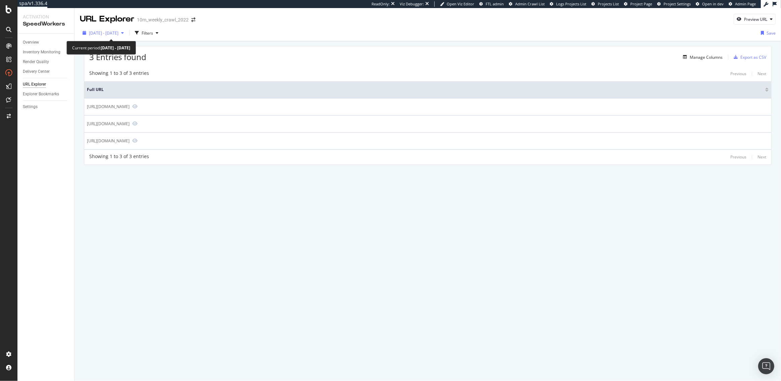
click at [117, 32] on span "2025 Aug. 1st - Aug. 16th" at bounding box center [104, 33] width 30 height 6
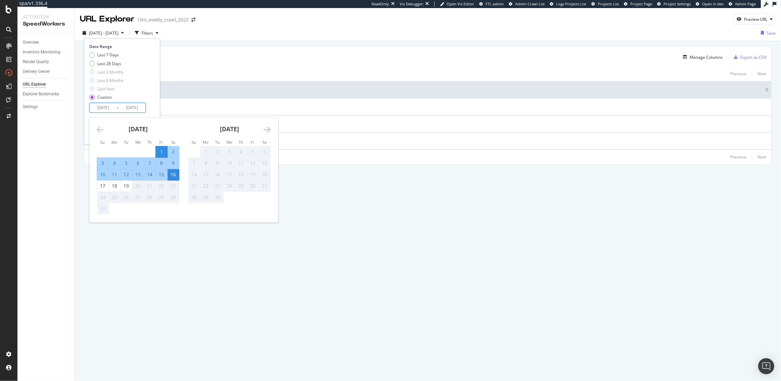
click at [101, 106] on input "2025/08/01" at bounding box center [103, 107] width 27 height 9
click at [99, 127] on icon "Move backward to switch to the previous month." at bounding box center [100, 130] width 7 height 8
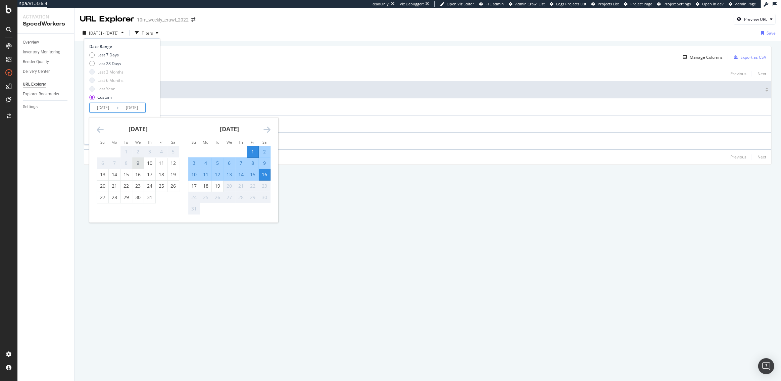
click at [135, 165] on div "9" at bounding box center [137, 163] width 11 height 7
type input "2025/07/09"
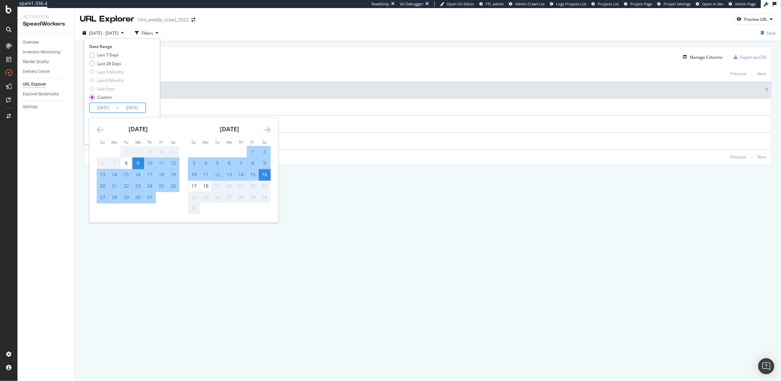
click at [262, 162] on div "9" at bounding box center [264, 163] width 11 height 7
type input "2025/08/09"
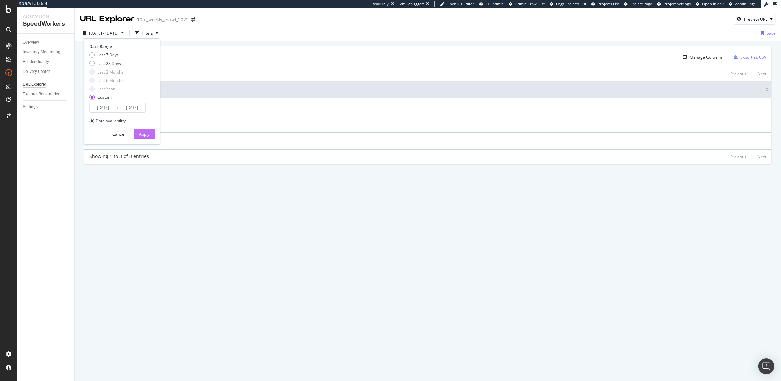
click at [143, 135] on div "Apply" at bounding box center [144, 134] width 10 height 6
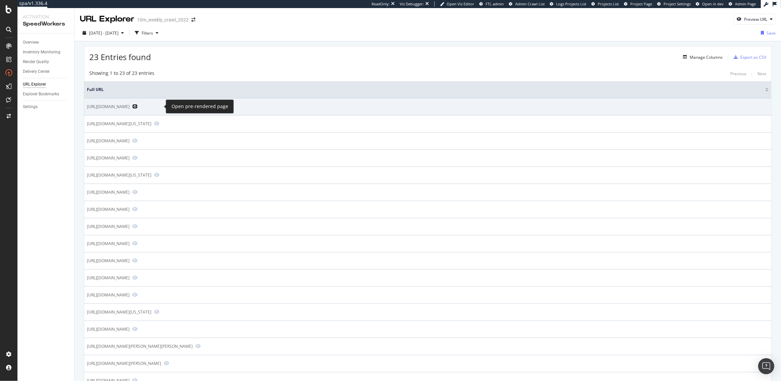
click at [138, 107] on icon "Preview https://www.realtor.com/soldhomes" at bounding box center [134, 106] width 5 height 5
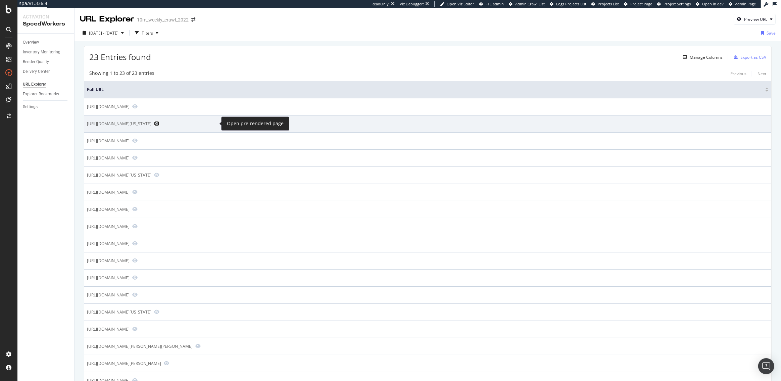
click at [159, 123] on icon "Preview https://www.realtor.com/realestateandhomes-search/Connecticut" at bounding box center [156, 123] width 5 height 5
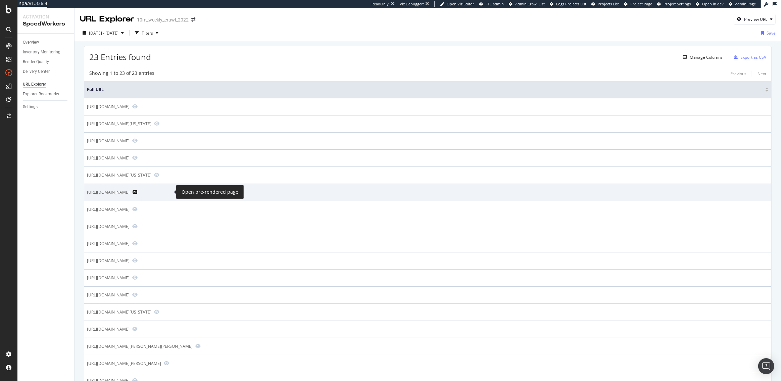
click at [138, 191] on icon "Preview https://www.realtor.com/international/cr/" at bounding box center [134, 192] width 5 height 5
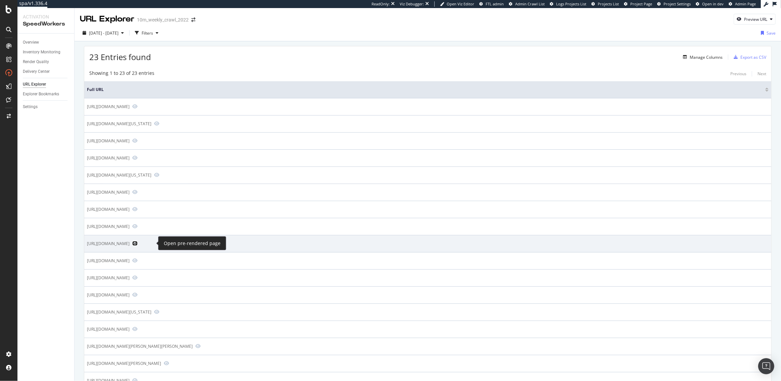
click at [138, 242] on icon "Preview https://www.realtor.com/rentals" at bounding box center [134, 243] width 5 height 5
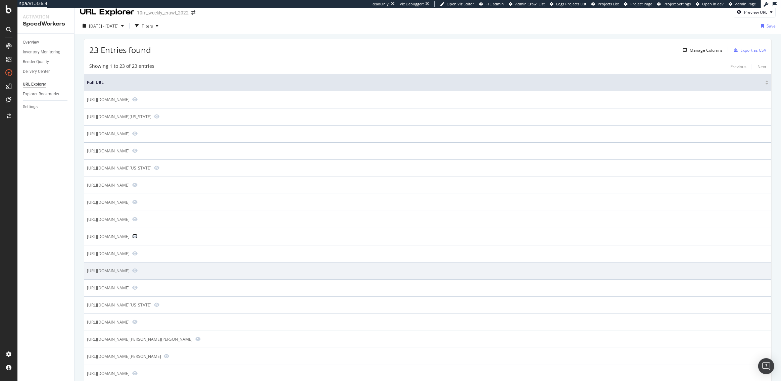
scroll to position [8, 0]
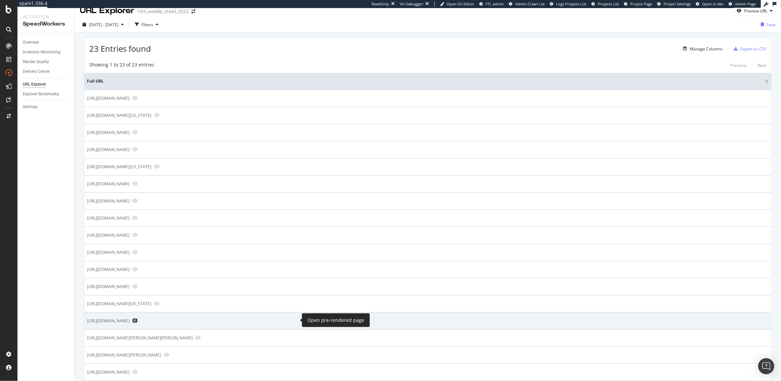
click at [138, 320] on icon "Preview https://www.realtor.com/realestateandhomes-detail/18XXX-Treasure-Cv_Gar…" at bounding box center [134, 320] width 5 height 5
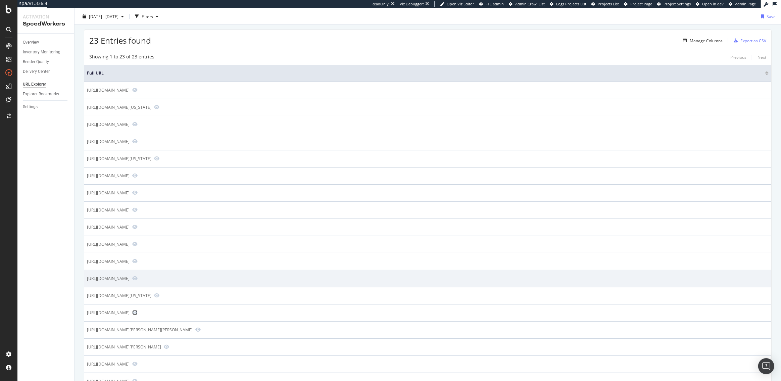
scroll to position [17, 0]
click at [138, 277] on icon "Preview https://www.realtor.com/mortgage/tools/mortgage-calculator/" at bounding box center [134, 277] width 5 height 5
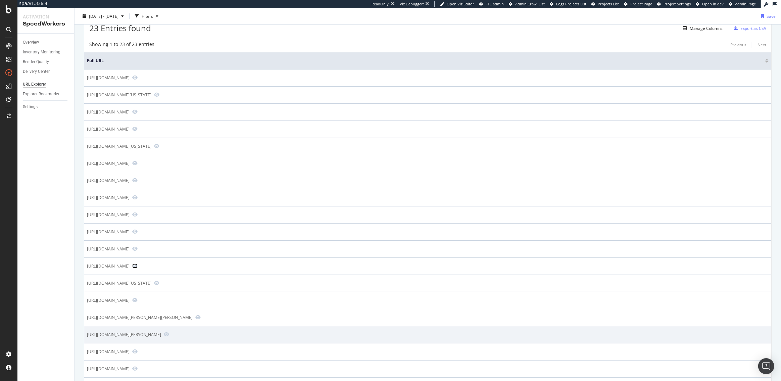
scroll to position [29, 0]
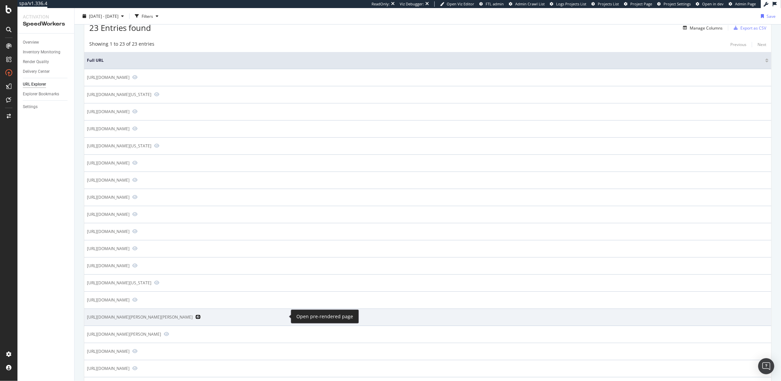
click at [201, 316] on icon "Preview https://www.realtor.com/news/celebrity-real-estate/dylan-dreyer-husband…" at bounding box center [197, 317] width 5 height 5
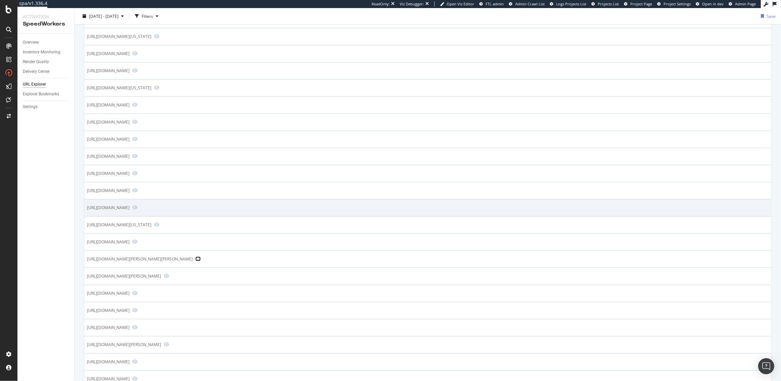
scroll to position [88, 0]
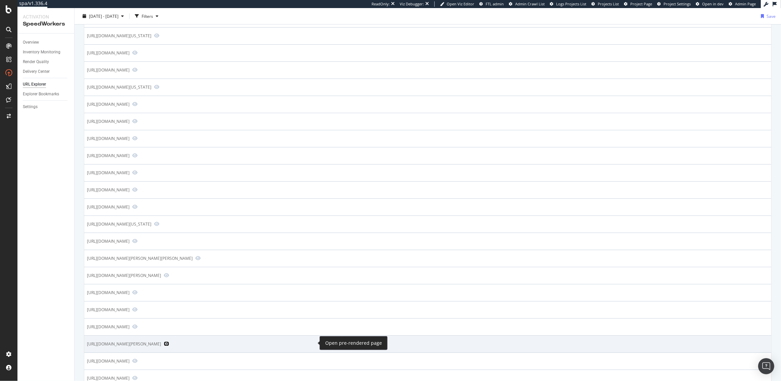
click at [169, 342] on icon "Preview https://www.realtor.com/international/jm/27-diamond-close-unit-apt-1-st…" at bounding box center [166, 343] width 5 height 5
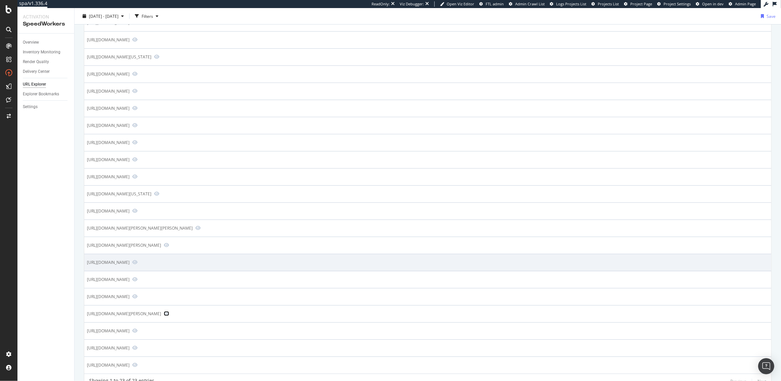
scroll to position [122, 0]
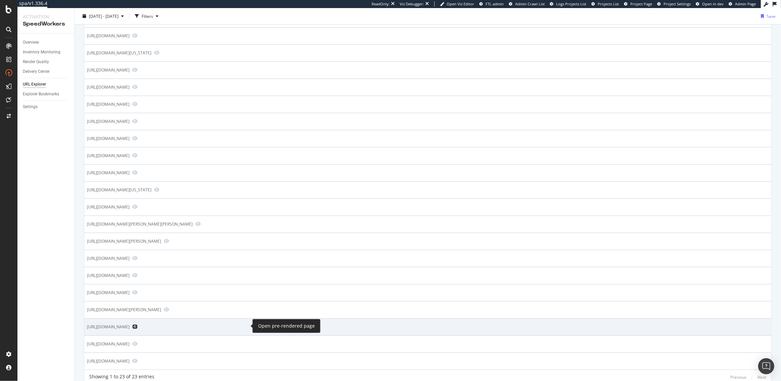
click at [138, 326] on icon "Preview https://www.realtor.com/local/schools/Pennyroyal-Elementary-School-0755…" at bounding box center [134, 326] width 5 height 5
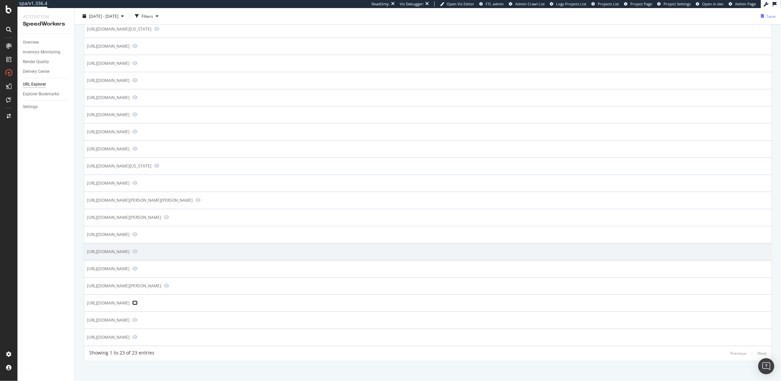
scroll to position [148, 0]
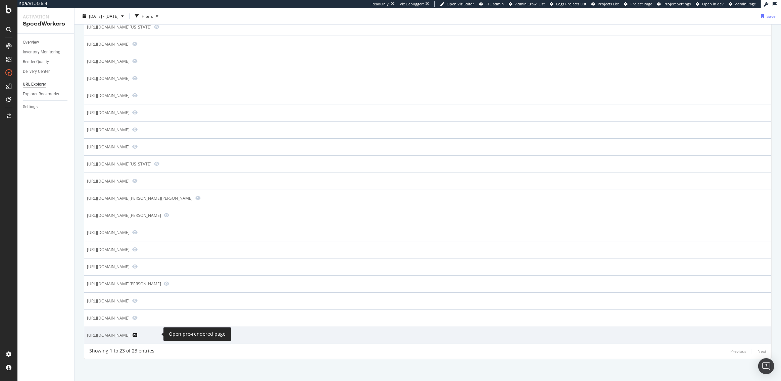
click at [138, 333] on icon "Preview https://www.realtor.com/myhome/" at bounding box center [134, 335] width 5 height 5
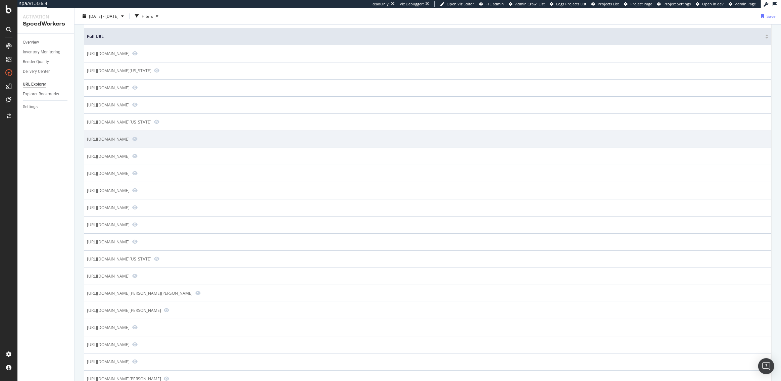
scroll to position [0, 0]
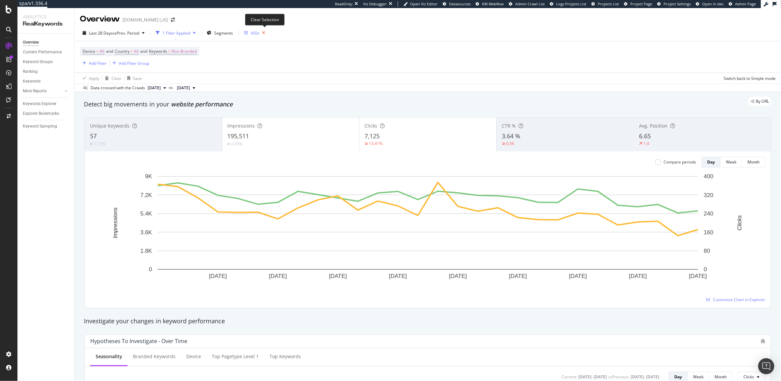
click at [267, 32] on icon "button" at bounding box center [263, 32] width 8 height 9
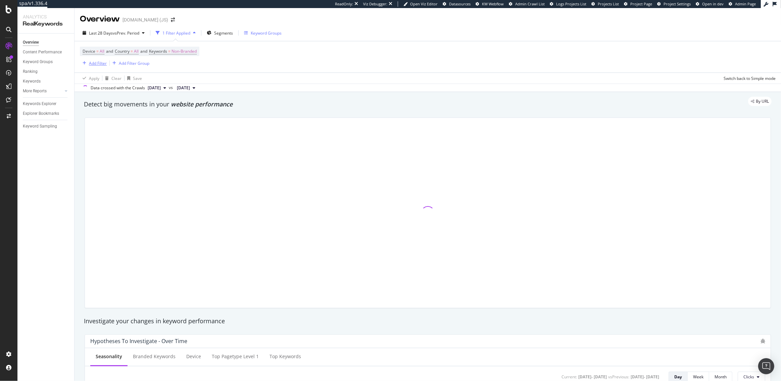
click at [104, 64] on div "Add Filter" at bounding box center [98, 63] width 18 height 6
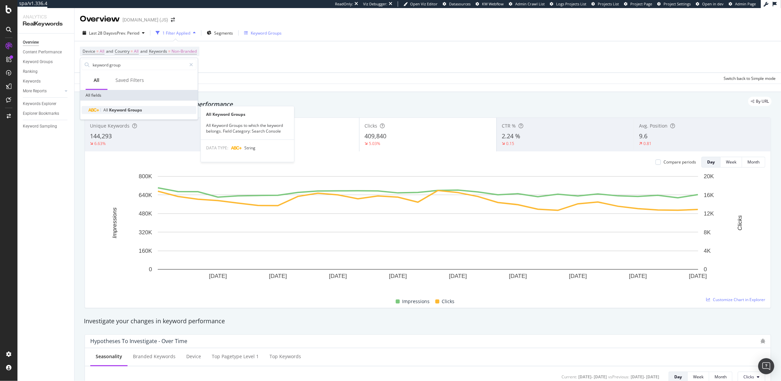
type input "keyword group"
click at [144, 109] on div "All Keyword Groups" at bounding box center [143, 110] width 107 height 8
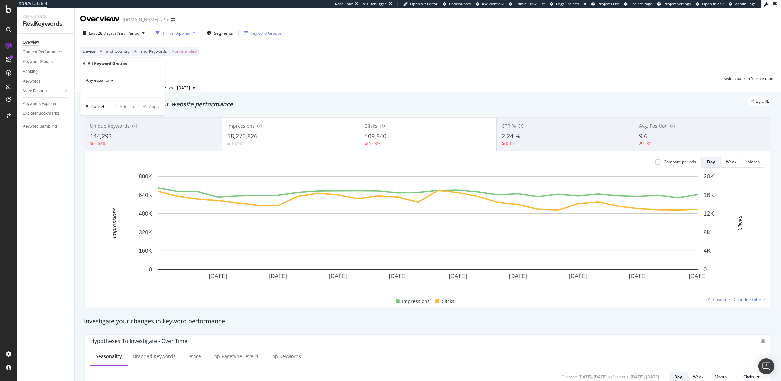
click at [110, 81] on icon at bounding box center [111, 80] width 5 height 4
click at [104, 102] on span "None equal to" at bounding box center [102, 103] width 26 height 6
click at [109, 94] on input "text" at bounding box center [122, 92] width 73 height 11
click at [104, 99] on span "AIOs" at bounding box center [123, 101] width 71 height 6
type input "AIOs"
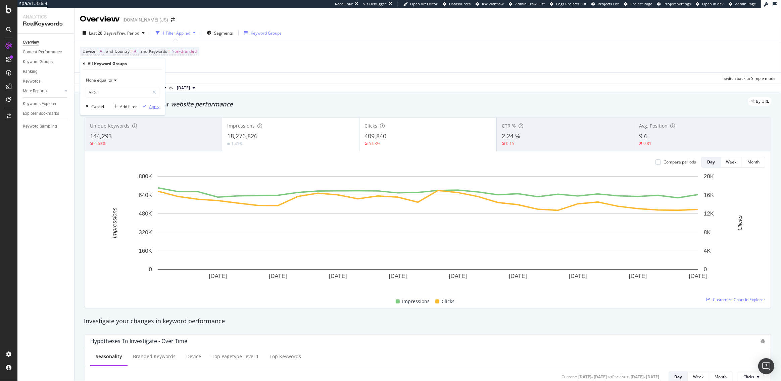
click at [154, 106] on div "Apply" at bounding box center [154, 106] width 10 height 6
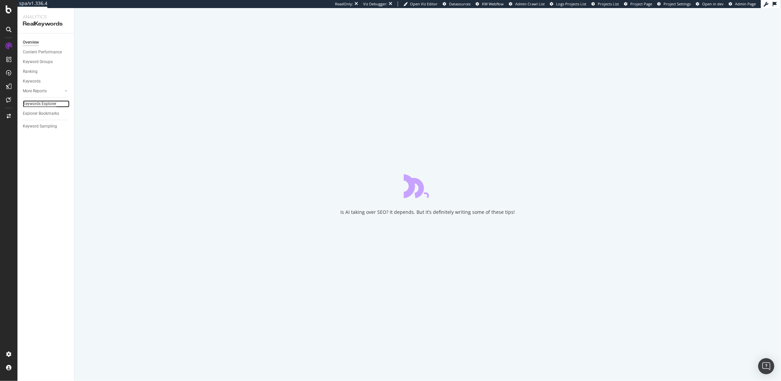
click at [40, 105] on div "Keywords Explorer" at bounding box center [40, 103] width 34 height 7
click at [43, 104] on div "Keywords Explorer" at bounding box center [40, 103] width 34 height 7
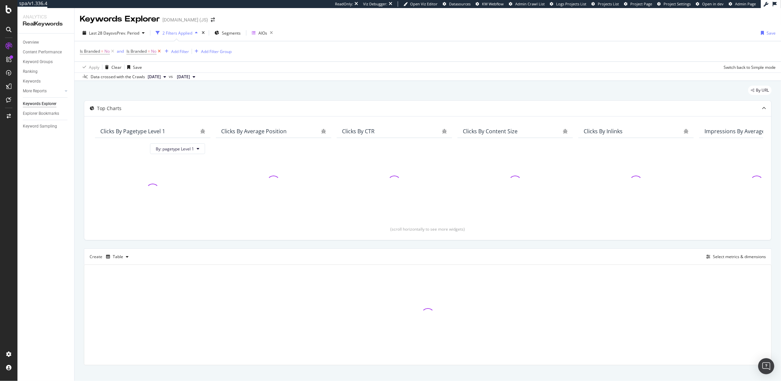
click at [160, 51] on icon at bounding box center [159, 51] width 6 height 7
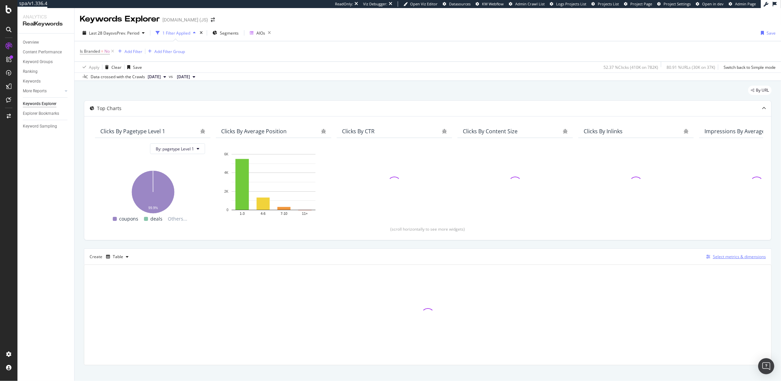
click at [732, 257] on div "Select metrics & dimensions" at bounding box center [739, 257] width 53 height 6
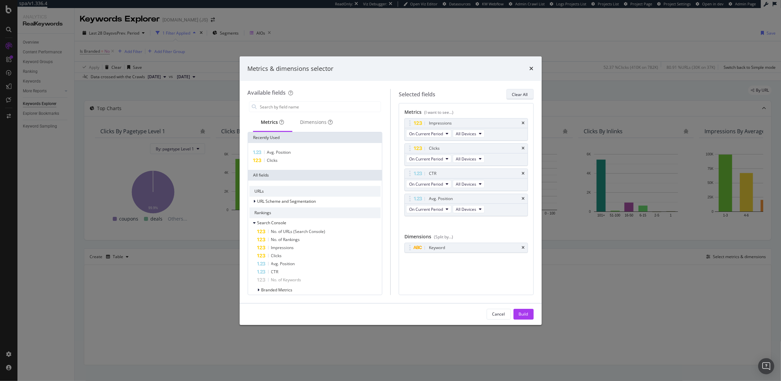
click at [523, 94] on div "Clear All" at bounding box center [520, 95] width 16 height 6
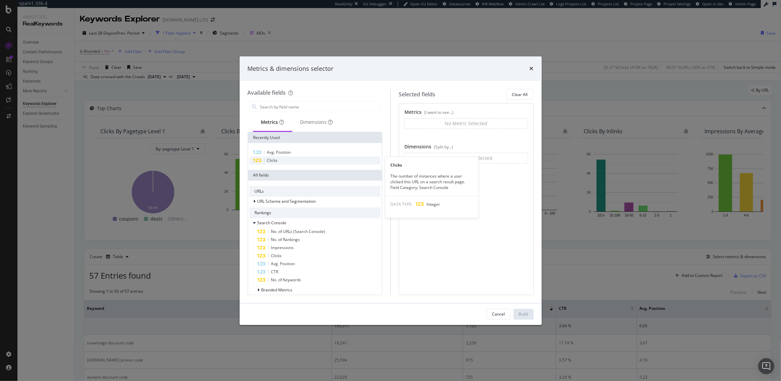
click at [280, 159] on div "Clicks" at bounding box center [315, 160] width 132 height 8
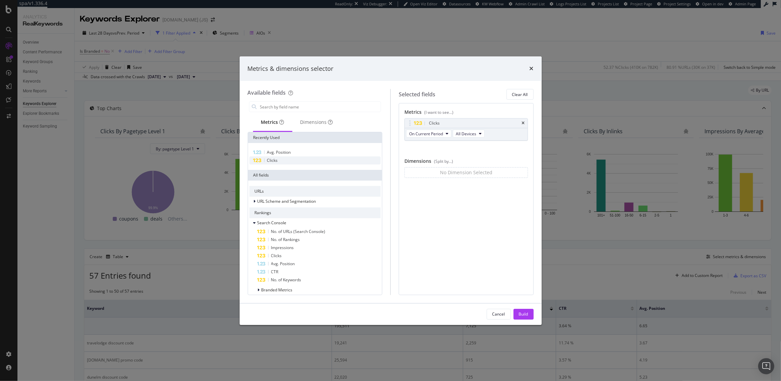
click at [280, 159] on div "Clicks" at bounding box center [315, 160] width 132 height 8
click at [285, 109] on input "modal" at bounding box center [320, 107] width 122 height 10
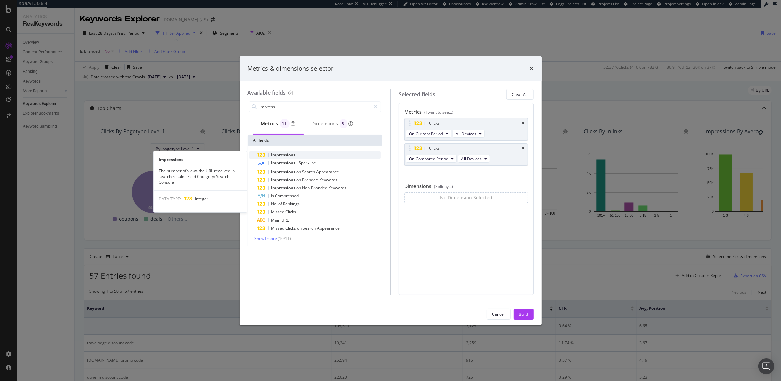
click at [292, 153] on span "Impressions" at bounding box center [283, 155] width 25 height 6
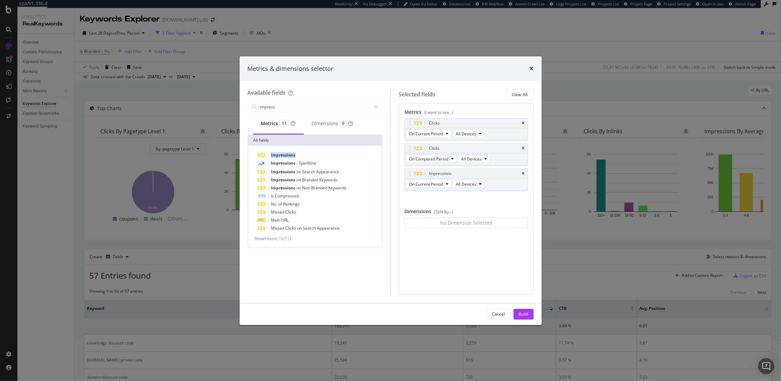
click at [292, 153] on span "Impressions" at bounding box center [283, 155] width 25 height 6
click at [445, 161] on span "On Compared Period" at bounding box center [428, 159] width 39 height 6
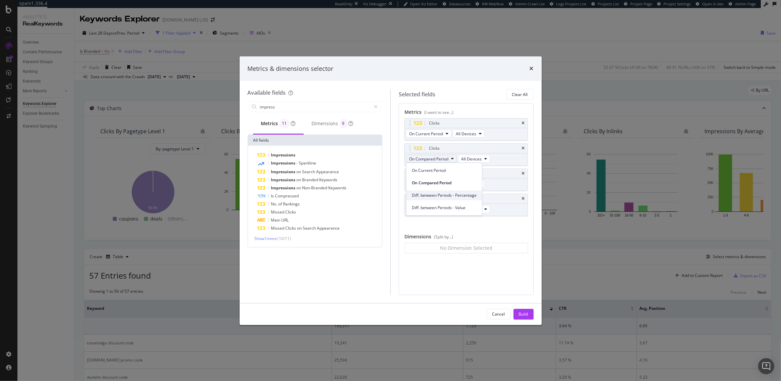
click at [445, 197] on span "Diff. between Periods - Percentage" at bounding box center [444, 195] width 65 height 6
click at [438, 209] on span "On Compared Period" at bounding box center [428, 209] width 39 height 6
click at [444, 242] on div "Diff. between Periods - Percentage" at bounding box center [445, 246] width 76 height 10
click at [292, 106] on input "impress" at bounding box center [315, 107] width 112 height 10
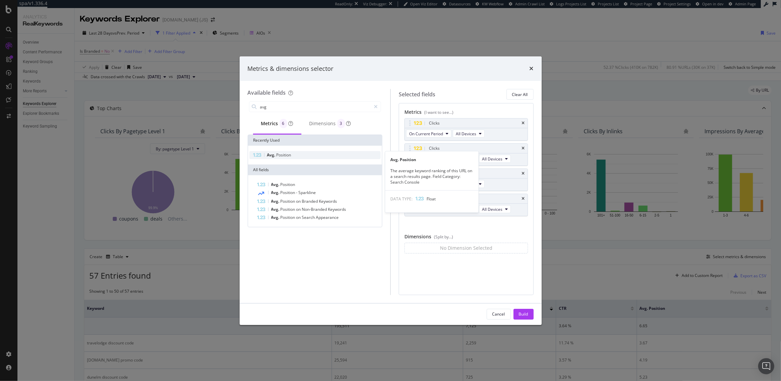
click at [299, 153] on div "Avg. Position" at bounding box center [315, 155] width 132 height 8
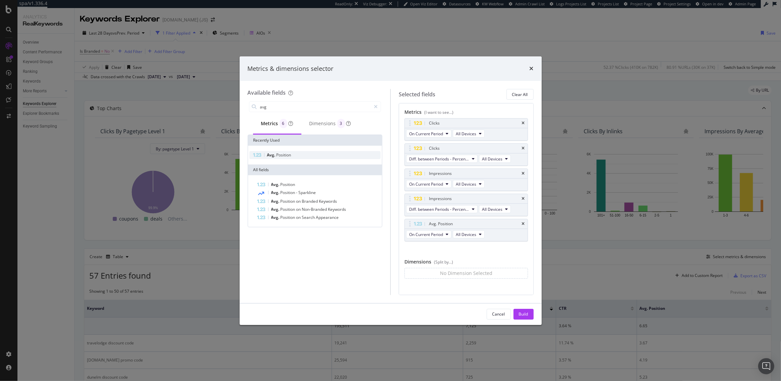
click at [299, 153] on div "Avg. Position" at bounding box center [315, 155] width 132 height 8
click at [286, 105] on input "avg" at bounding box center [315, 107] width 112 height 10
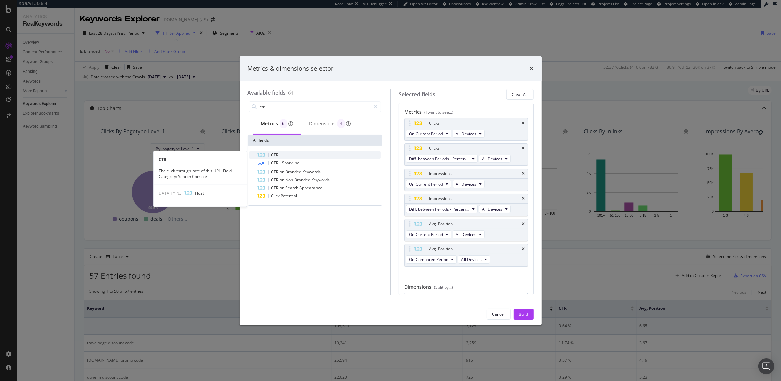
click at [295, 154] on div "CTR" at bounding box center [319, 155] width 124 height 8
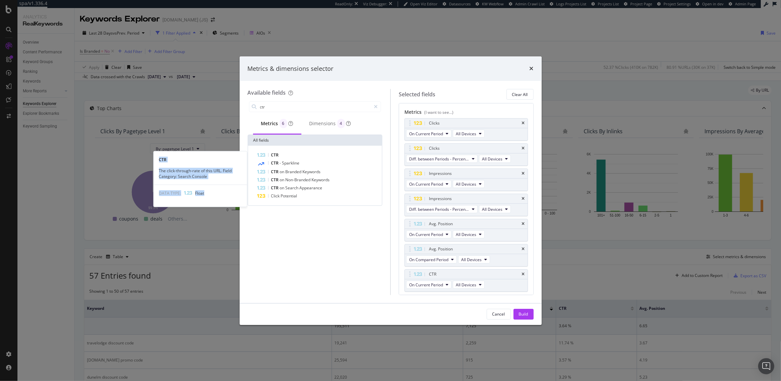
click at [295, 154] on div "CTR" at bounding box center [319, 155] width 124 height 8
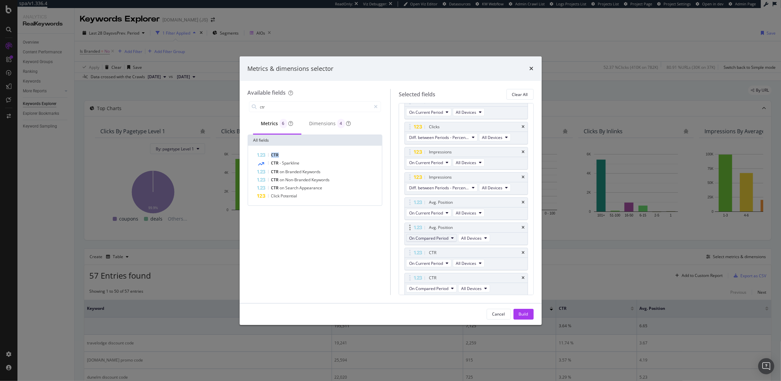
click at [430, 240] on span "On Compared Period" at bounding box center [428, 238] width 39 height 6
click at [434, 272] on span "Diff. between Periods - Percentage" at bounding box center [444, 274] width 65 height 6
click at [446, 290] on span "On Compared Period" at bounding box center [428, 289] width 39 height 6
click at [452, 322] on span "Diff. between Periods - Percentage" at bounding box center [444, 325] width 65 height 6
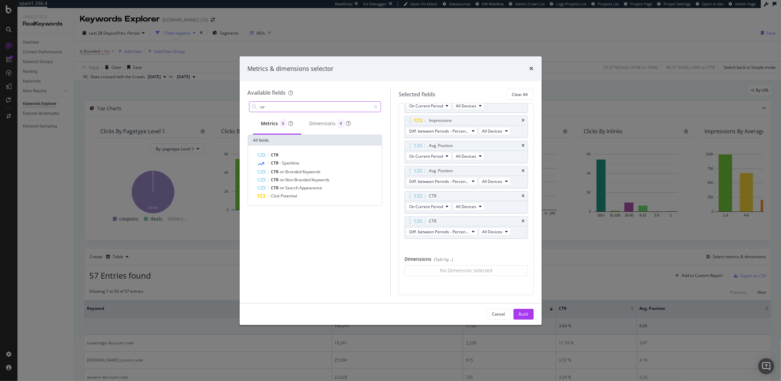
click at [331, 107] on input "ctr" at bounding box center [315, 107] width 112 height 10
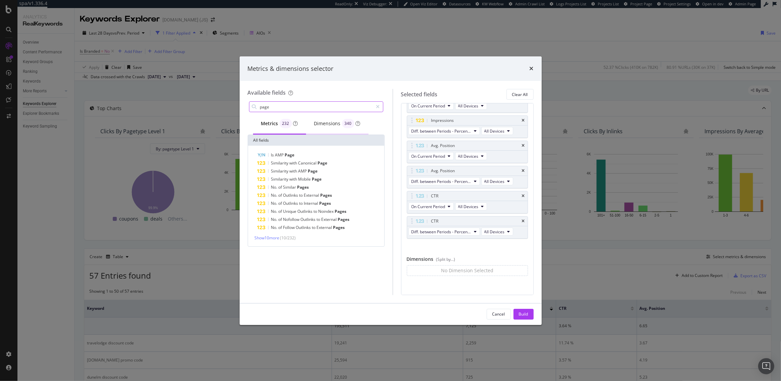
type input "page"
click at [327, 122] on div "Dimensions 340" at bounding box center [337, 123] width 46 height 9
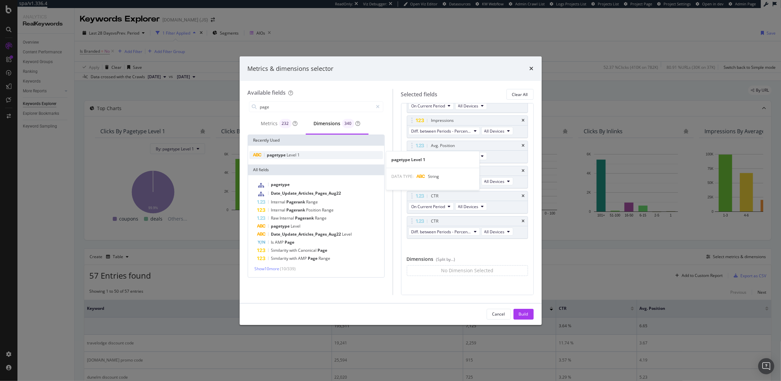
click at [294, 157] on span "Level" at bounding box center [292, 155] width 11 height 6
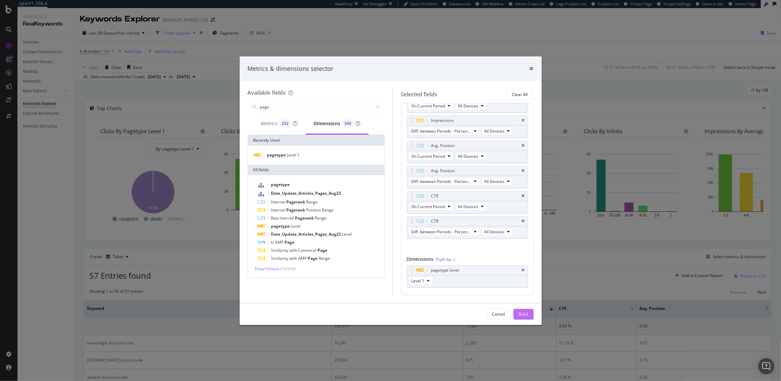
click at [525, 315] on div "Build" at bounding box center [523, 314] width 9 height 6
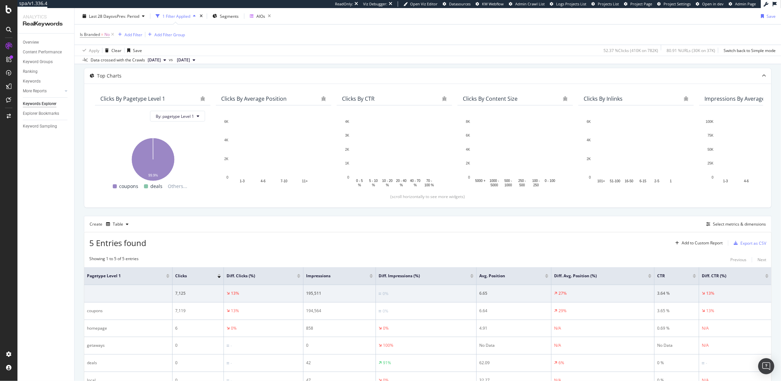
scroll to position [33, 0]
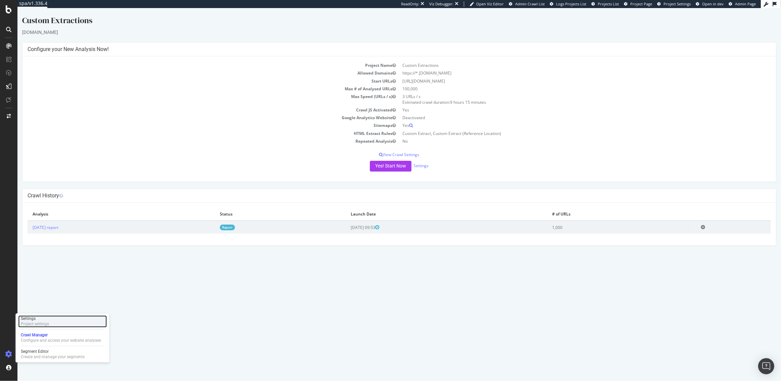
click at [39, 322] on div "Project settings" at bounding box center [35, 324] width 28 height 5
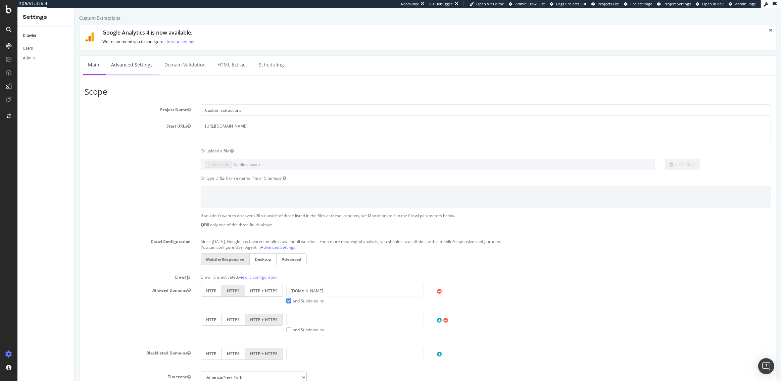
click at [130, 64] on link "Advanced Settings" at bounding box center [132, 65] width 52 height 18
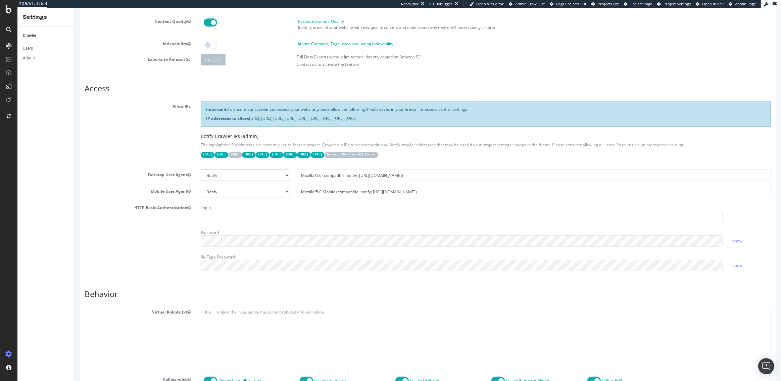
scroll to position [172, 0]
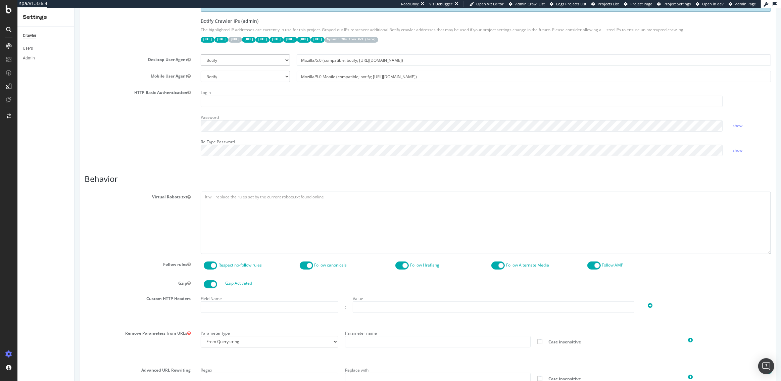
click at [217, 204] on textarea at bounding box center [485, 223] width 570 height 62
paste textarea "User-agent: * Allow: / Disallow: *?bvstate=pg* Disallow: /*nf-ec* Disallow: /*f…"
click at [221, 216] on textarea "To enrich screen reader interactions, please activate Accessibility in Grammarl…" at bounding box center [485, 223] width 570 height 62
click at [205, 195] on textarea "To enrich screen reader interactions, please activate Accessibility in Grammarl…" at bounding box center [485, 223] width 570 height 62
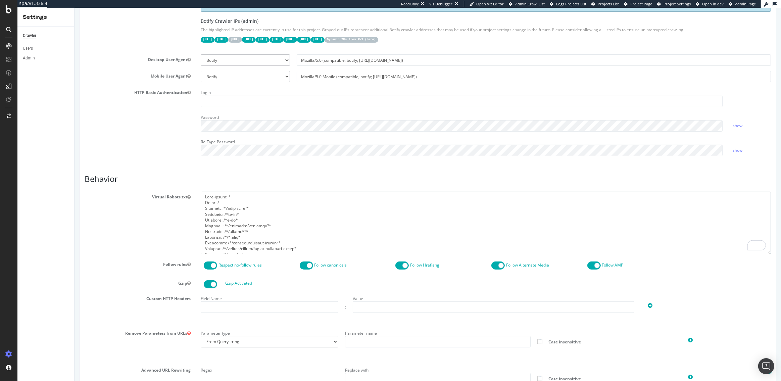
click at [225, 202] on textarea "To enrich screen reader interactions, please activate Accessibility in Grammarl…" at bounding box center [485, 223] width 570 height 62
paste textarea "Disallow: /global/*"
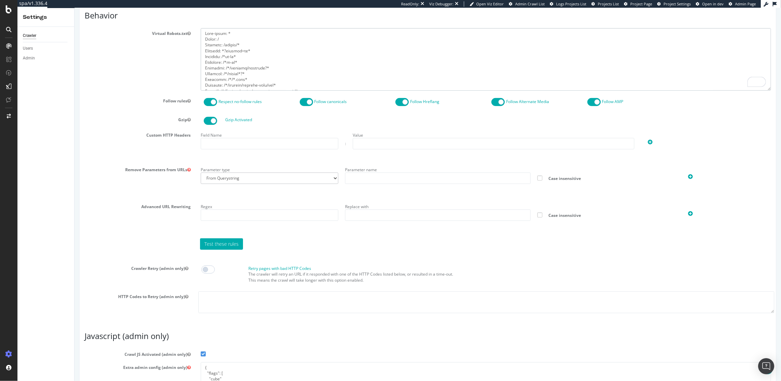
scroll to position [429, 0]
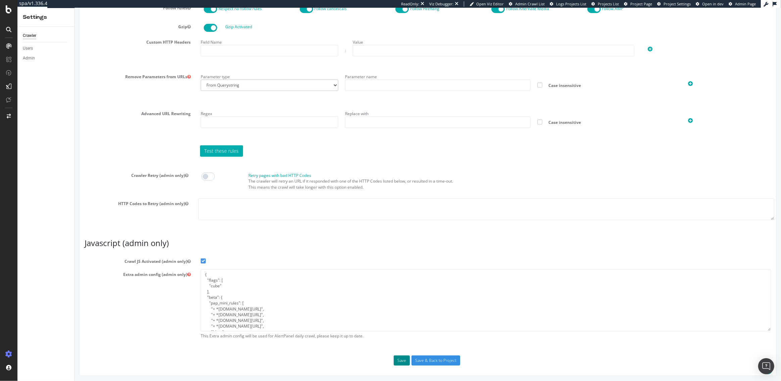
type textarea "User-agent: * Allow: / Disallow: /global/* Disallow: *?bvstate=pg* Disallow: /*…"
click at [403, 357] on button "Save" at bounding box center [401, 360] width 16 height 10
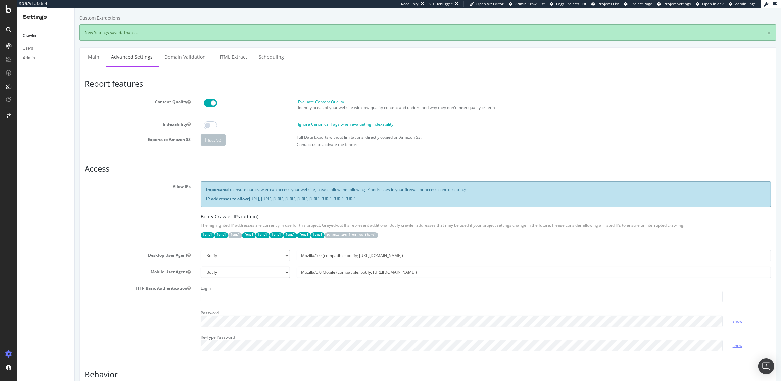
scroll to position [0, 0]
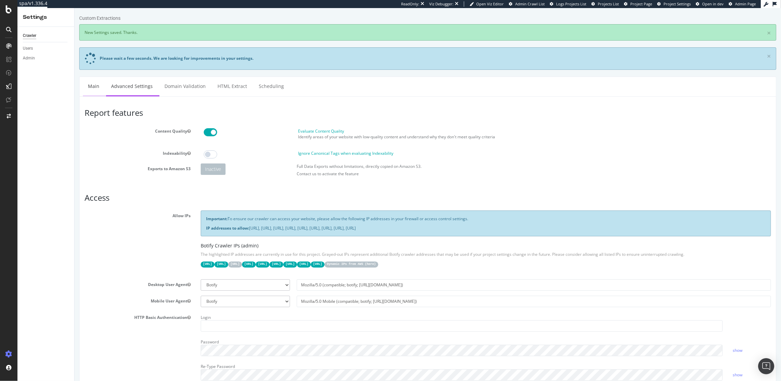
click at [90, 85] on link "Main" at bounding box center [93, 86] width 21 height 18
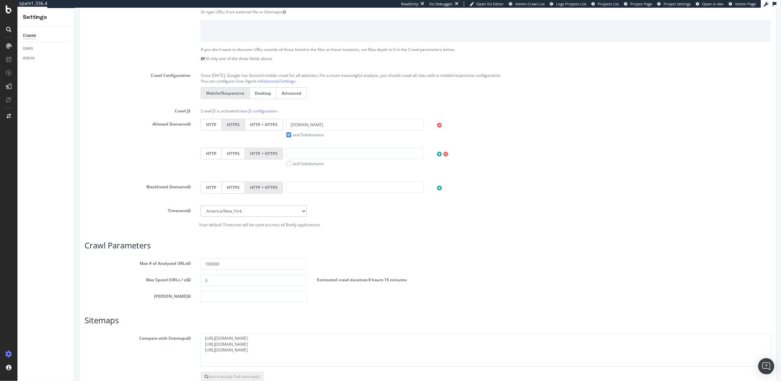
scroll to position [235, 0]
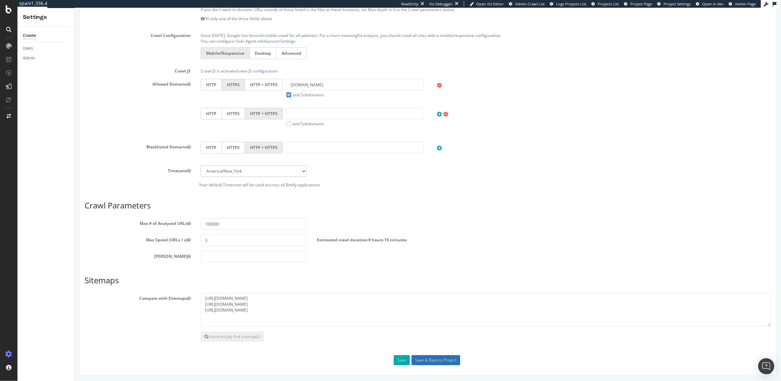
click at [436, 358] on input "Save & Back to Project" at bounding box center [435, 360] width 49 height 10
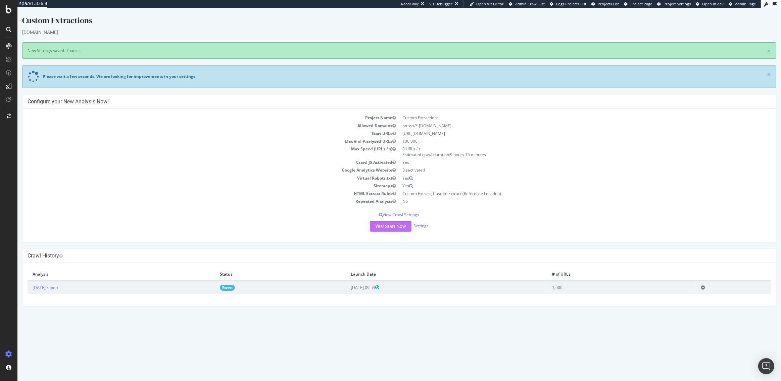
click at [389, 224] on button "Yes! Start Now" at bounding box center [391, 226] width 42 height 11
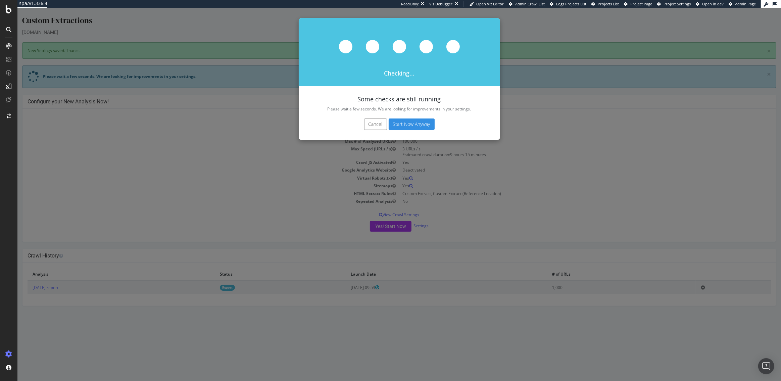
click at [408, 121] on button "Start Now Anyway" at bounding box center [412, 123] width 46 height 11
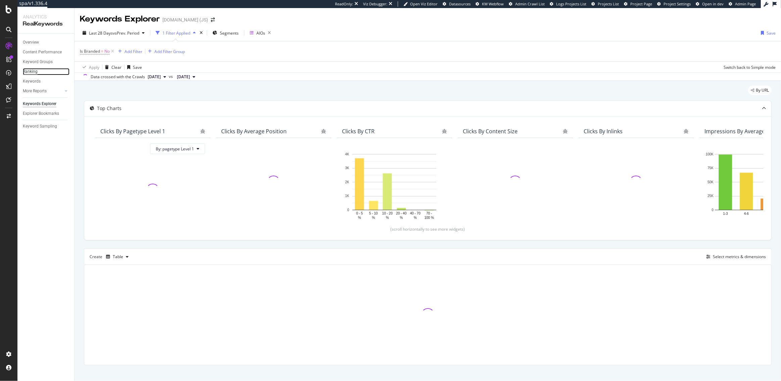
click at [30, 72] on div "Ranking" at bounding box center [30, 71] width 15 height 7
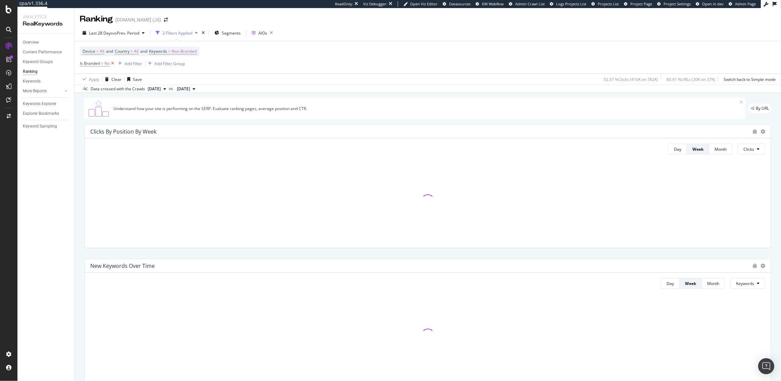
click at [113, 65] on icon at bounding box center [113, 63] width 6 height 7
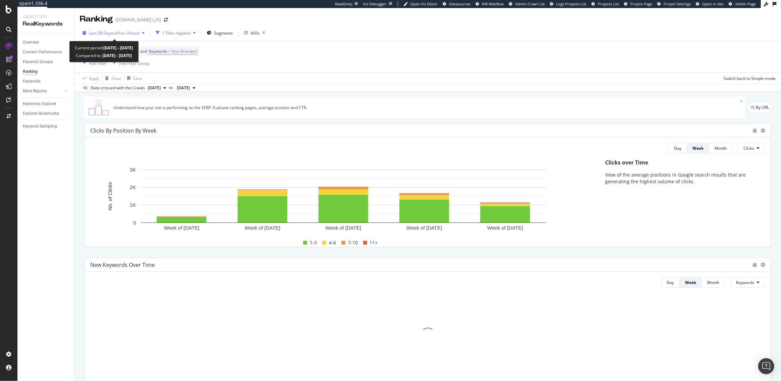
click at [97, 31] on span "Last 28 Days" at bounding box center [101, 33] width 24 height 6
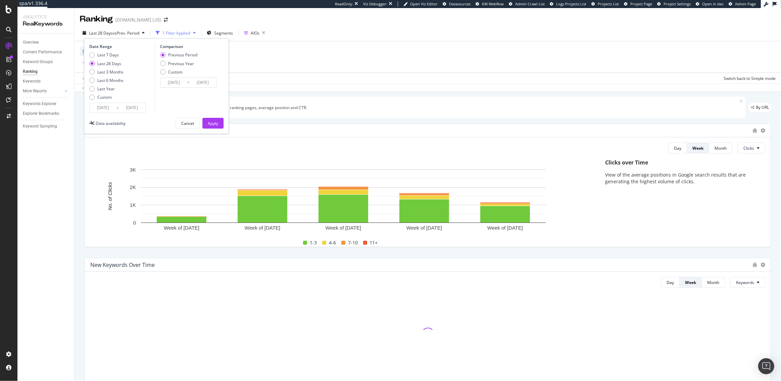
click at [100, 107] on input "2025/07/20" at bounding box center [103, 107] width 27 height 9
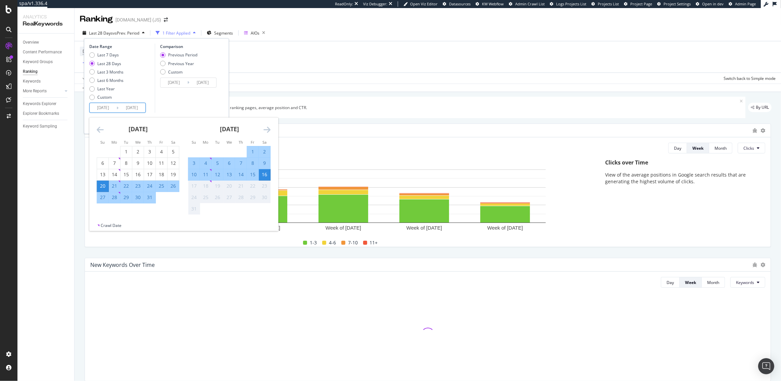
click at [102, 109] on input "2025/07/20" at bounding box center [103, 107] width 27 height 9
type input "2025/07/20"
type input "2023/06/23"
type input "2024/07/19"
type input "2024/07/20"
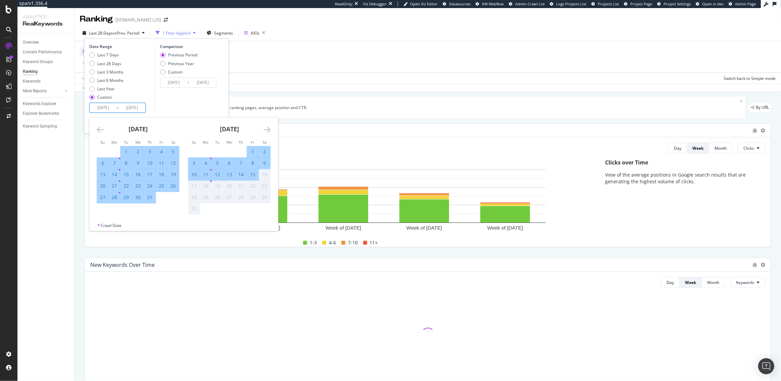
click at [131, 108] on input "2025/08/16" at bounding box center [131, 107] width 27 height 9
type input "2025/08/16"
type input "2024/06/22"
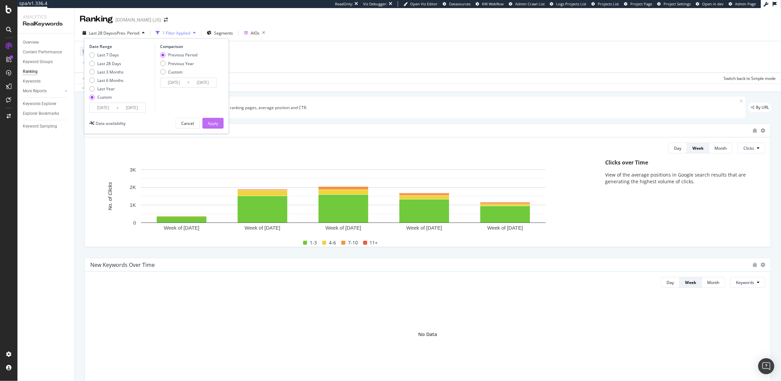
type input "2024/08/16"
click at [214, 124] on div "Apply" at bounding box center [213, 124] width 10 height 6
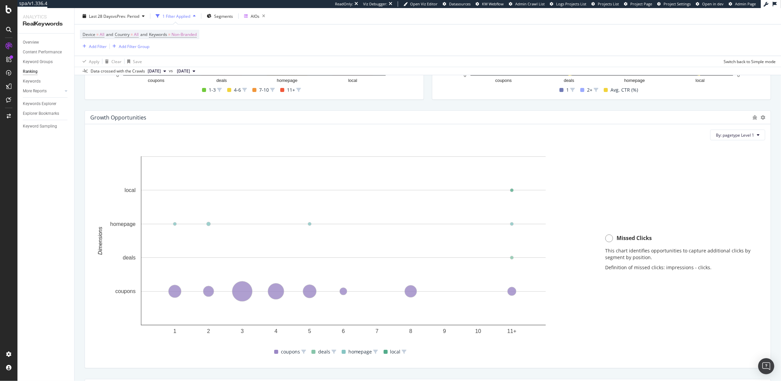
scroll to position [566, 0]
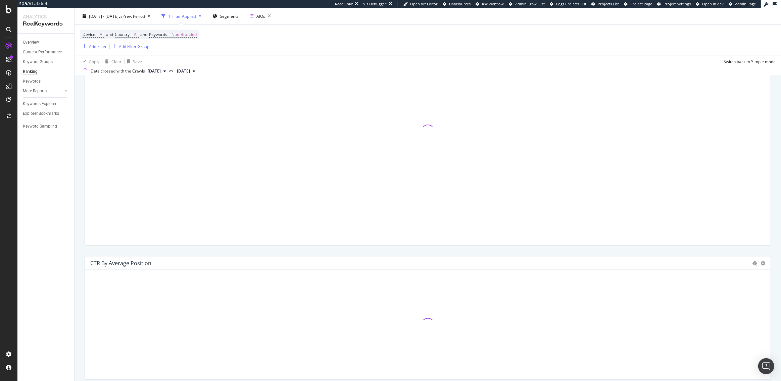
scroll to position [566, 0]
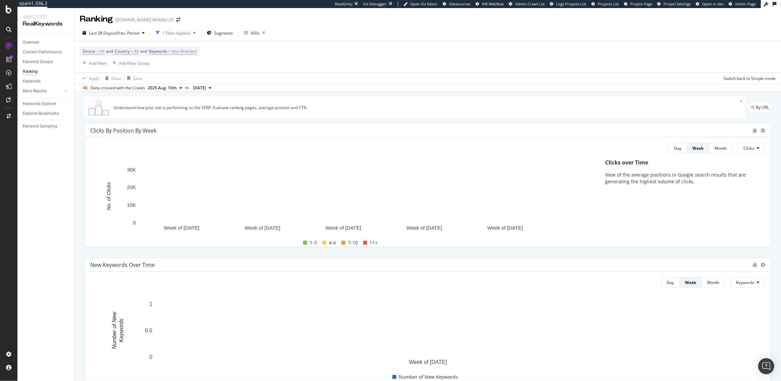
scroll to position [528, 0]
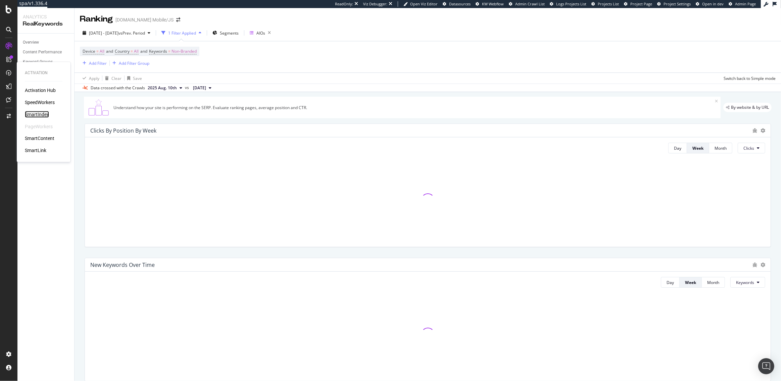
click at [34, 113] on div "SmartIndex" at bounding box center [37, 114] width 24 height 7
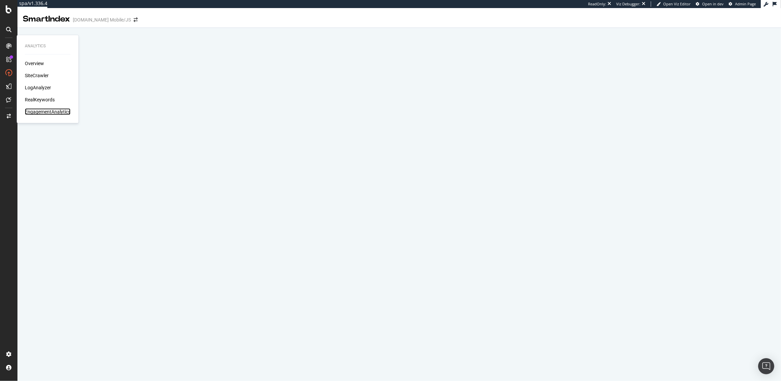
click at [59, 113] on div "EngagementAnalytics" at bounding box center [48, 111] width 46 height 7
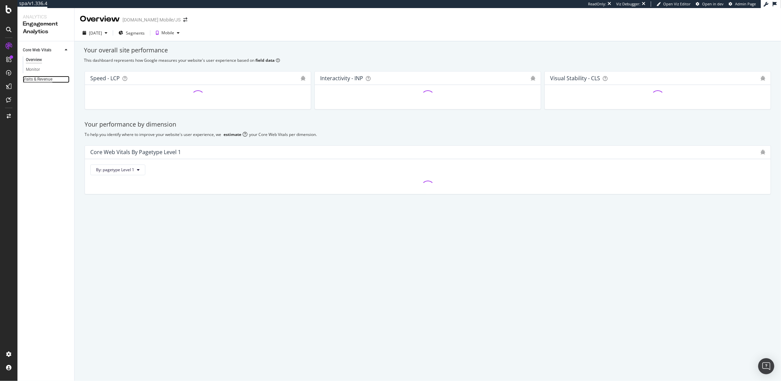
click at [37, 78] on div "Visits & Revenue" at bounding box center [38, 79] width 30 height 7
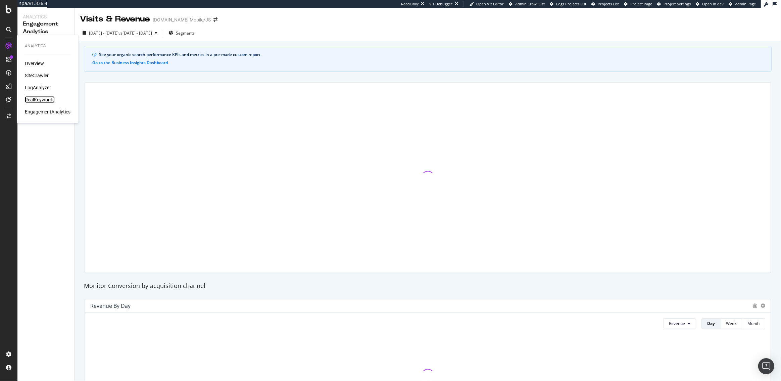
click at [40, 97] on div "RealKeywords" at bounding box center [40, 99] width 30 height 7
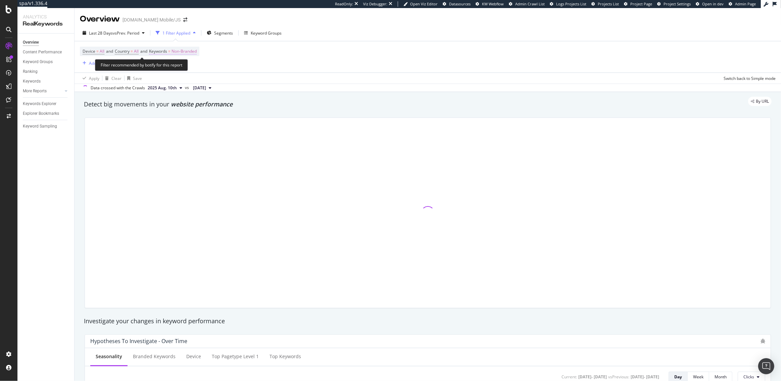
click at [179, 51] on span "Non-Branded" at bounding box center [184, 51] width 25 height 9
click at [173, 63] on div "Non-Branded" at bounding box center [177, 67] width 36 height 10
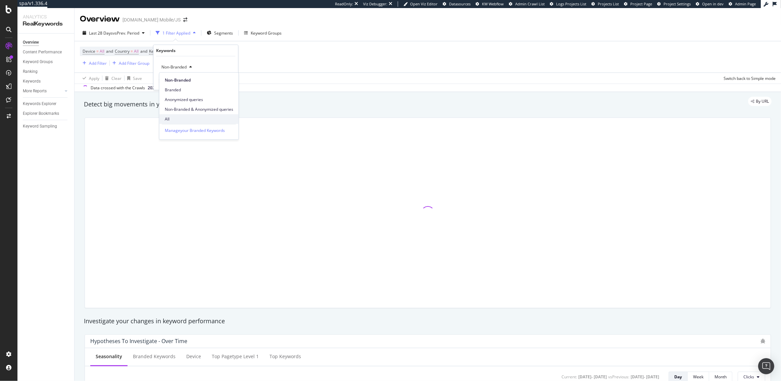
click at [180, 120] on span "All" at bounding box center [199, 119] width 68 height 6
click at [226, 81] on div "Apply" at bounding box center [227, 81] width 10 height 6
click at [100, 65] on div "Add Filter" at bounding box center [98, 63] width 18 height 6
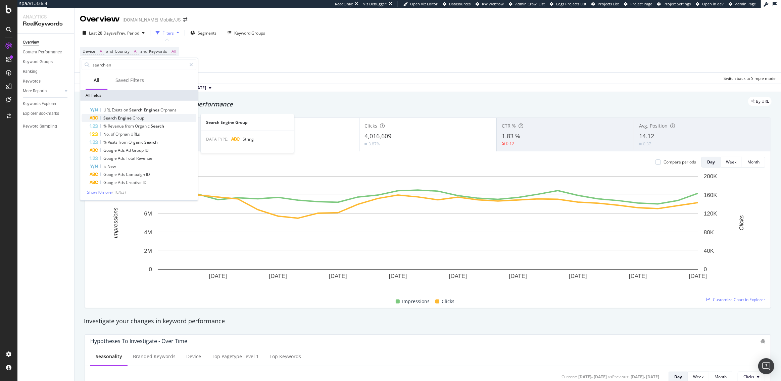
type input "search en"
click at [125, 116] on span "Engine" at bounding box center [125, 118] width 15 height 6
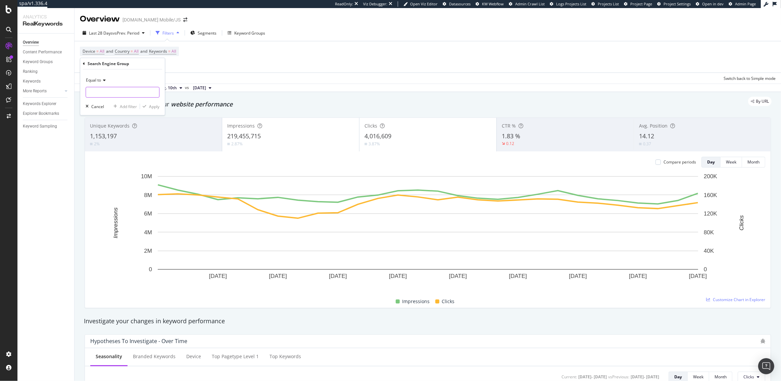
click at [103, 89] on input "text" at bounding box center [122, 92] width 73 height 11
click at [106, 93] on input "text" at bounding box center [122, 92] width 73 height 11
type input "Bing"
click at [161, 107] on div "Equal to Bing Bing Cancel Add filter Apply" at bounding box center [122, 92] width 85 height 46
click at [155, 106] on div "Apply" at bounding box center [154, 106] width 10 height 6
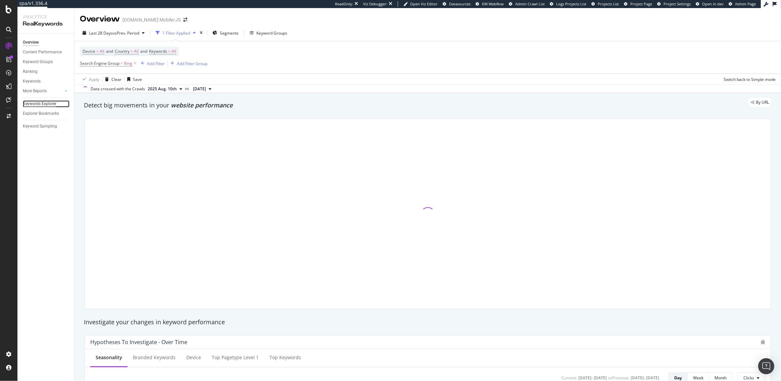
click at [36, 102] on div "Keywords Explorer" at bounding box center [40, 103] width 34 height 7
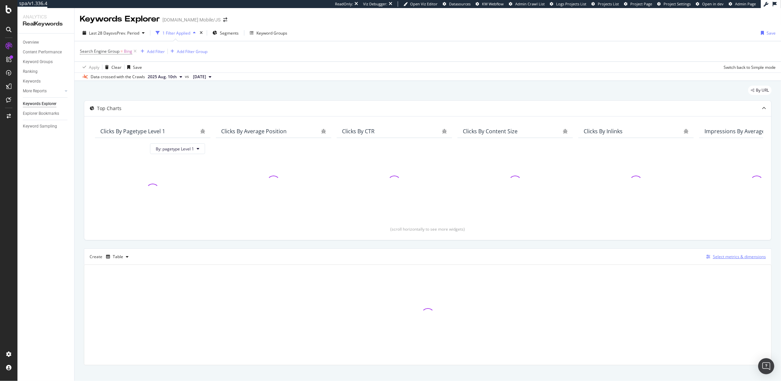
click at [725, 255] on div "Select metrics & dimensions" at bounding box center [739, 257] width 53 height 6
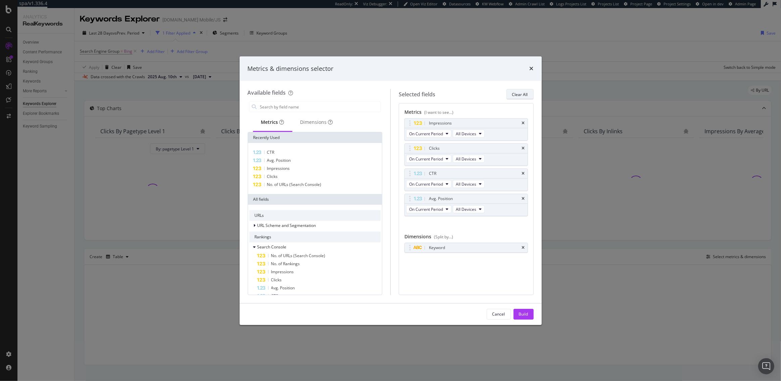
click at [519, 95] on div "Clear All" at bounding box center [520, 95] width 16 height 6
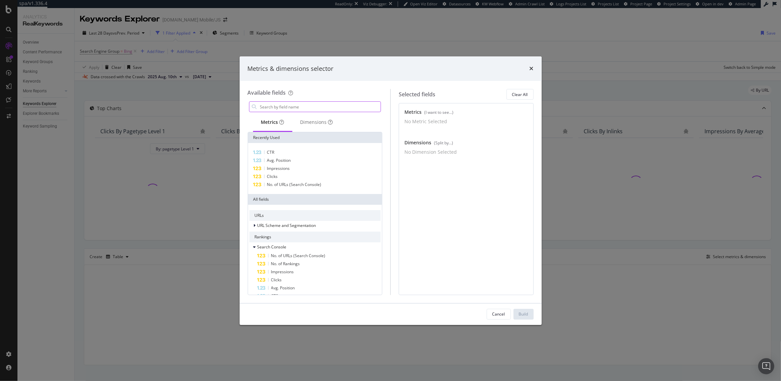
click at [325, 105] on input "modal" at bounding box center [320, 107] width 122 height 10
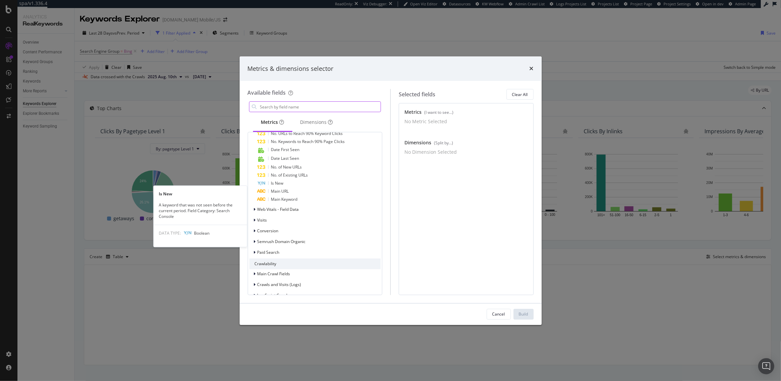
scroll to position [329, 0]
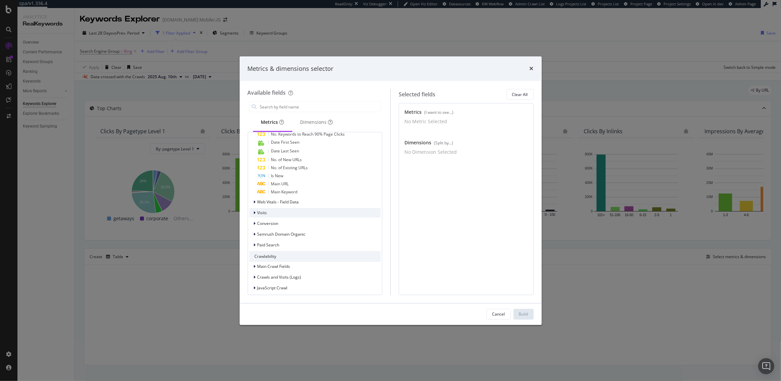
click at [278, 212] on div "Visits" at bounding box center [315, 212] width 132 height 9
click at [283, 227] on span "No. of Visits" at bounding box center [282, 230] width 22 height 6
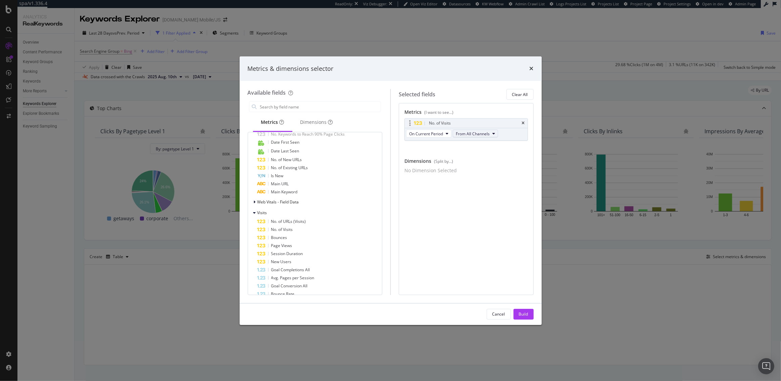
click at [475, 132] on span "From All Channels" at bounding box center [473, 134] width 34 height 6
click at [468, 157] on span "Organic" at bounding box center [476, 158] width 35 height 6
click at [443, 136] on button "On Current Period" at bounding box center [428, 134] width 45 height 8
click at [449, 225] on div "Metrics (I want to see...) No. of Visits On Current Period Organic You can use …" at bounding box center [466, 199] width 135 height 192
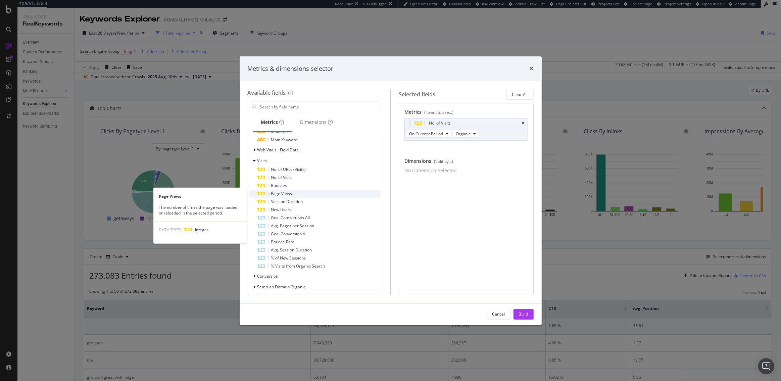
scroll to position [383, 0]
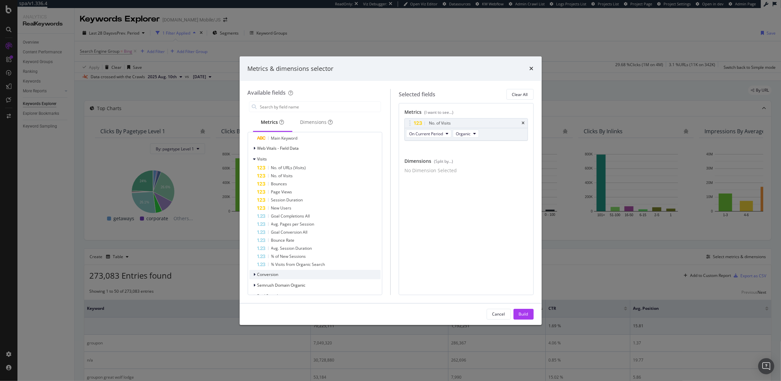
click at [284, 274] on div "Conversion" at bounding box center [315, 274] width 132 height 9
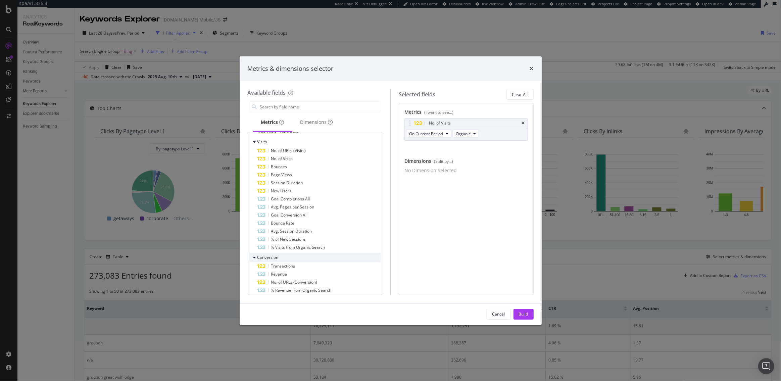
scroll to position [401, 0]
click at [529, 314] on button "Build" at bounding box center [524, 314] width 20 height 11
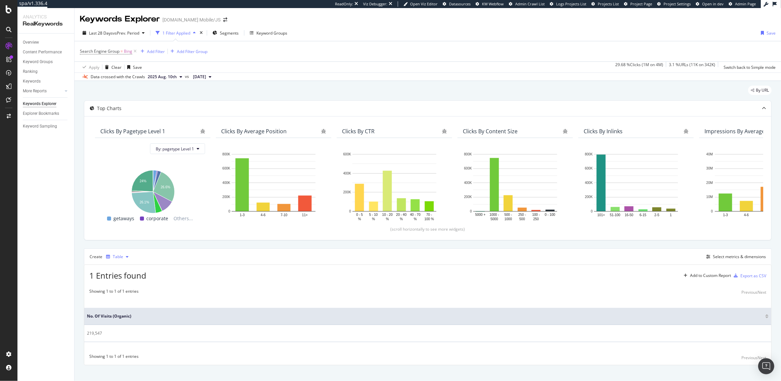
click at [113, 253] on div "Table" at bounding box center [117, 257] width 28 height 10
click at [124, 281] on div "Trend" at bounding box center [125, 279] width 11 height 6
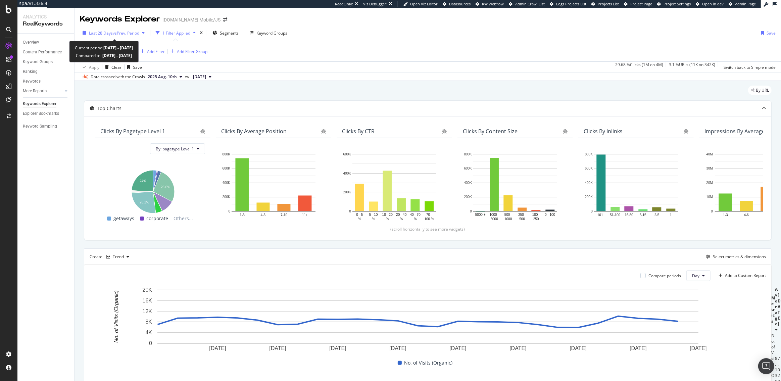
click at [116, 35] on span "vs Prev. Period" at bounding box center [126, 33] width 27 height 6
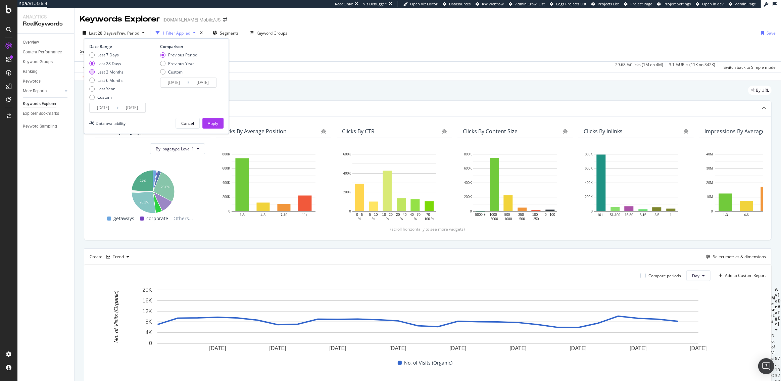
click at [108, 74] on div "Last 3 Months" at bounding box center [110, 72] width 26 height 6
type input "2025/05/17"
type input "2025/02/14"
type input "2025/05/16"
click at [209, 121] on div "Apply" at bounding box center [213, 124] width 10 height 6
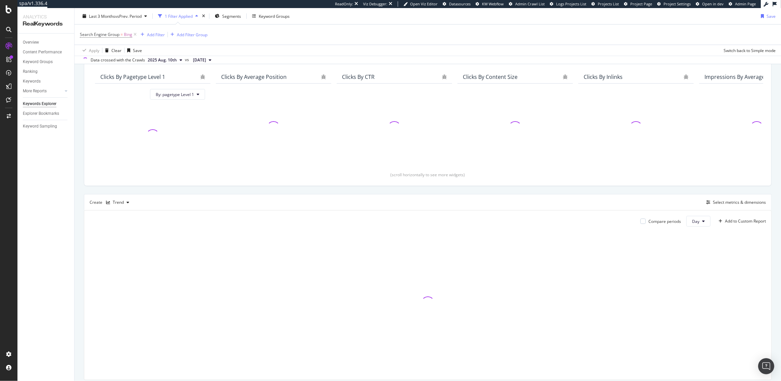
scroll to position [77, 0]
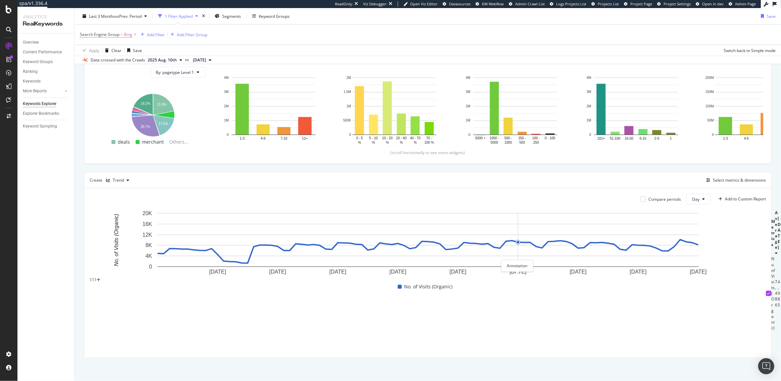
click at [100, 278] on icon "plus" at bounding box center [99, 280] width 4 height 4
click at [111, 243] on textarea at bounding box center [86, 248] width 48 height 11
type textarea "Push to Bing Enabled"
click at [81, 258] on div "Save" at bounding box center [76, 261] width 9 height 6
click at [73, 251] on icon "xmark" at bounding box center [71, 253] width 3 height 4
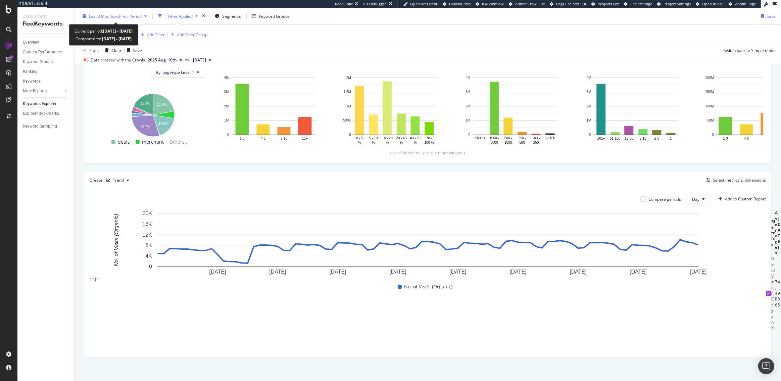
click at [111, 17] on span "Last 3 Months" at bounding box center [102, 16] width 26 height 6
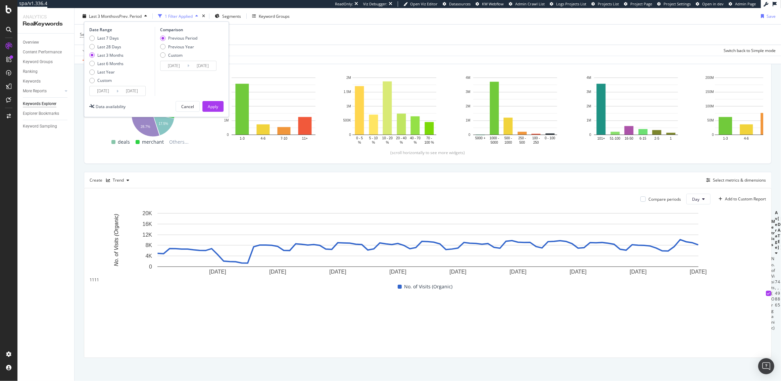
click at [108, 90] on input "2025/05/17" at bounding box center [103, 90] width 27 height 9
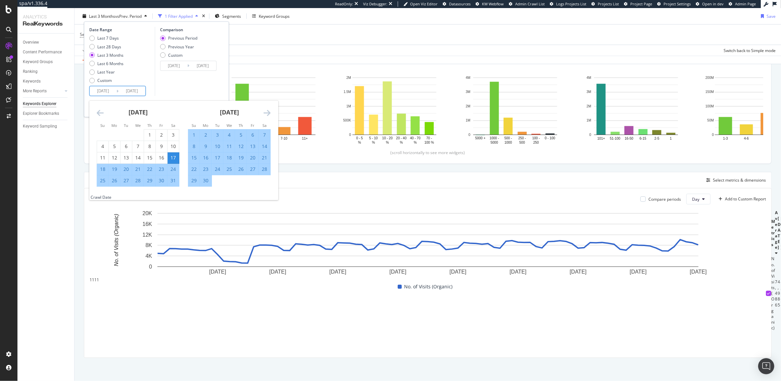
click at [271, 109] on div "June 2025 1 2 3 4 5 6 7 8 9 10 11 12 13 14 15 16 17 18 19 20 21 22 23 24 25 26 …" at bounding box center [229, 144] width 91 height 86
click at [268, 111] on icon "Move forward to switch to the next month." at bounding box center [267, 113] width 7 height 8
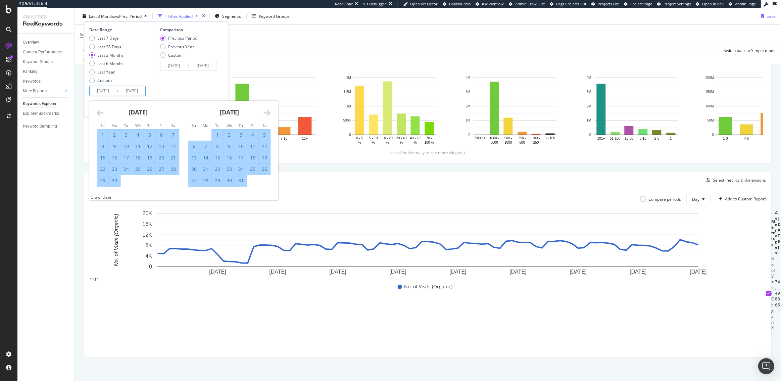
click at [228, 157] on div "16" at bounding box center [229, 157] width 11 height 7
type input "2025/07/16"
type input "2025/06/14"
type input "2025/07/15"
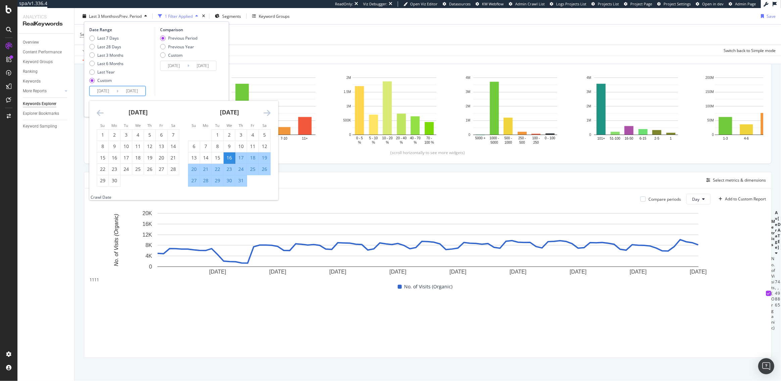
click at [267, 111] on icon "Move forward to switch to the next month." at bounding box center [267, 113] width 7 height 8
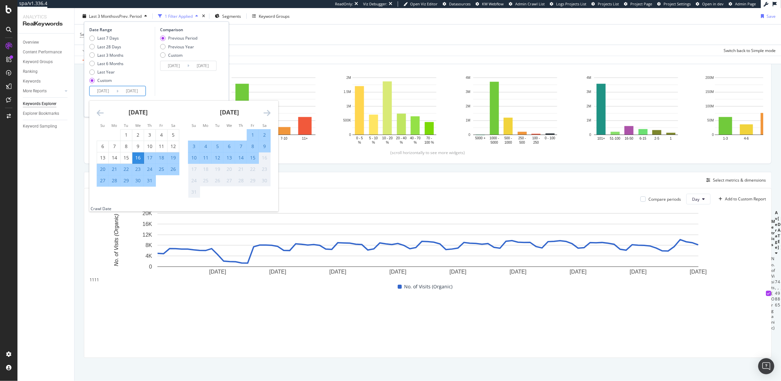
click at [197, 86] on div "Comparison Previous Period Previous Year Custom 2025/06/14 Navigate forward to …" at bounding box center [187, 61] width 64 height 69
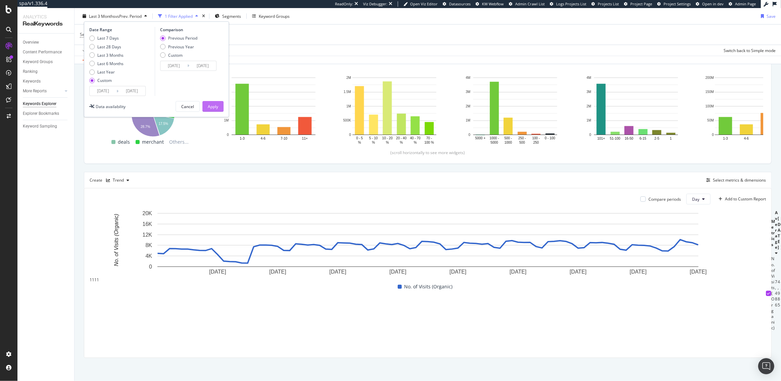
click at [213, 108] on div "Apply" at bounding box center [213, 106] width 10 height 6
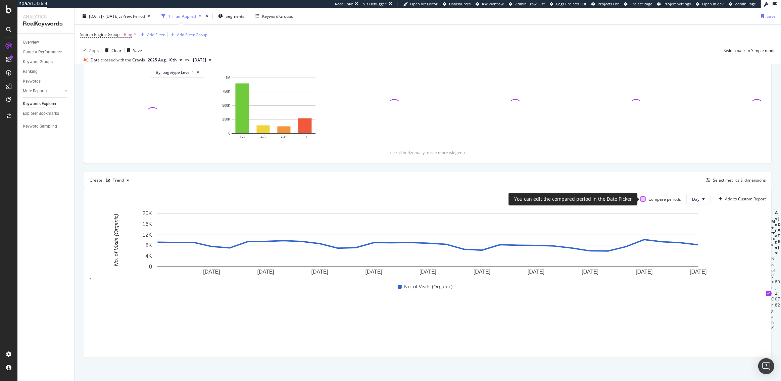
click at [643, 200] on div at bounding box center [642, 198] width 5 height 5
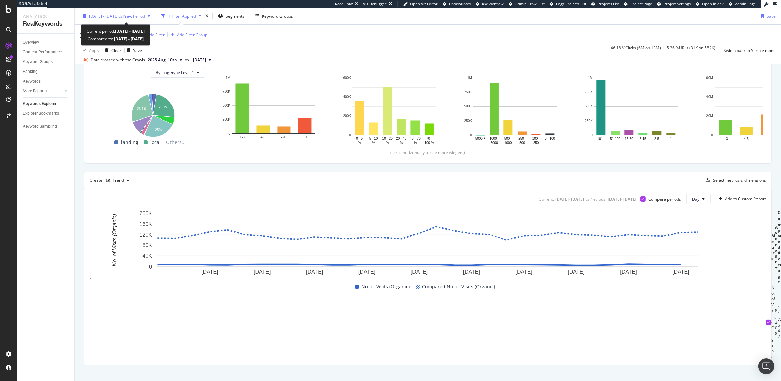
click at [139, 19] on div "2025 Jul. 16th - Aug. 16th vs Prev. Period" at bounding box center [116, 16] width 73 height 10
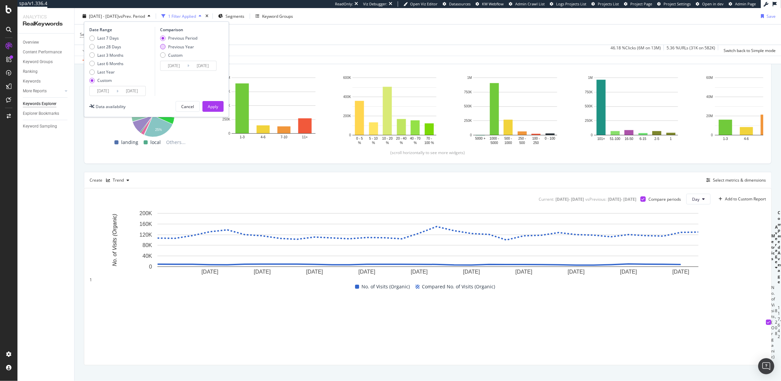
click at [164, 49] on div "Previous Year" at bounding box center [178, 47] width 37 height 6
type input "2024/07/17"
type input "2024/08/17"
click at [164, 39] on div "Previous Period" at bounding box center [162, 38] width 5 height 5
type input "2025/06/14"
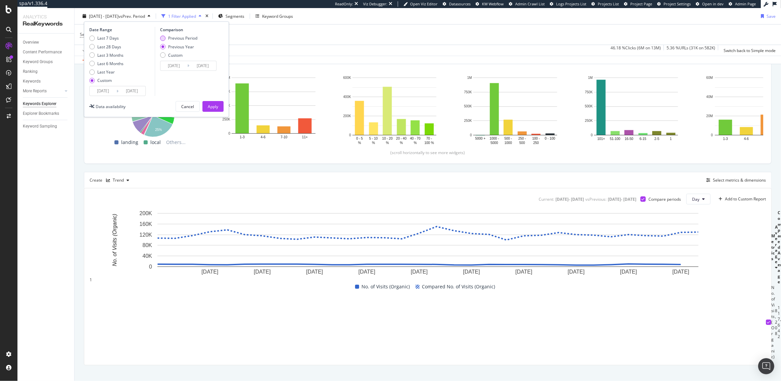
type input "2025/07/15"
click at [215, 103] on div "Apply" at bounding box center [213, 106] width 10 height 6
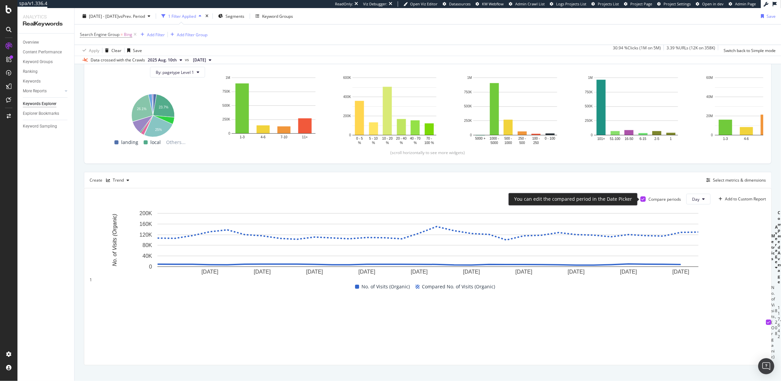
click at [642, 198] on icon at bounding box center [643, 198] width 3 height 3
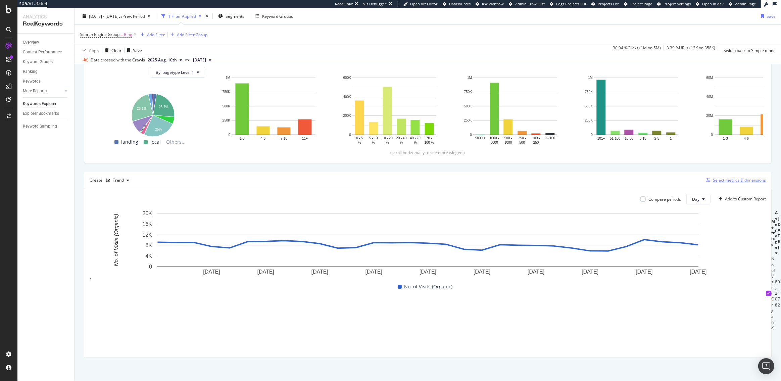
click at [723, 180] on div "Select metrics & dimensions" at bounding box center [739, 180] width 53 height 6
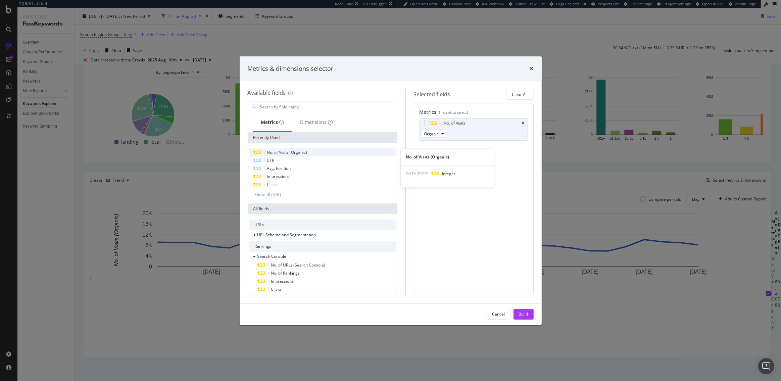
click at [284, 152] on span "No. of Visits (Organic)" at bounding box center [287, 152] width 40 height 6
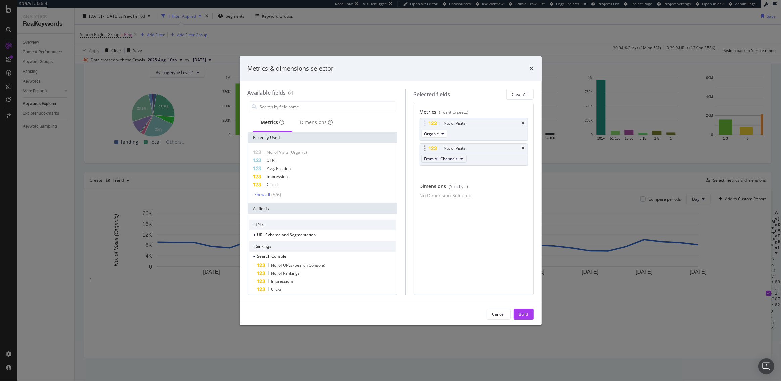
click at [464, 159] on icon "modal" at bounding box center [462, 159] width 3 height 4
click at [443, 183] on span "Organic" at bounding box center [444, 183] width 35 height 6
click at [522, 149] on icon "times" at bounding box center [523, 148] width 3 height 4
click at [524, 312] on div "Build" at bounding box center [523, 314] width 9 height 6
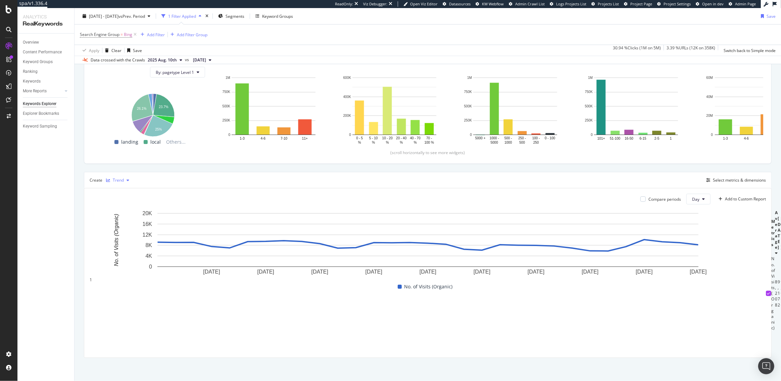
click at [114, 180] on div "Trend" at bounding box center [118, 180] width 11 height 4
click at [123, 192] on div "Table" at bounding box center [125, 192] width 10 height 6
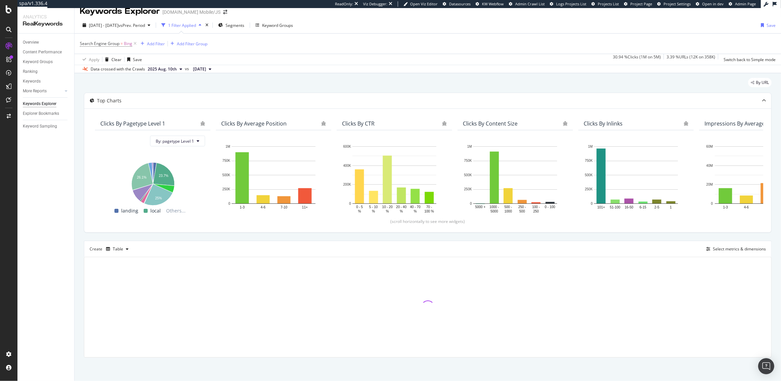
scroll to position [7, 0]
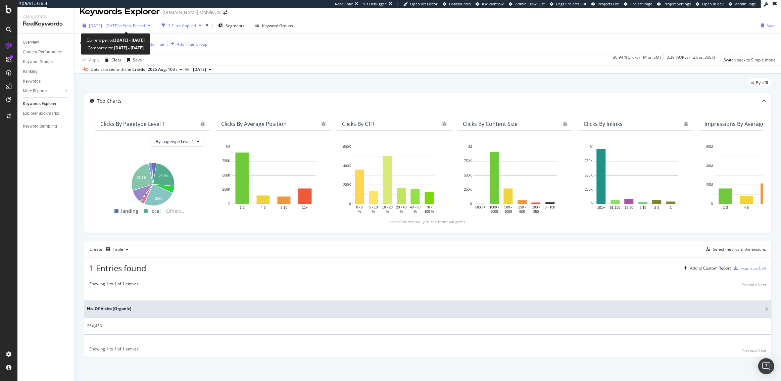
click at [143, 26] on span "vs Prev. Period" at bounding box center [131, 26] width 27 height 6
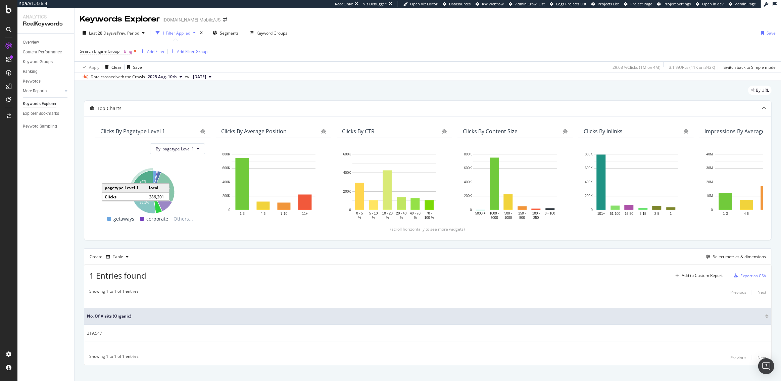
click at [136, 50] on icon at bounding box center [135, 51] width 6 height 7
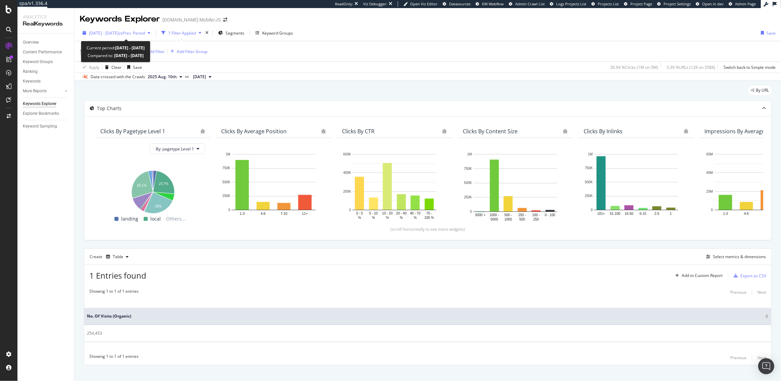
click at [140, 32] on span "vs Prev. Period" at bounding box center [131, 33] width 27 height 6
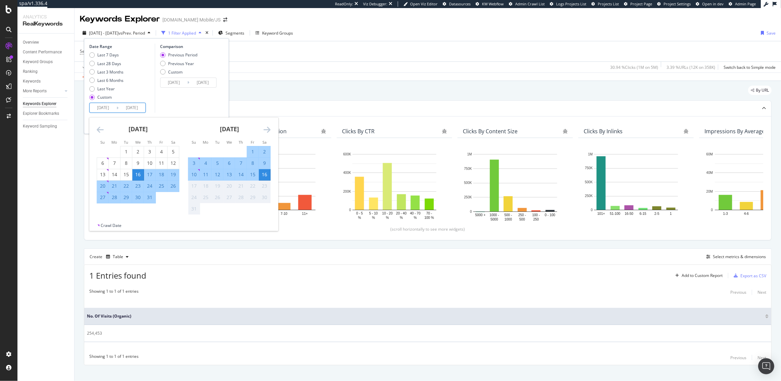
click at [108, 105] on input "2025/07/16" at bounding box center [103, 107] width 27 height 9
click at [100, 129] on icon "Move backward to switch to the previous month." at bounding box center [100, 130] width 7 height 8
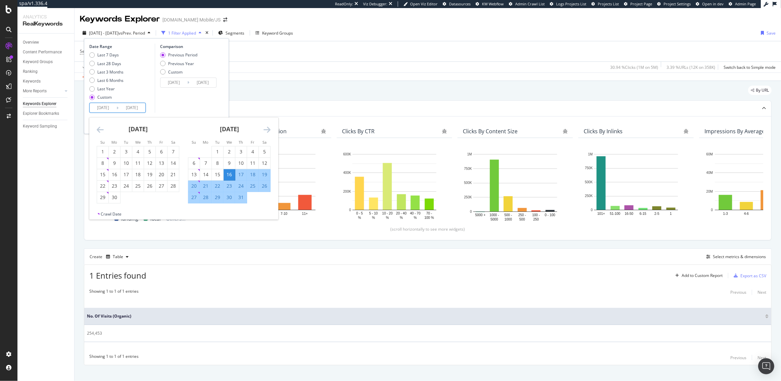
click at [267, 135] on div "July 2025" at bounding box center [229, 131] width 83 height 29
click at [266, 131] on icon "Move forward to switch to the next month." at bounding box center [267, 130] width 7 height 8
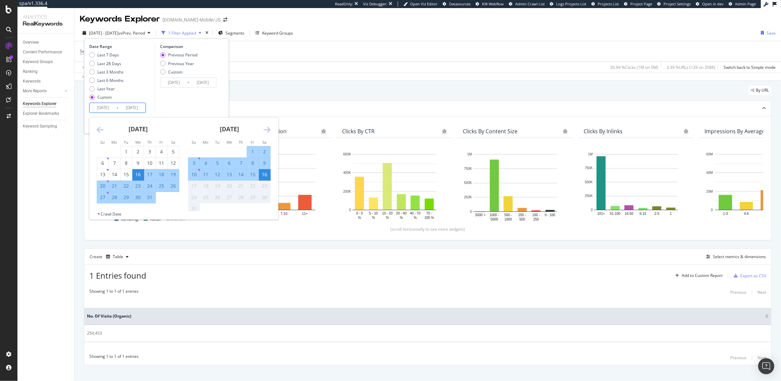
click at [104, 130] on div "July 2025" at bounding box center [138, 131] width 83 height 29
click at [98, 128] on icon "Move backward to switch to the previous month." at bounding box center [100, 130] width 7 height 8
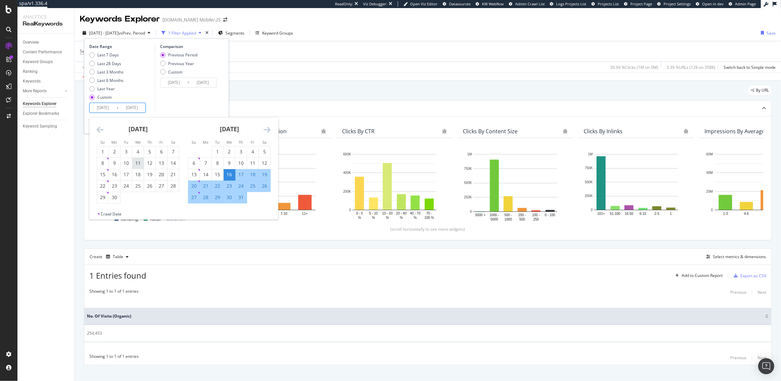
click at [136, 162] on div "11" at bounding box center [137, 163] width 11 height 7
type input "2025/06/11"
type input "2025/04/05"
type input "2025/06/10"
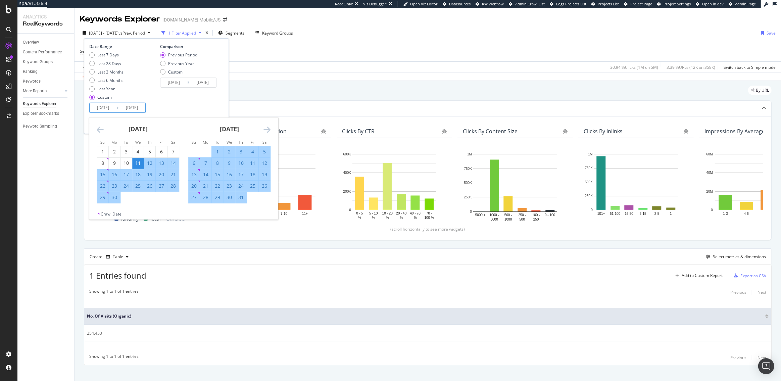
click at [265, 162] on div "12" at bounding box center [264, 163] width 11 height 7
type input "2025/07/12"
type input "2025/05/10"
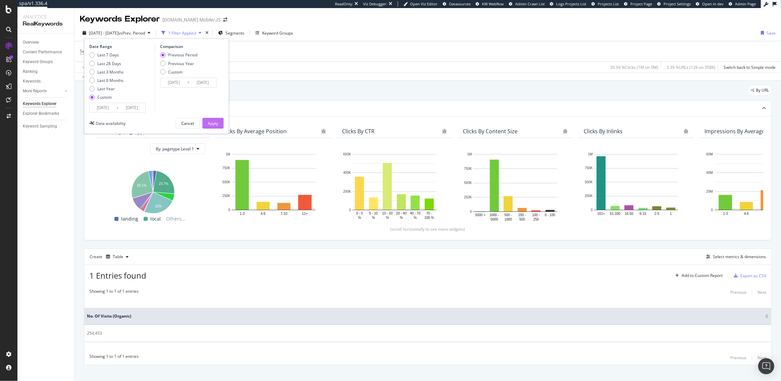
click at [216, 121] on div "Apply" at bounding box center [213, 124] width 10 height 6
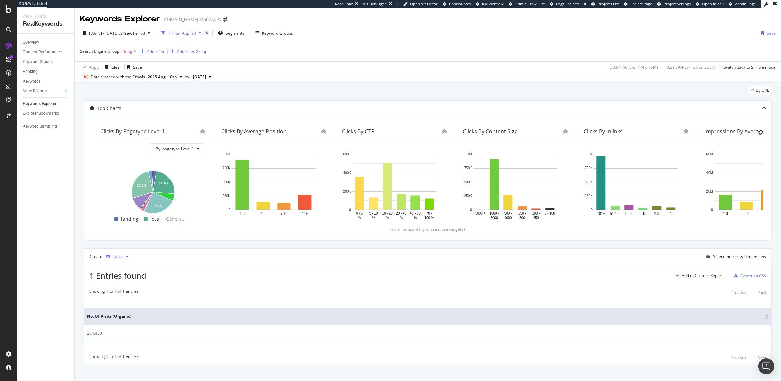
click at [121, 253] on div "Table" at bounding box center [117, 257] width 28 height 10
click at [128, 281] on div "Trend" at bounding box center [125, 279] width 11 height 6
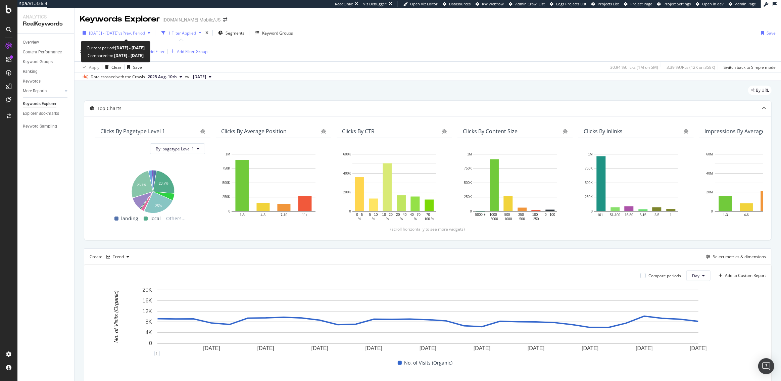
click at [118, 33] on span "[DATE] - [DATE]" at bounding box center [104, 33] width 30 height 6
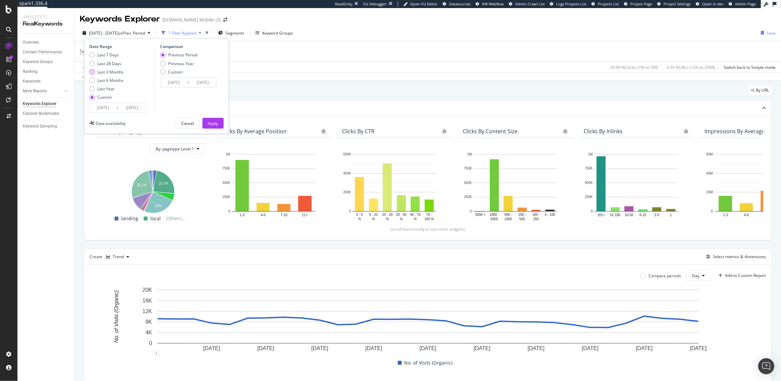
click at [117, 73] on div "Last 3 Months" at bounding box center [110, 72] width 26 height 6
type input "[DATE]"
click at [217, 124] on div "Apply" at bounding box center [213, 124] width 10 height 6
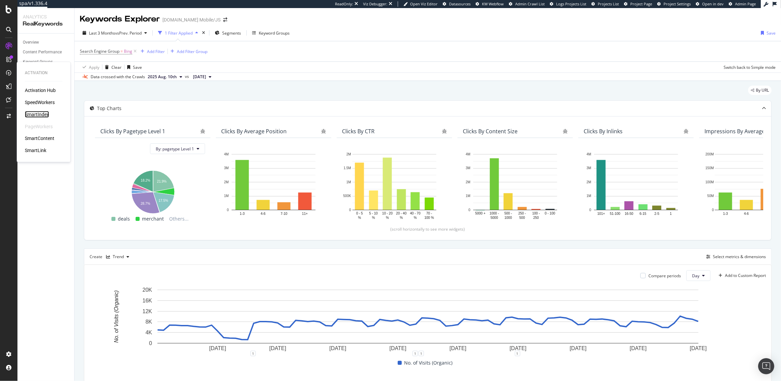
click at [36, 115] on div "SmartIndex" at bounding box center [37, 114] width 24 height 7
